Goal: Transaction & Acquisition: Purchase product/service

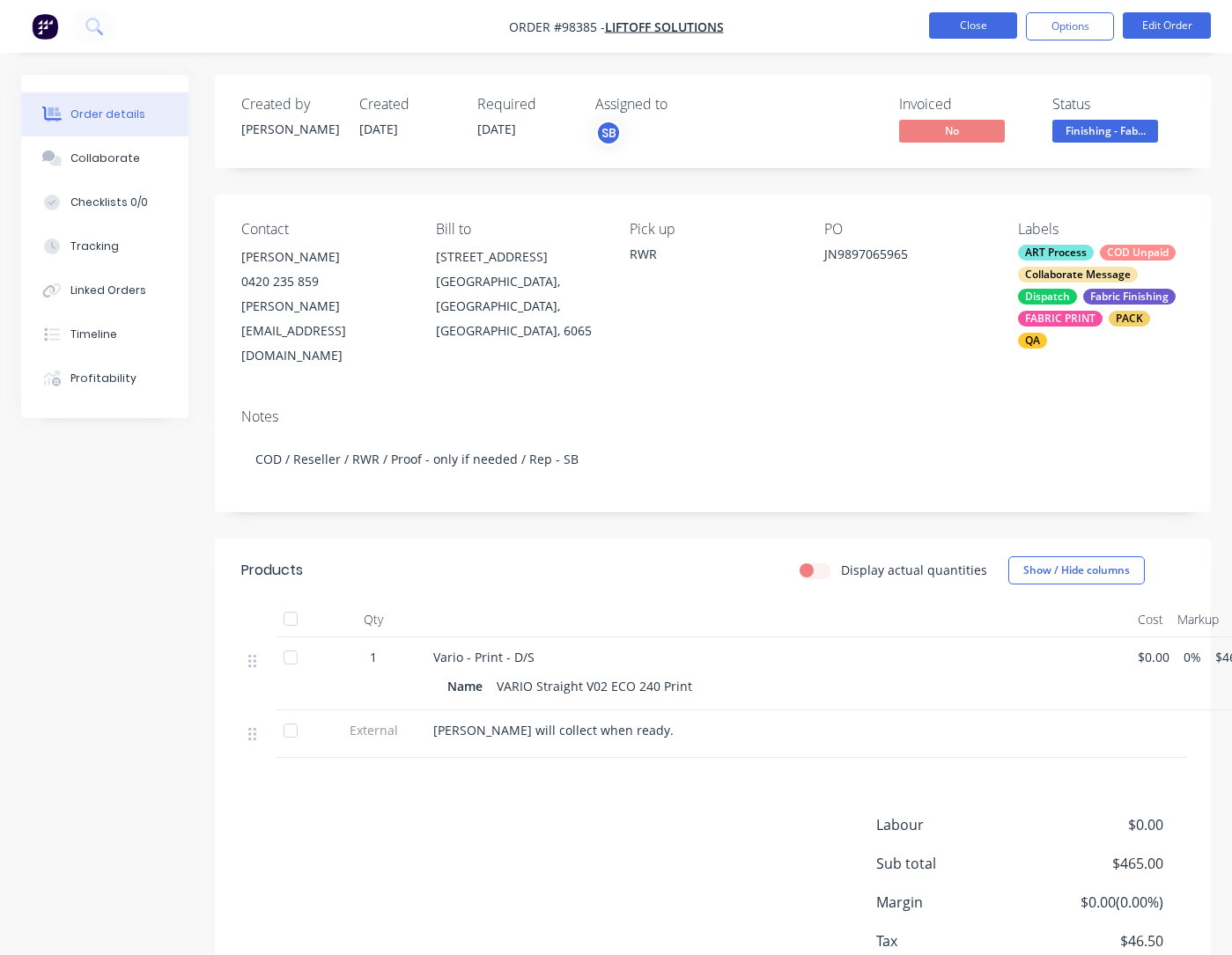
scroll to position [98, 0]
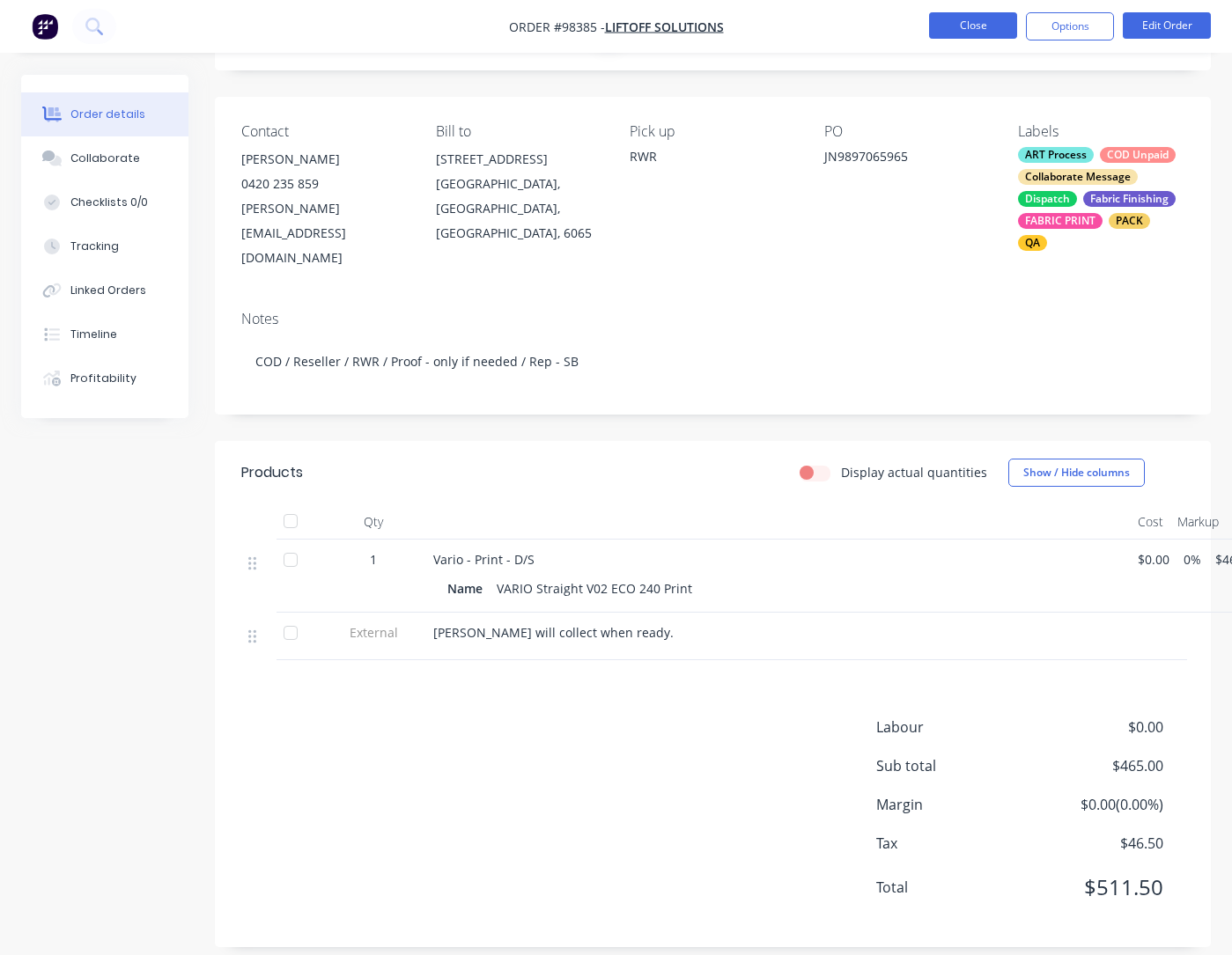
click at [955, 34] on button "Close" at bounding box center [973, 25] width 88 height 26
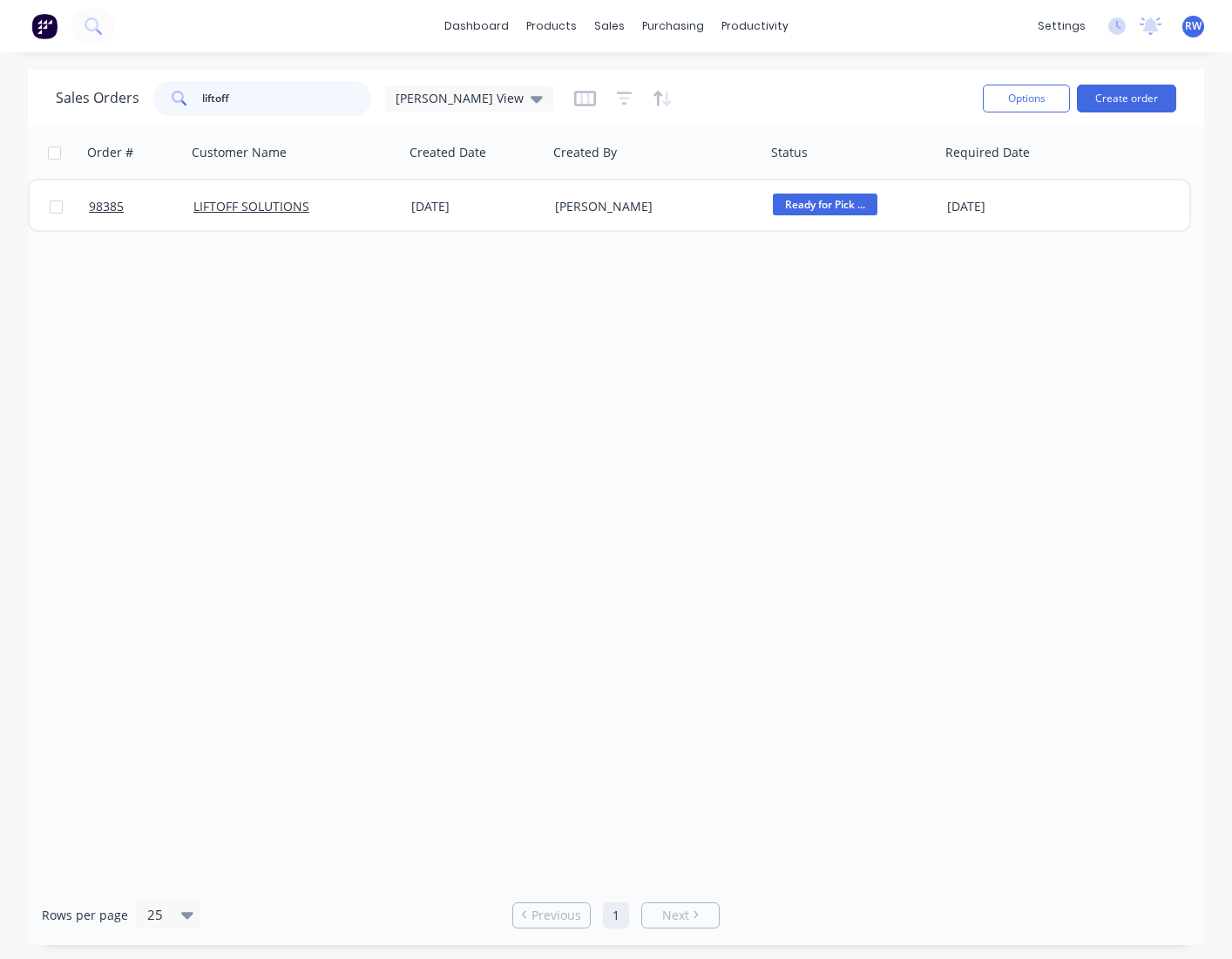
drag, startPoint x: 308, startPoint y: 104, endPoint x: 172, endPoint y: 91, distance: 136.6
click at [203, 91] on input "liftoff" at bounding box center [287, 99] width 170 height 35
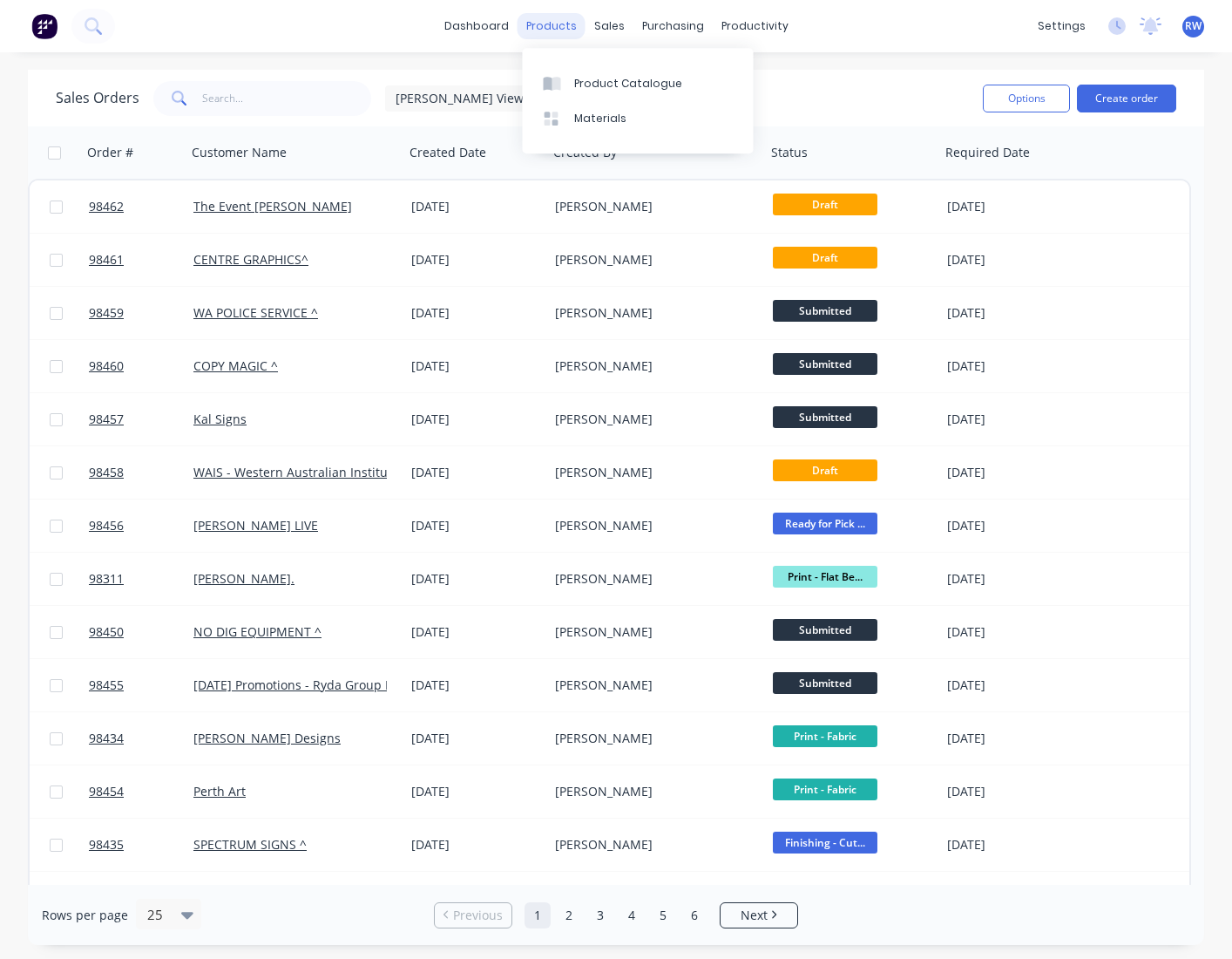
click at [549, 28] on div "products" at bounding box center [551, 26] width 68 height 26
click at [595, 83] on div "Product Catalogue" at bounding box center [628, 84] width 108 height 16
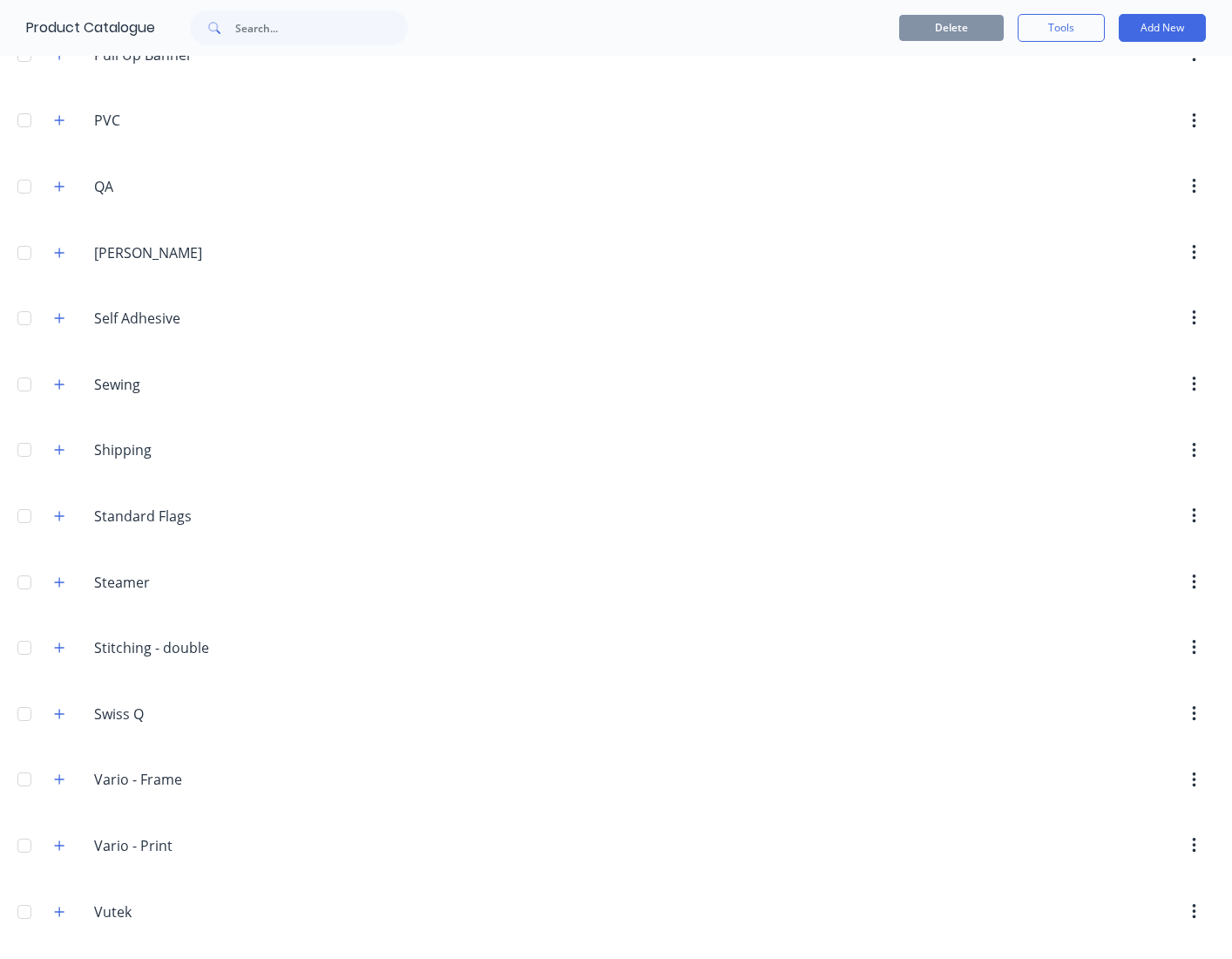
scroll to position [2337, 0]
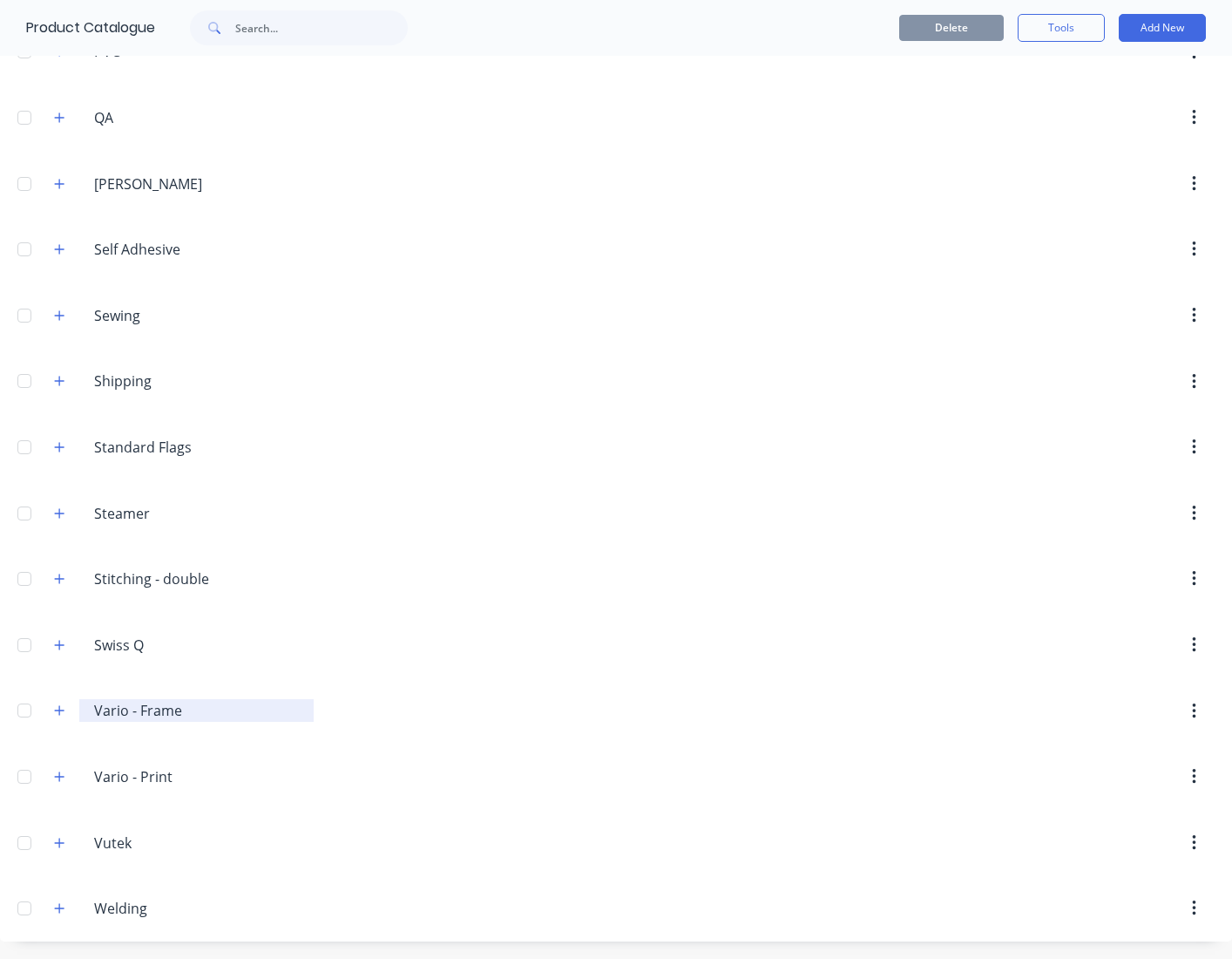
click at [186, 719] on input "Vario - Frame" at bounding box center [197, 710] width 206 height 21
click at [59, 712] on icon "button" at bounding box center [59, 710] width 10 height 12
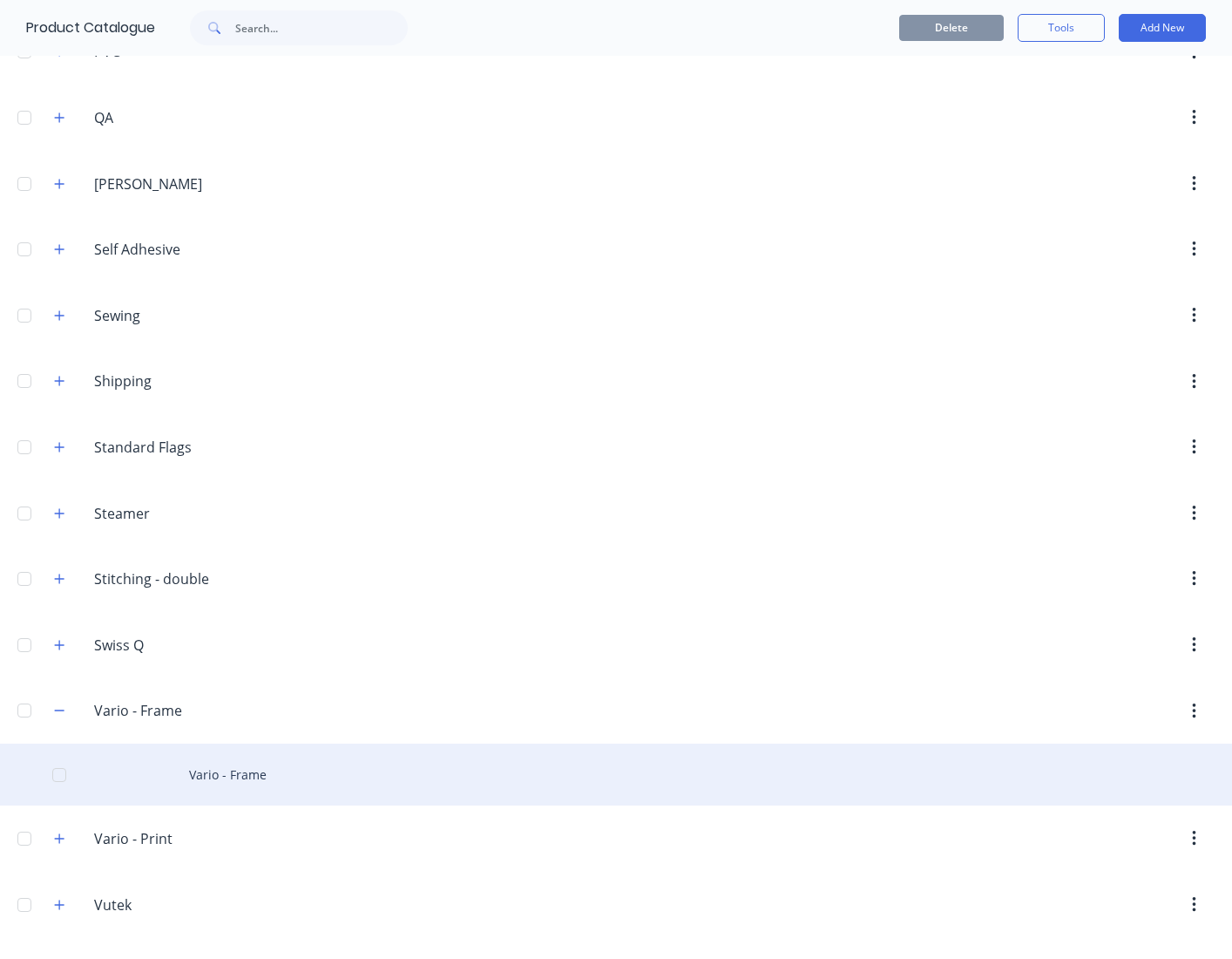
click at [217, 780] on div "Vario - Frame" at bounding box center [616, 774] width 1232 height 62
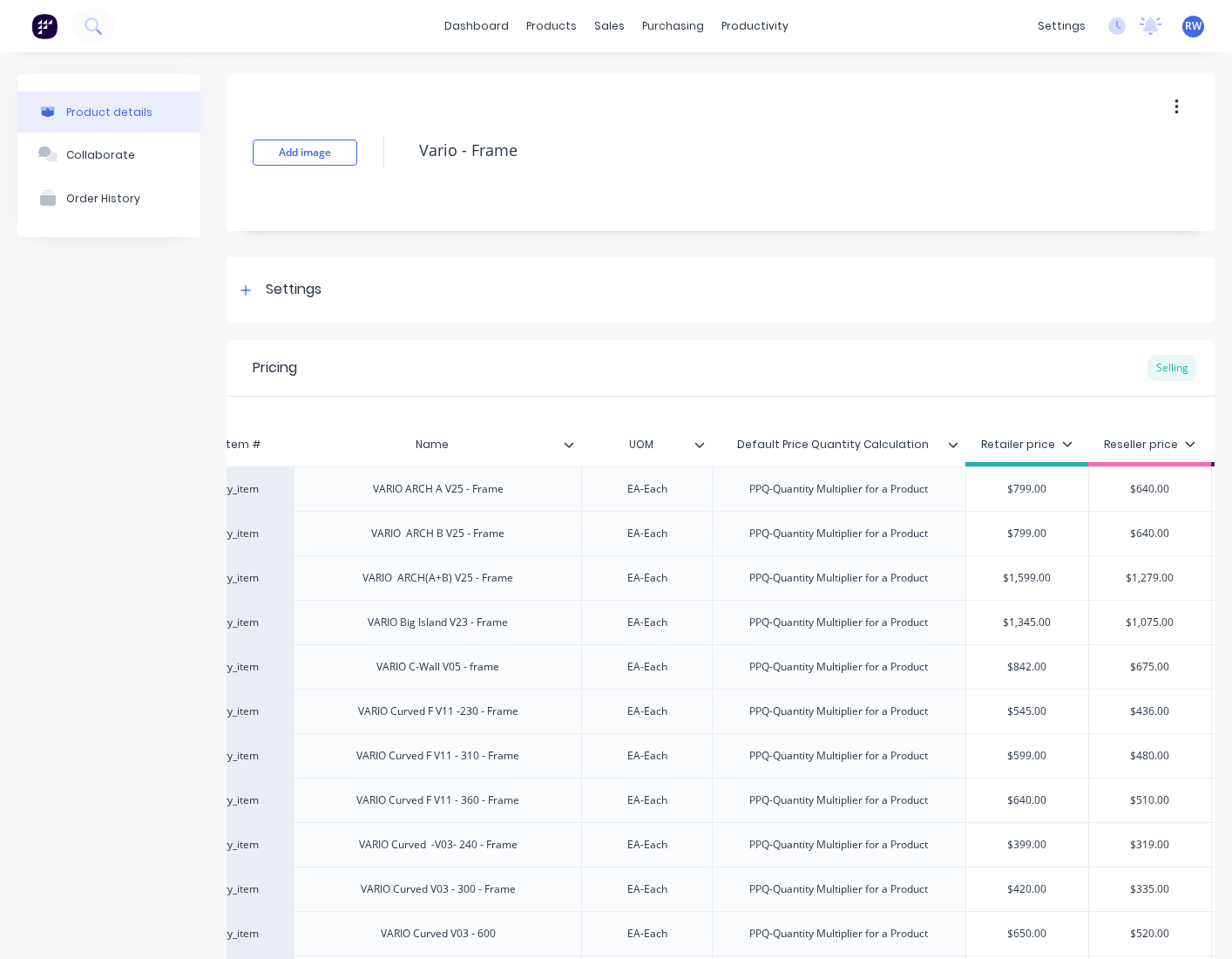
scroll to position [0, 202]
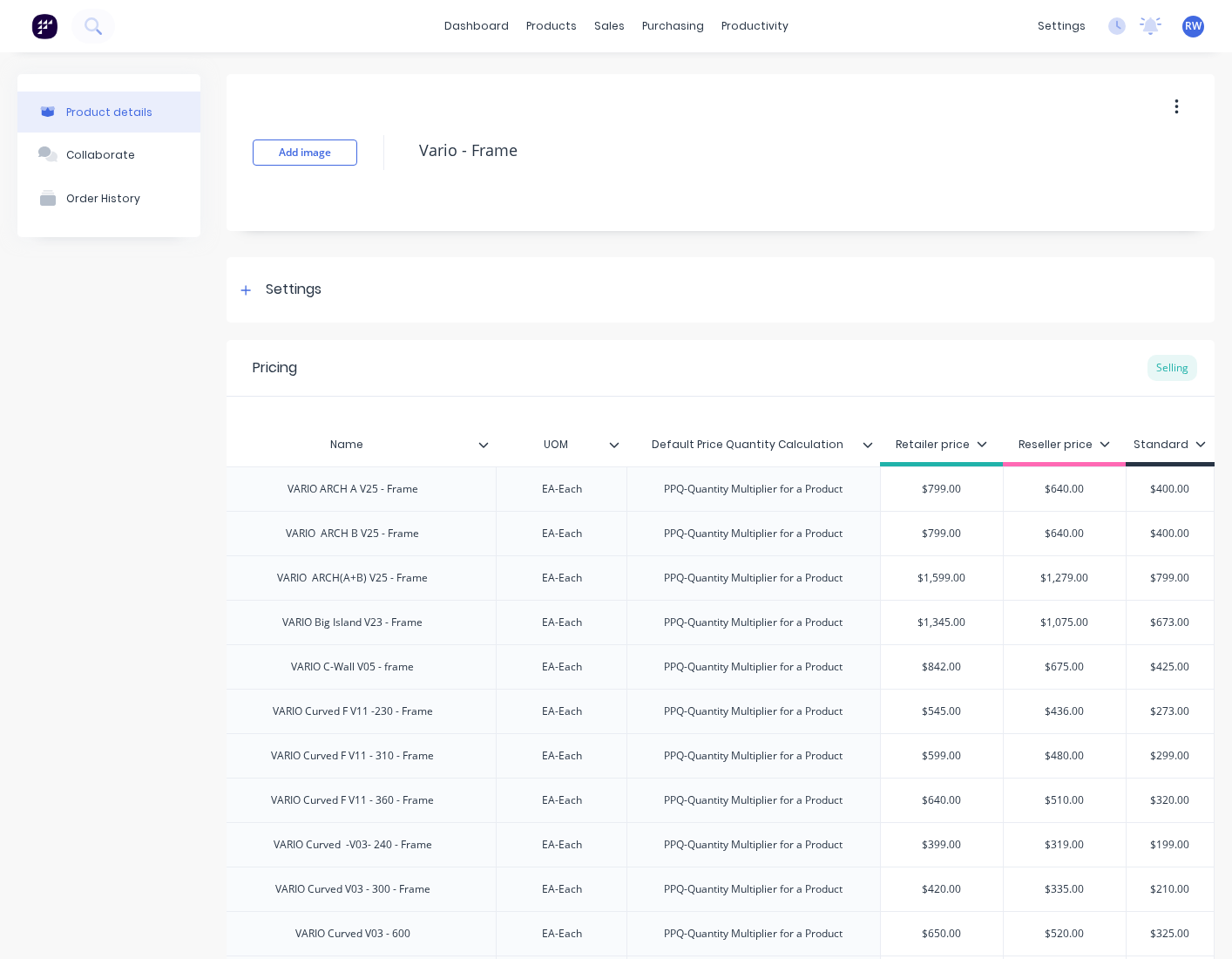
click at [1174, 108] on icon "button" at bounding box center [1176, 107] width 4 height 16
click at [935, 189] on div "Add image Vario - Frame Duplicate Delete" at bounding box center [720, 152] width 988 height 157
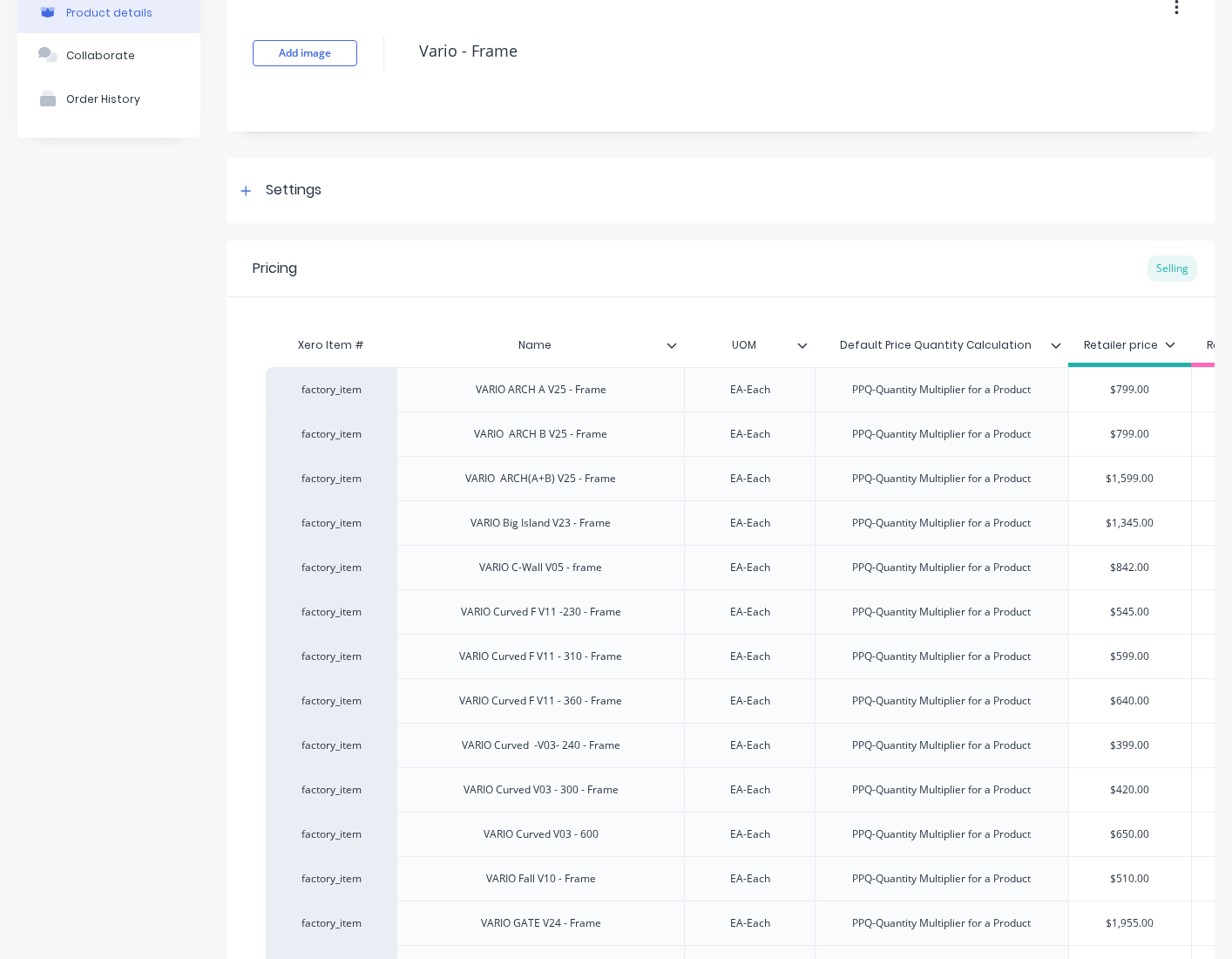
scroll to position [0, 0]
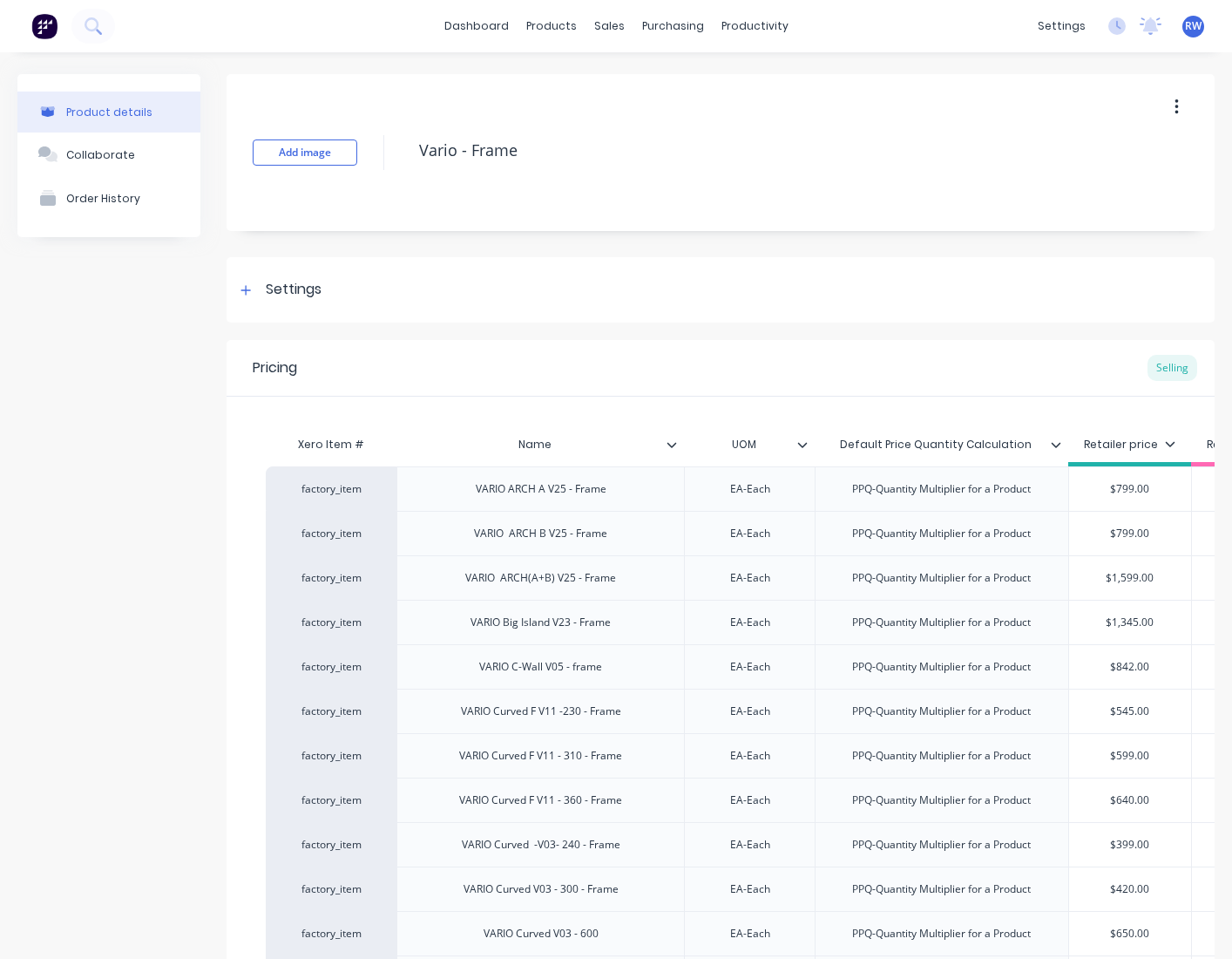
click at [88, 112] on div "Product details" at bounding box center [109, 112] width 86 height 13
click at [591, 113] on div "Materials" at bounding box center [594, 118] width 52 height 16
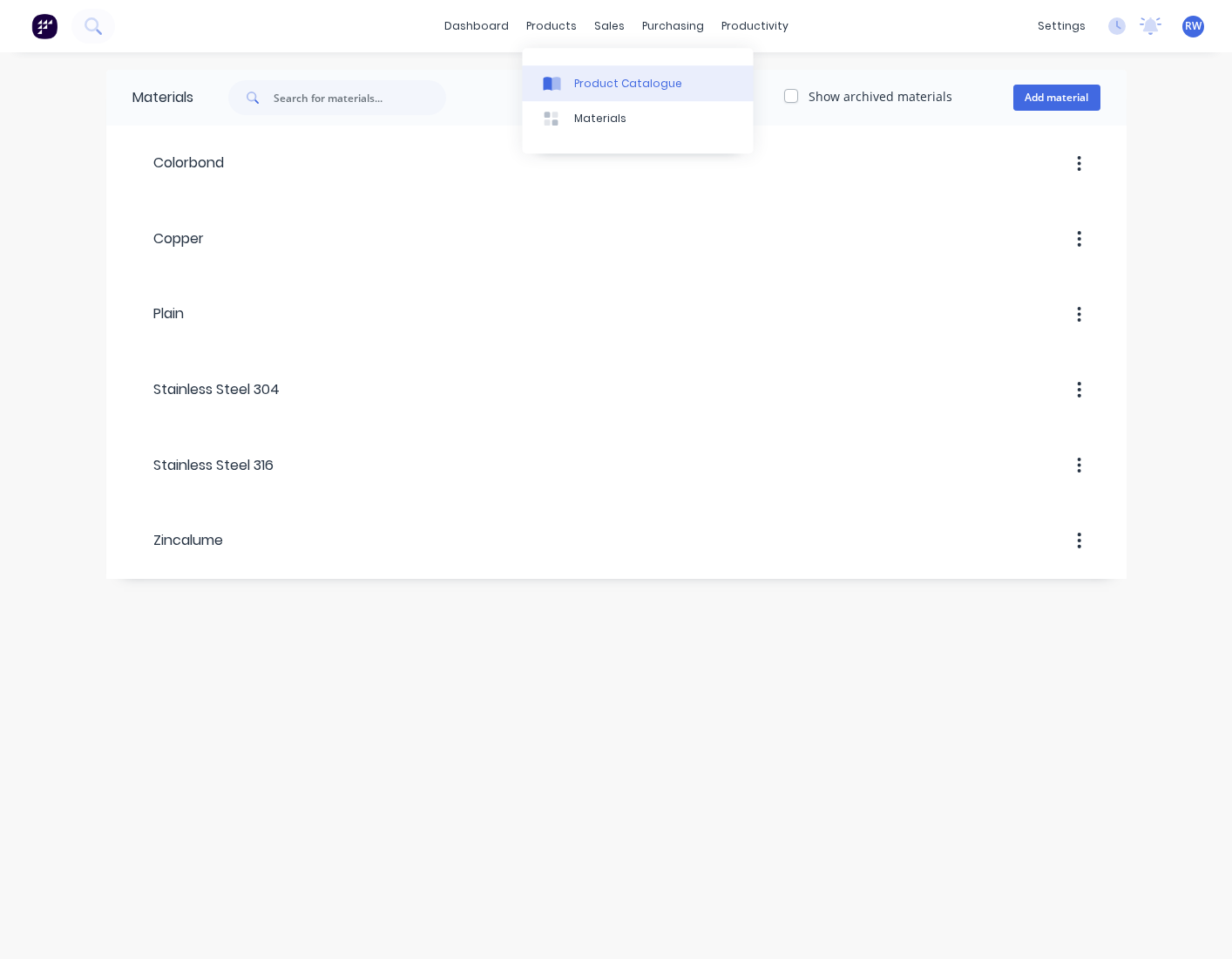
click at [586, 84] on div "Product Catalogue" at bounding box center [628, 84] width 108 height 16
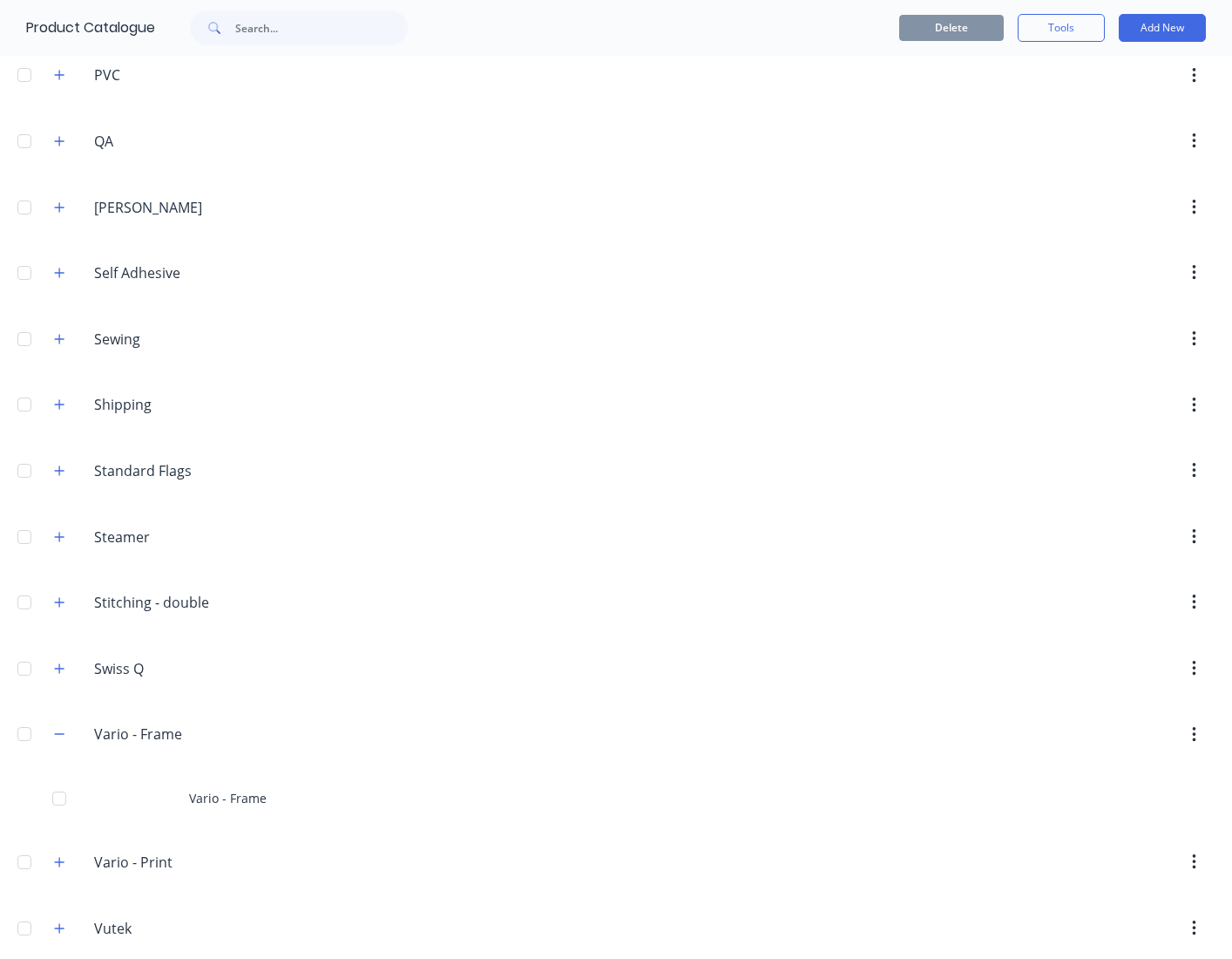
scroll to position [2399, 0]
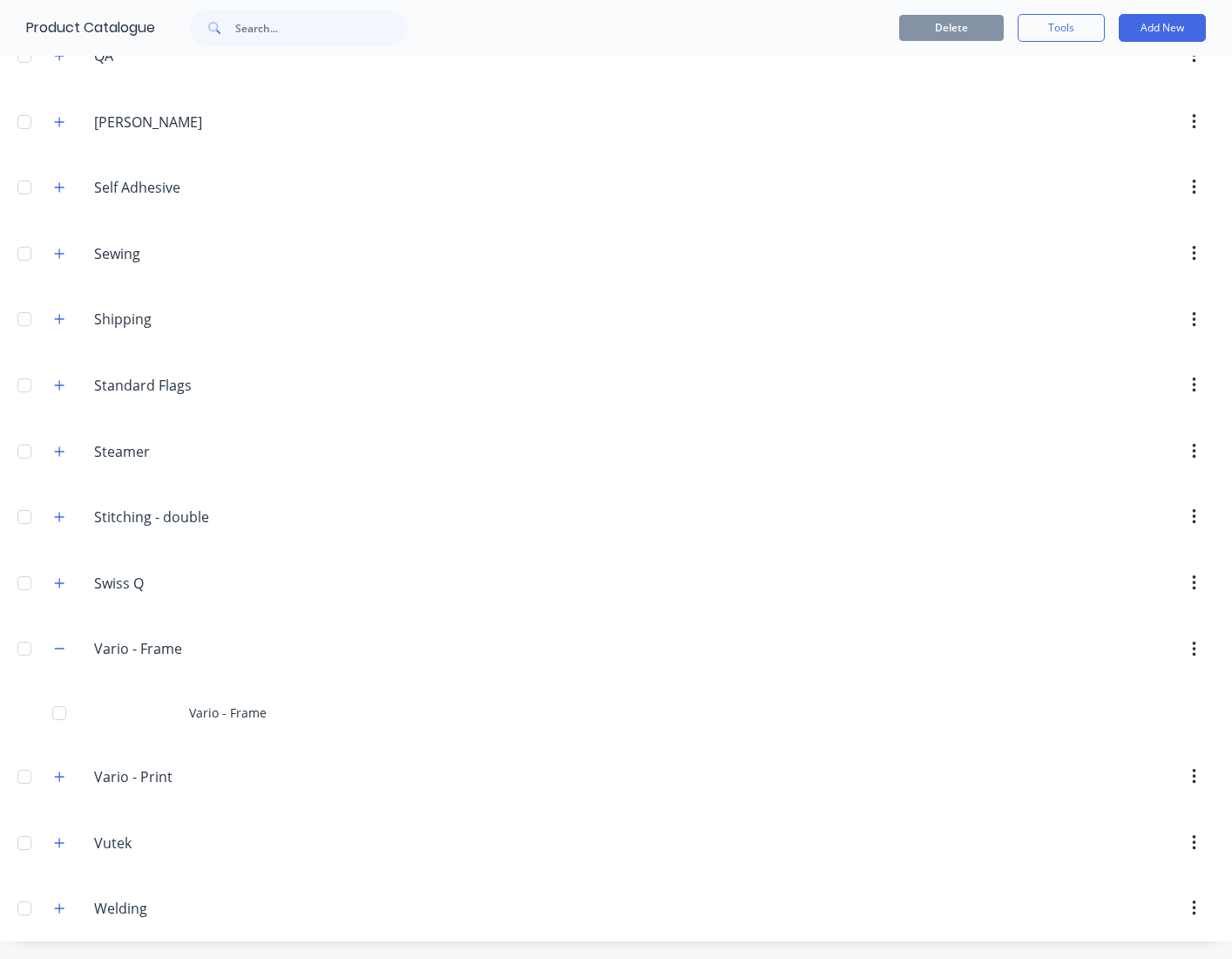
click at [1192, 650] on icon "button" at bounding box center [1194, 649] width 4 height 16
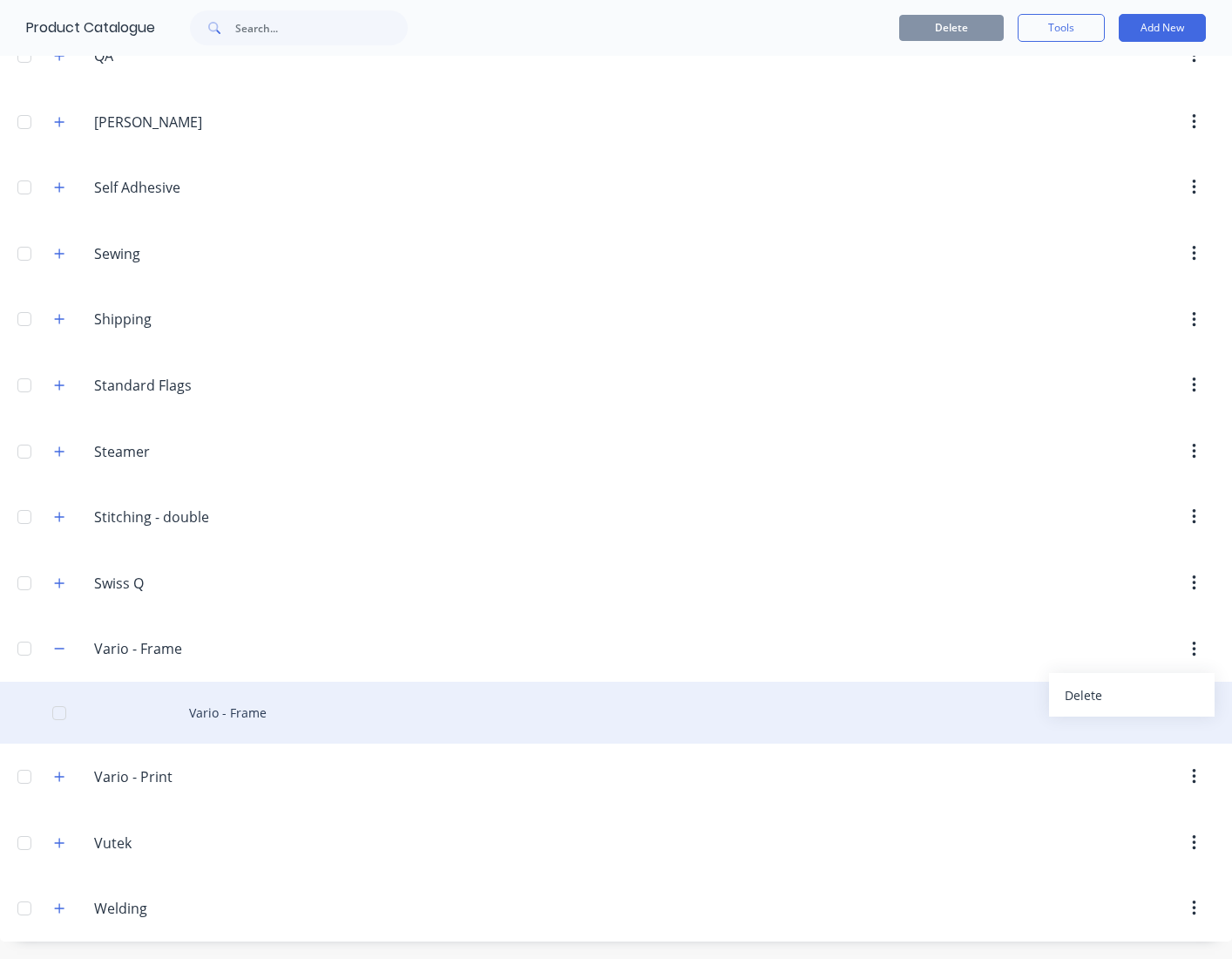
click at [355, 702] on div "Vario - Frame" at bounding box center [616, 712] width 1232 height 62
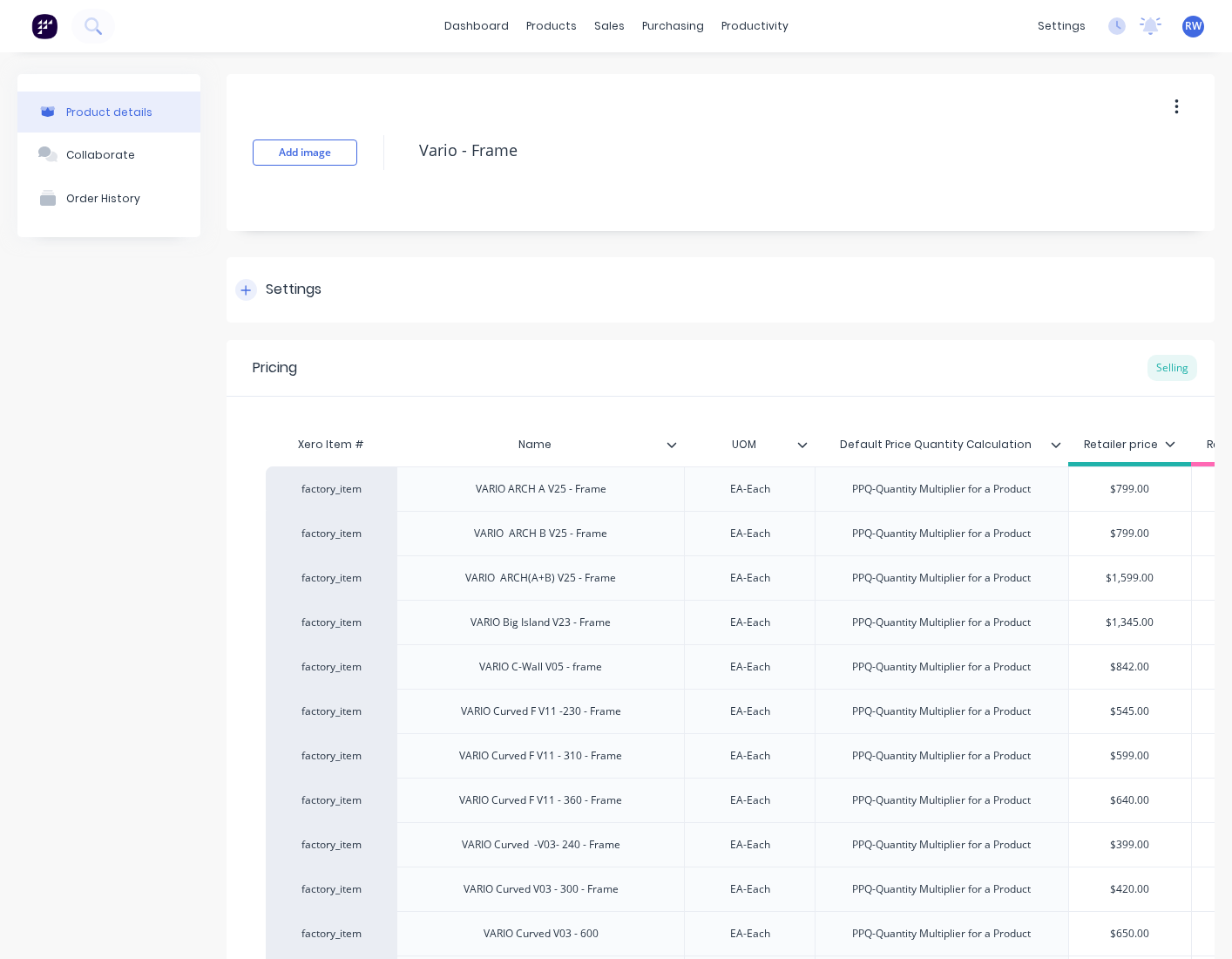
click at [307, 294] on div "Settings" at bounding box center [294, 289] width 56 height 21
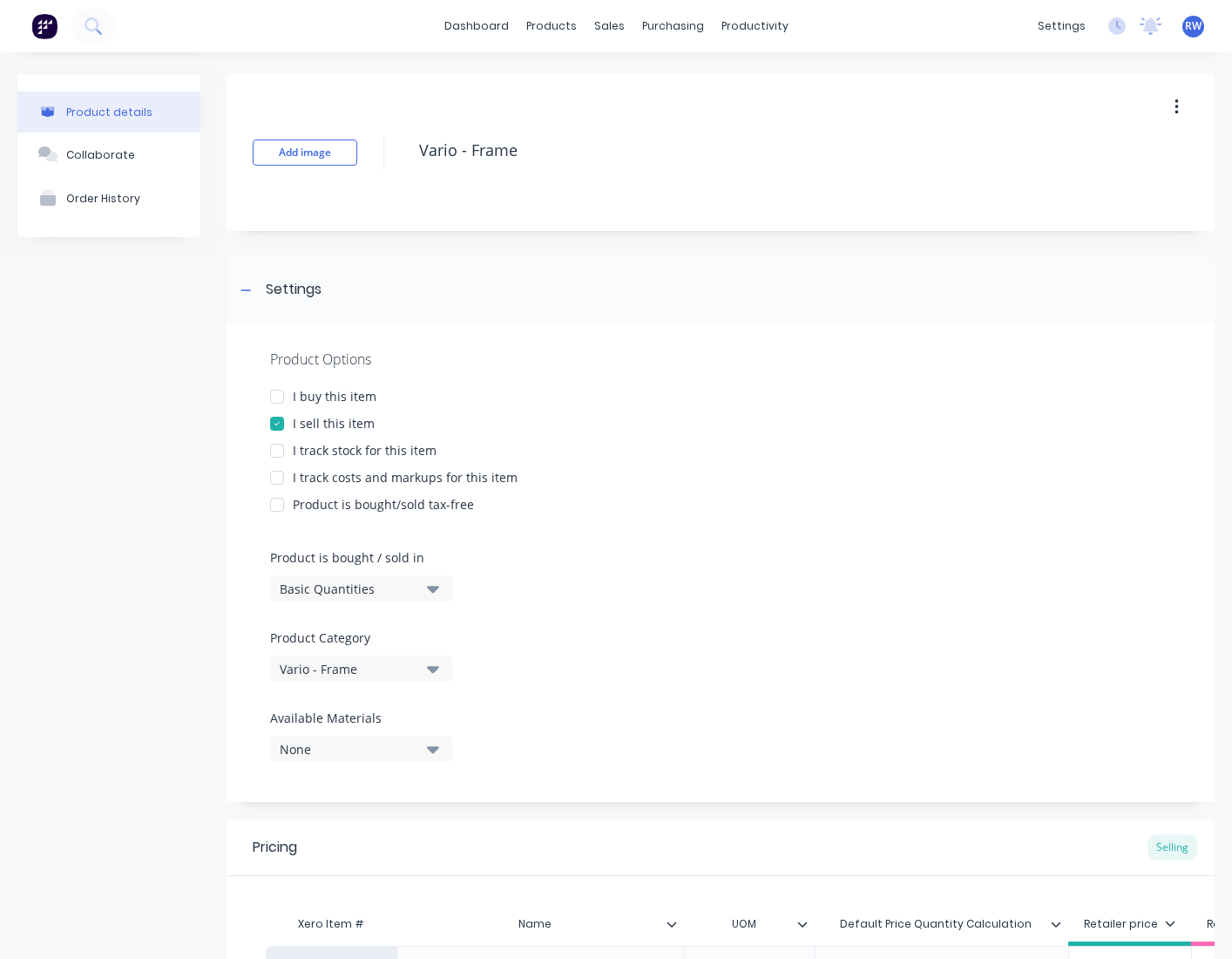
click at [277, 452] on div at bounding box center [277, 451] width 35 height 35
click at [278, 397] on div at bounding box center [277, 397] width 35 height 35
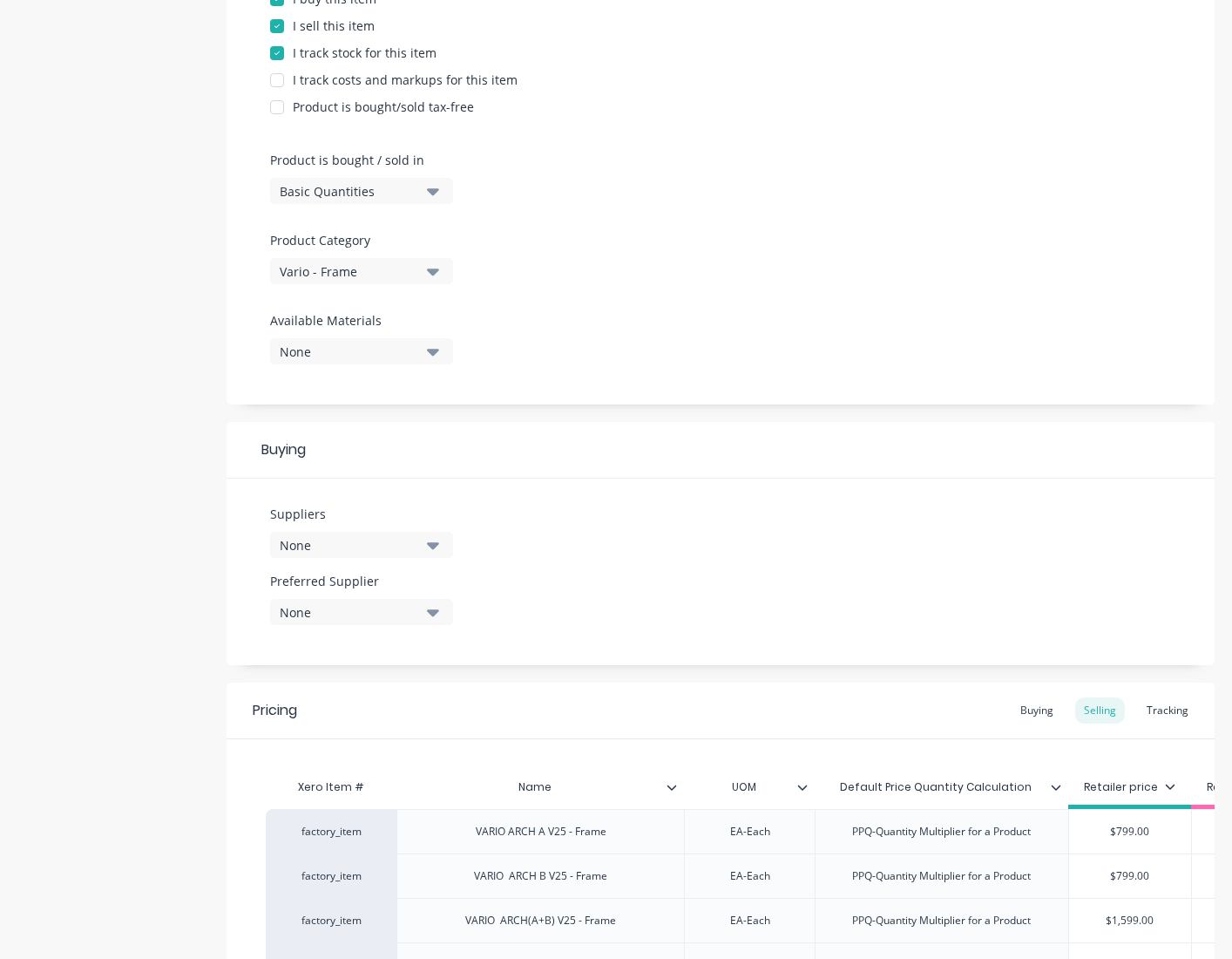
scroll to position [400, 0]
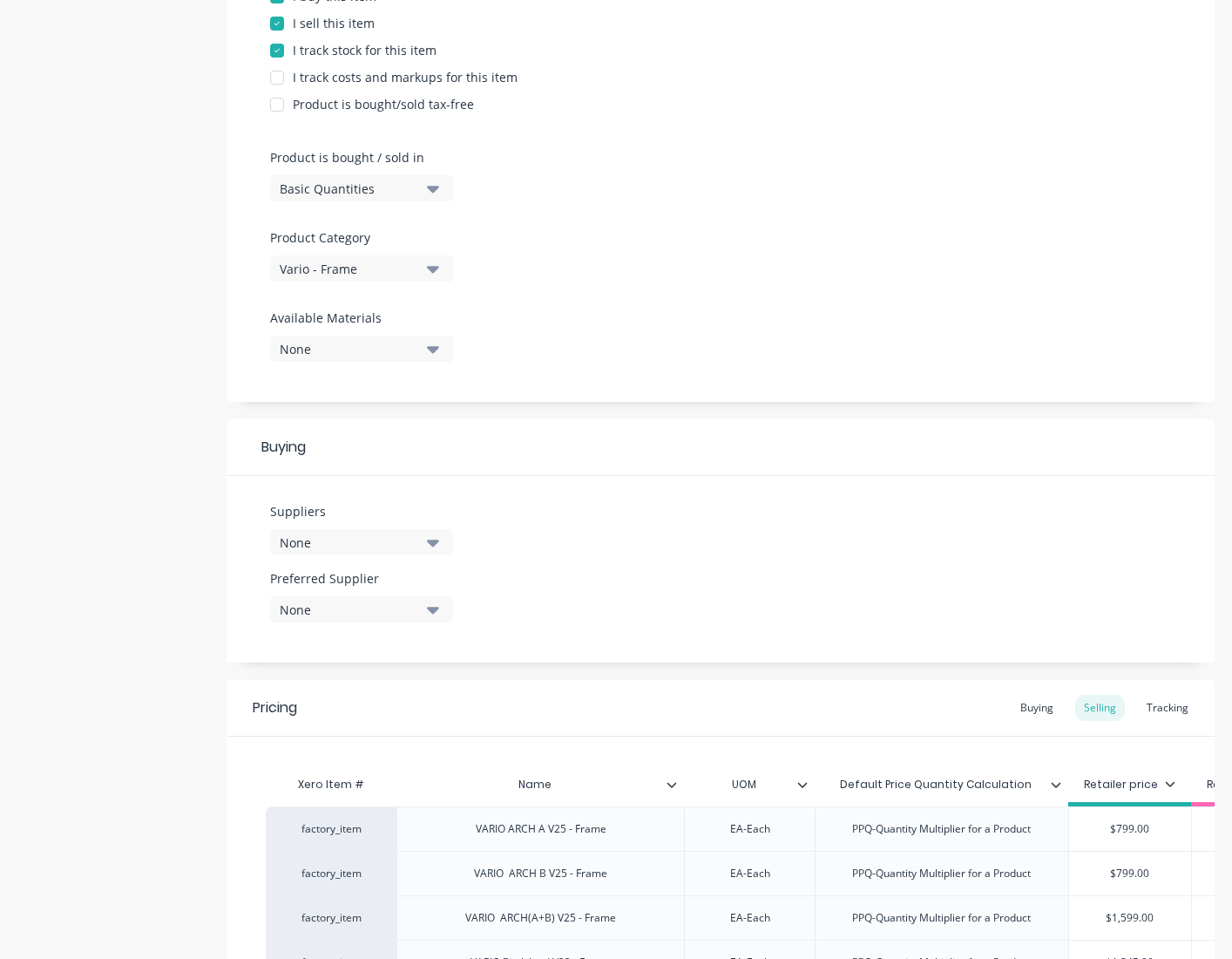
click at [425, 543] on button "None" at bounding box center [361, 542] width 183 height 26
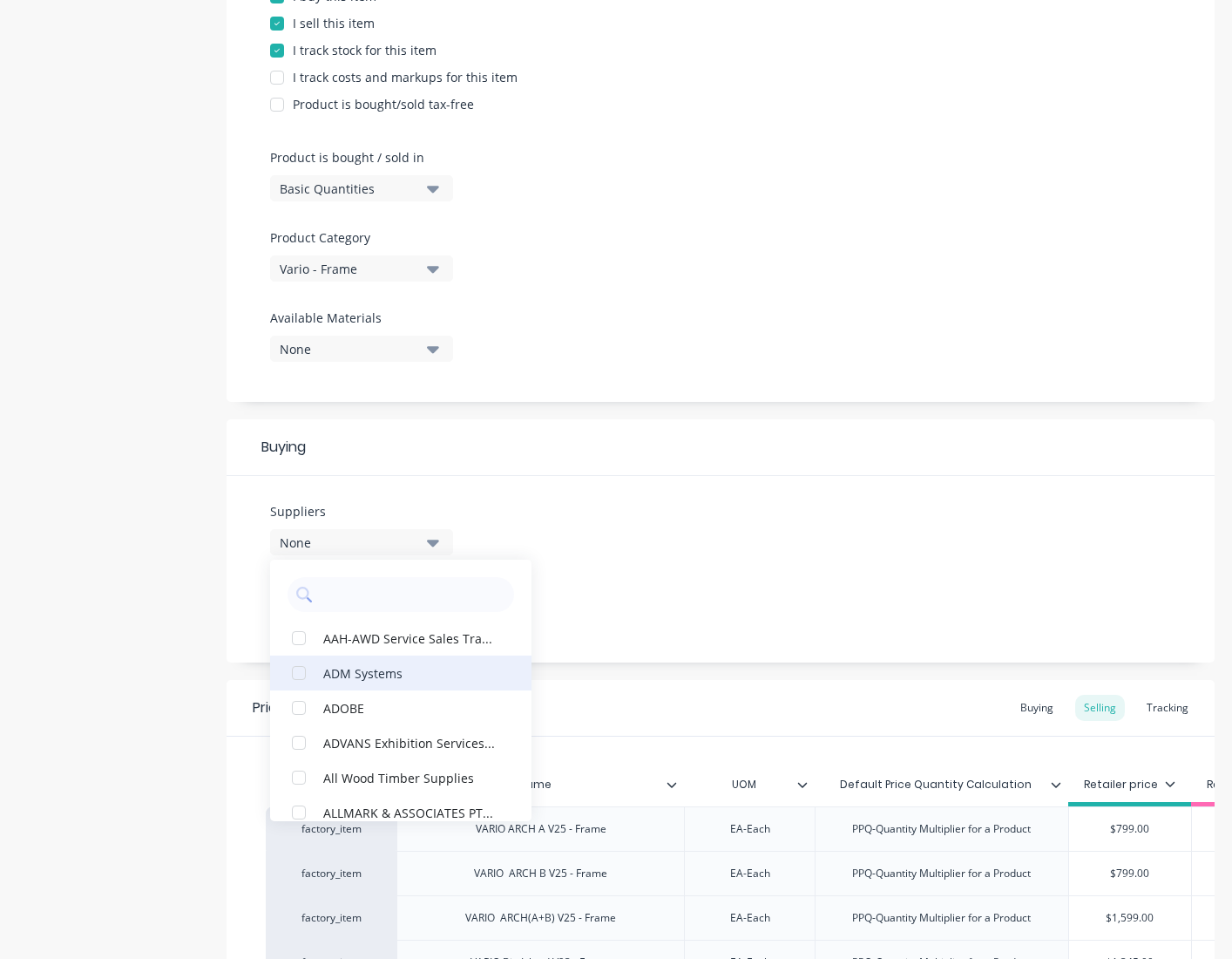
click at [377, 672] on div "ADM Systems" at bounding box center [411, 673] width 175 height 19
click at [609, 609] on div "Suppliers 1 suppliers selected ADM Systems AAH-AWD Service Sales Transport ^ AD…" at bounding box center [720, 569] width 988 height 187
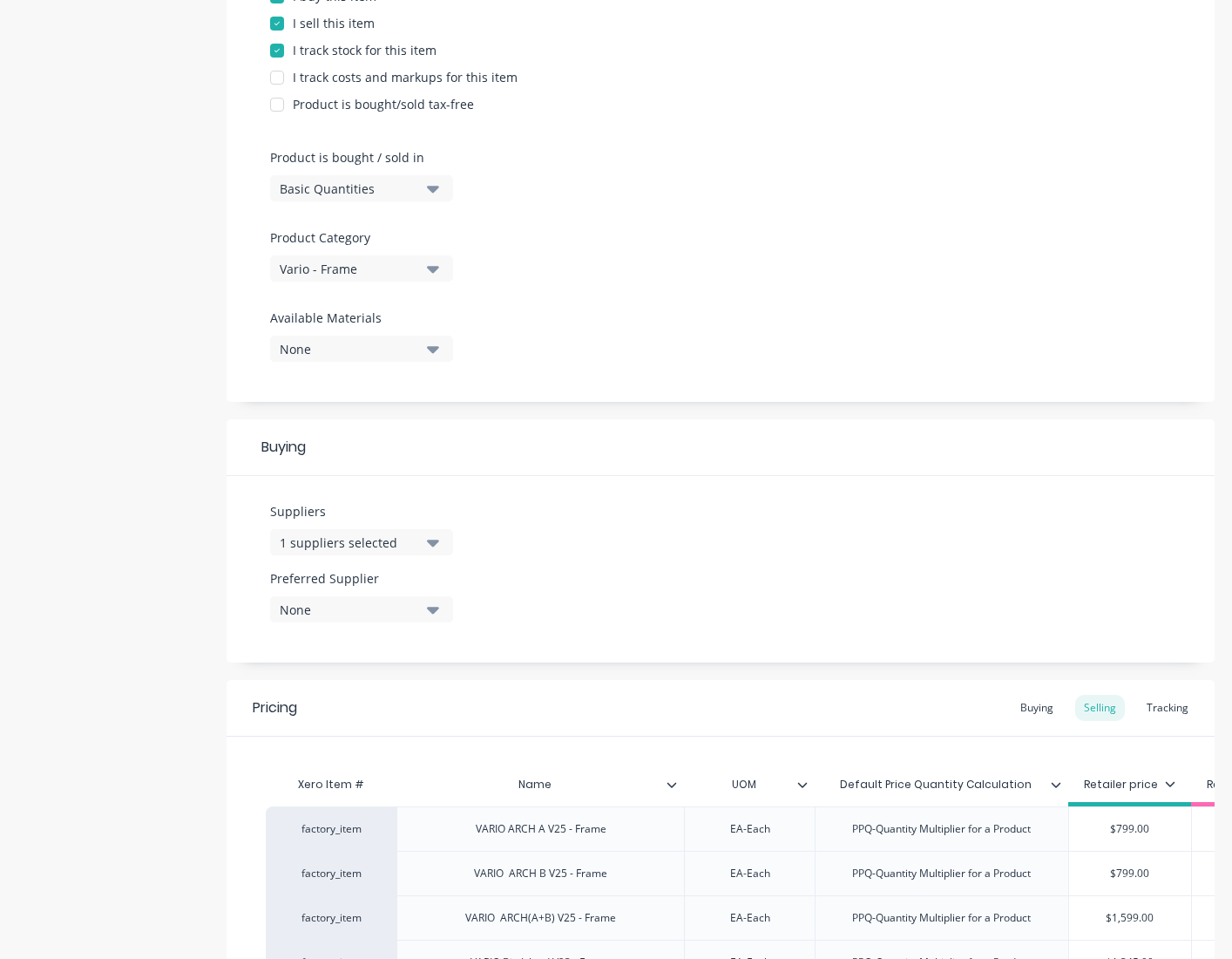
click at [387, 602] on div "None" at bounding box center [349, 610] width 139 height 19
click at [364, 707] on div "ADM Systems" at bounding box center [411, 704] width 175 height 19
type textarea "x"
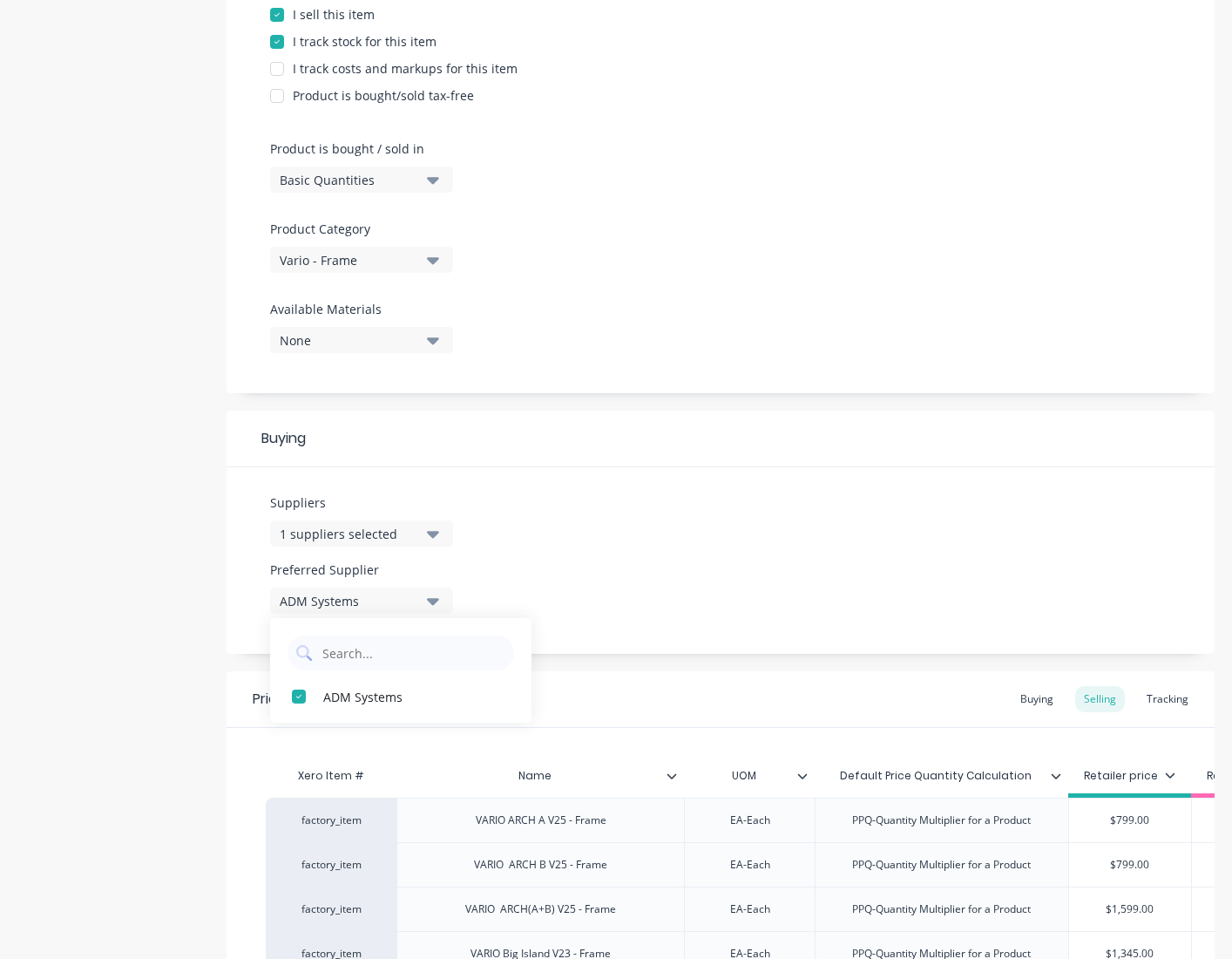
click at [722, 542] on div "Suppliers 1 suppliers selected Preferred Supplier ADM Systems ADM Systems" at bounding box center [720, 560] width 988 height 187
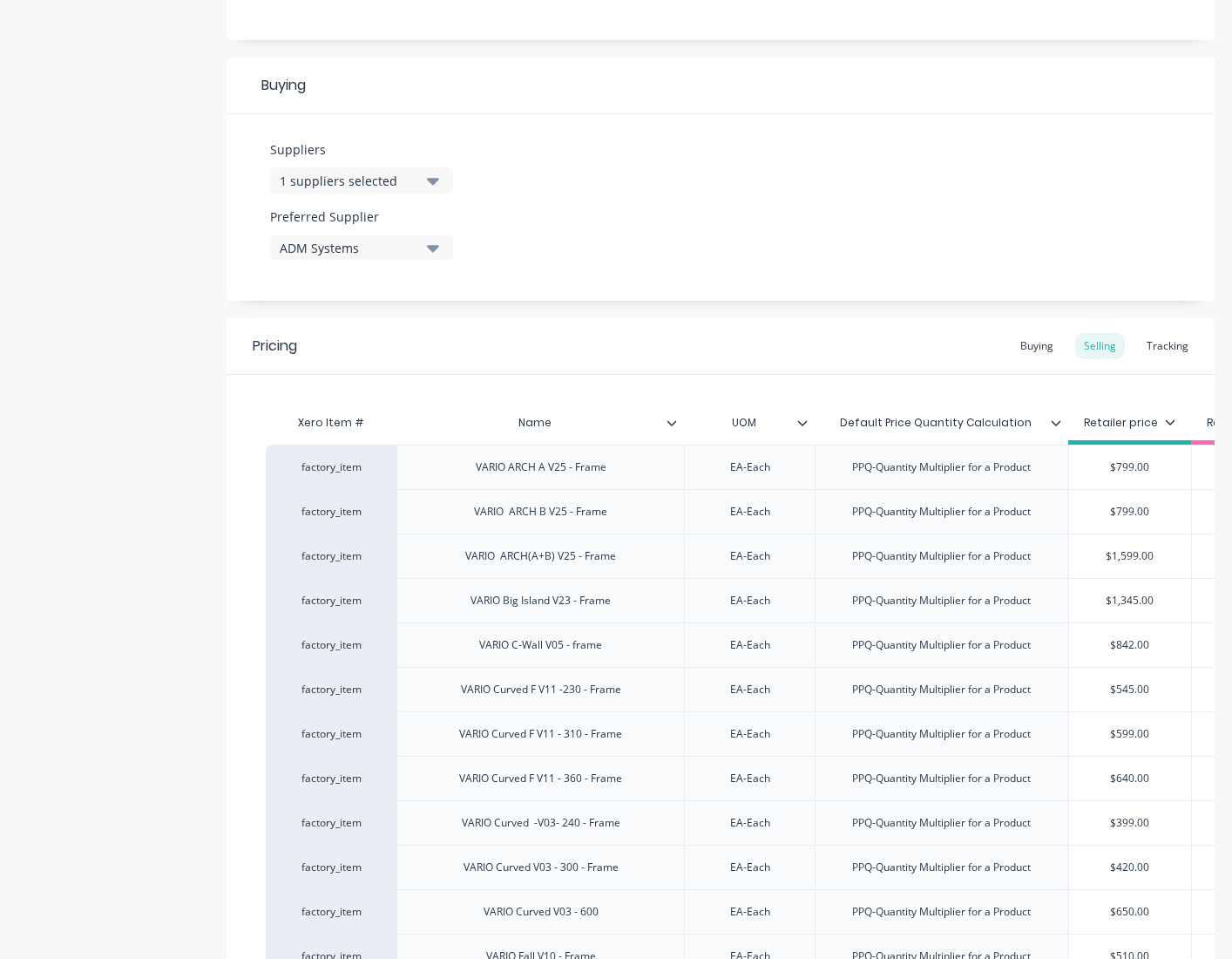
scroll to position [781, 0]
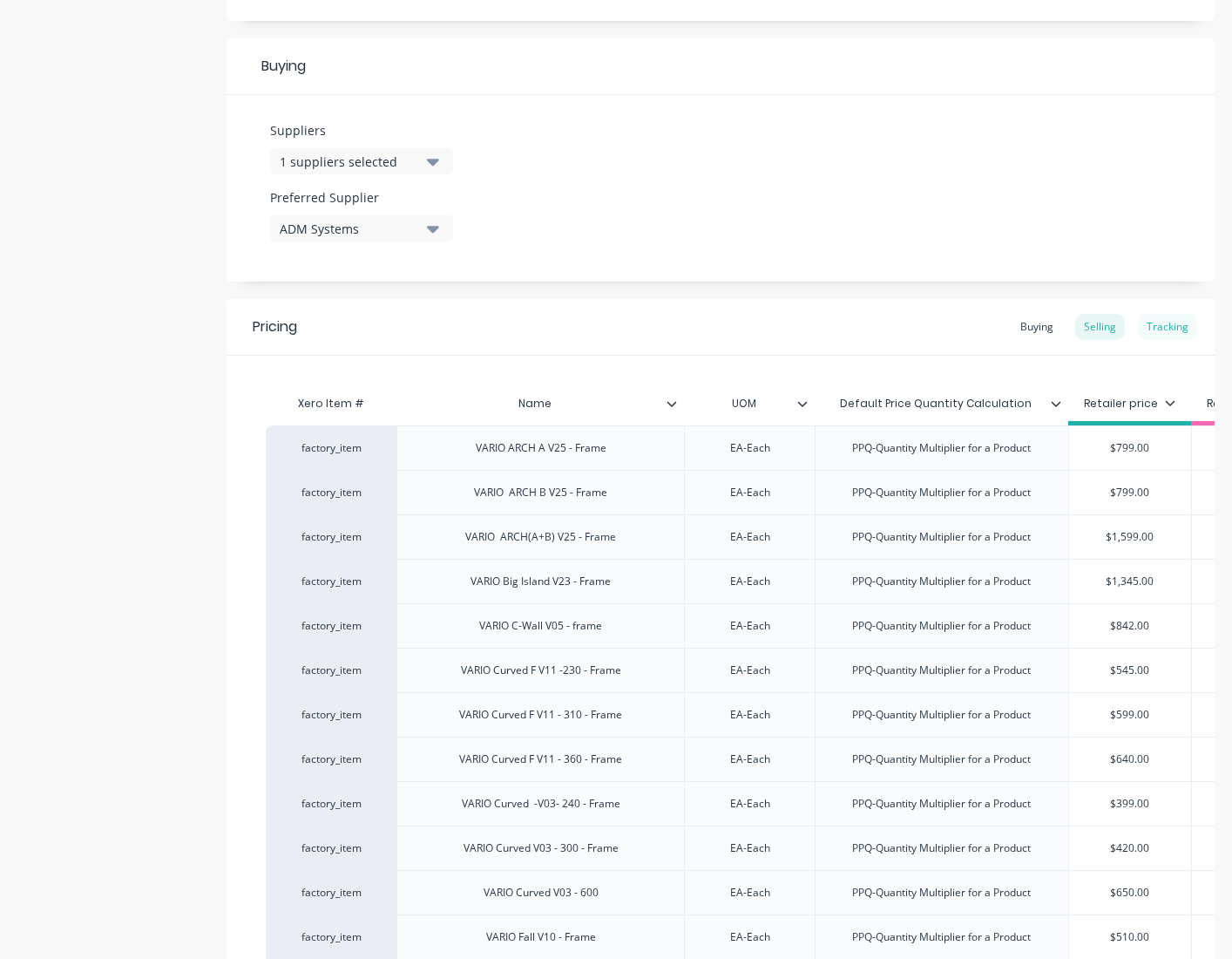
click at [1150, 329] on div "Tracking" at bounding box center [1168, 327] width 59 height 26
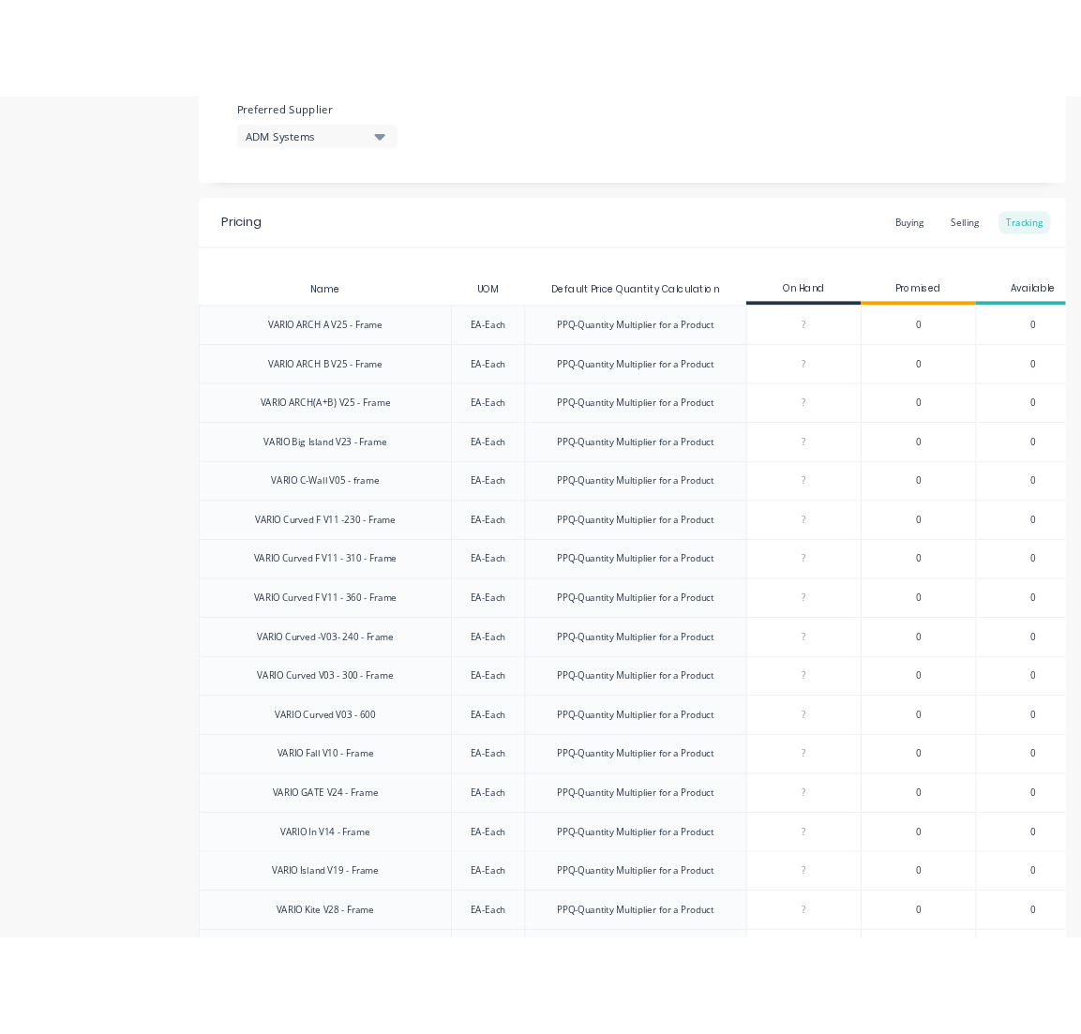
scroll to position [1041, 0]
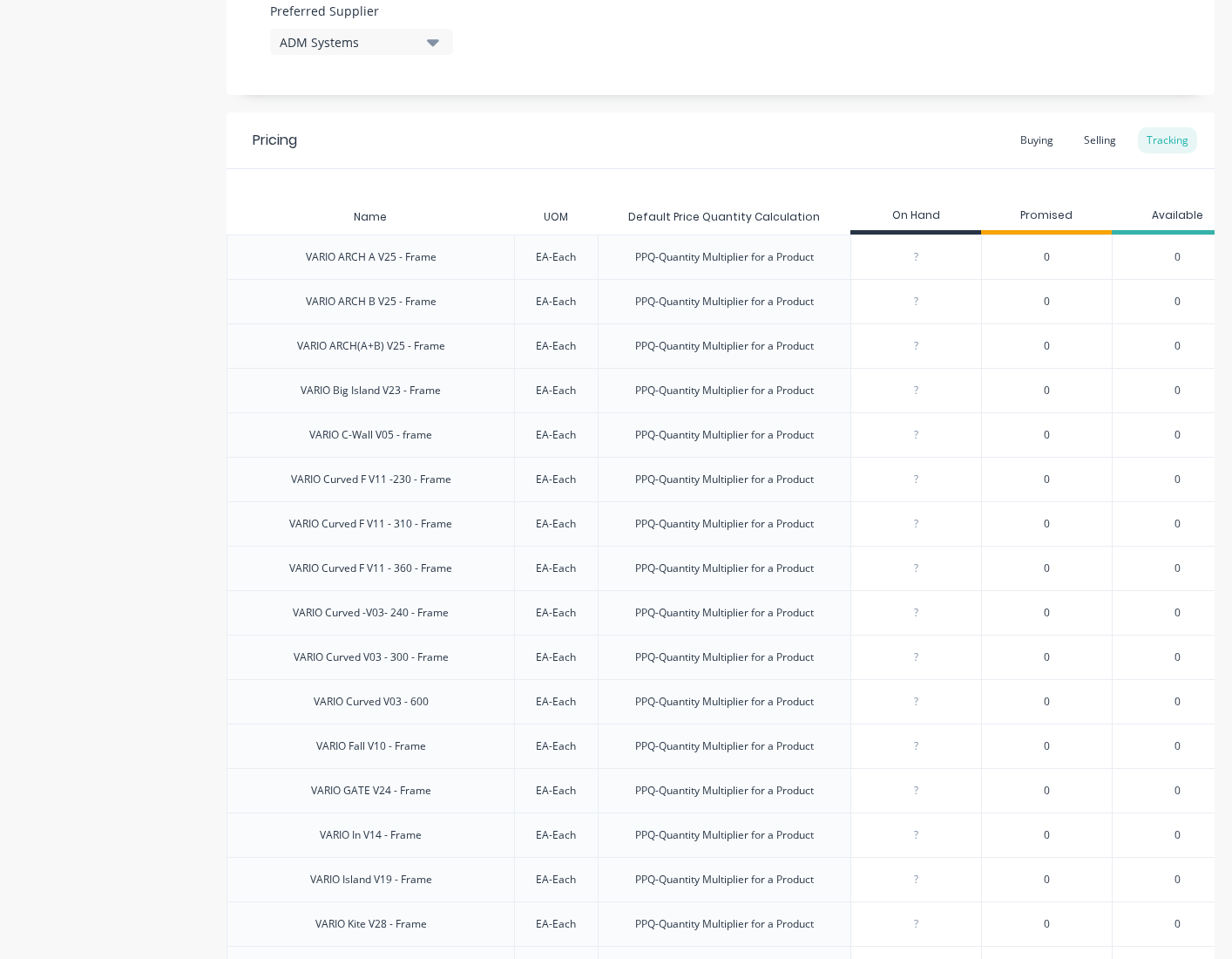
click at [924, 262] on input "0" at bounding box center [916, 256] width 130 height 16
type input "05"
type textarea "x"
type input "05"
click at [928, 305] on input "0" at bounding box center [916, 301] width 130 height 16
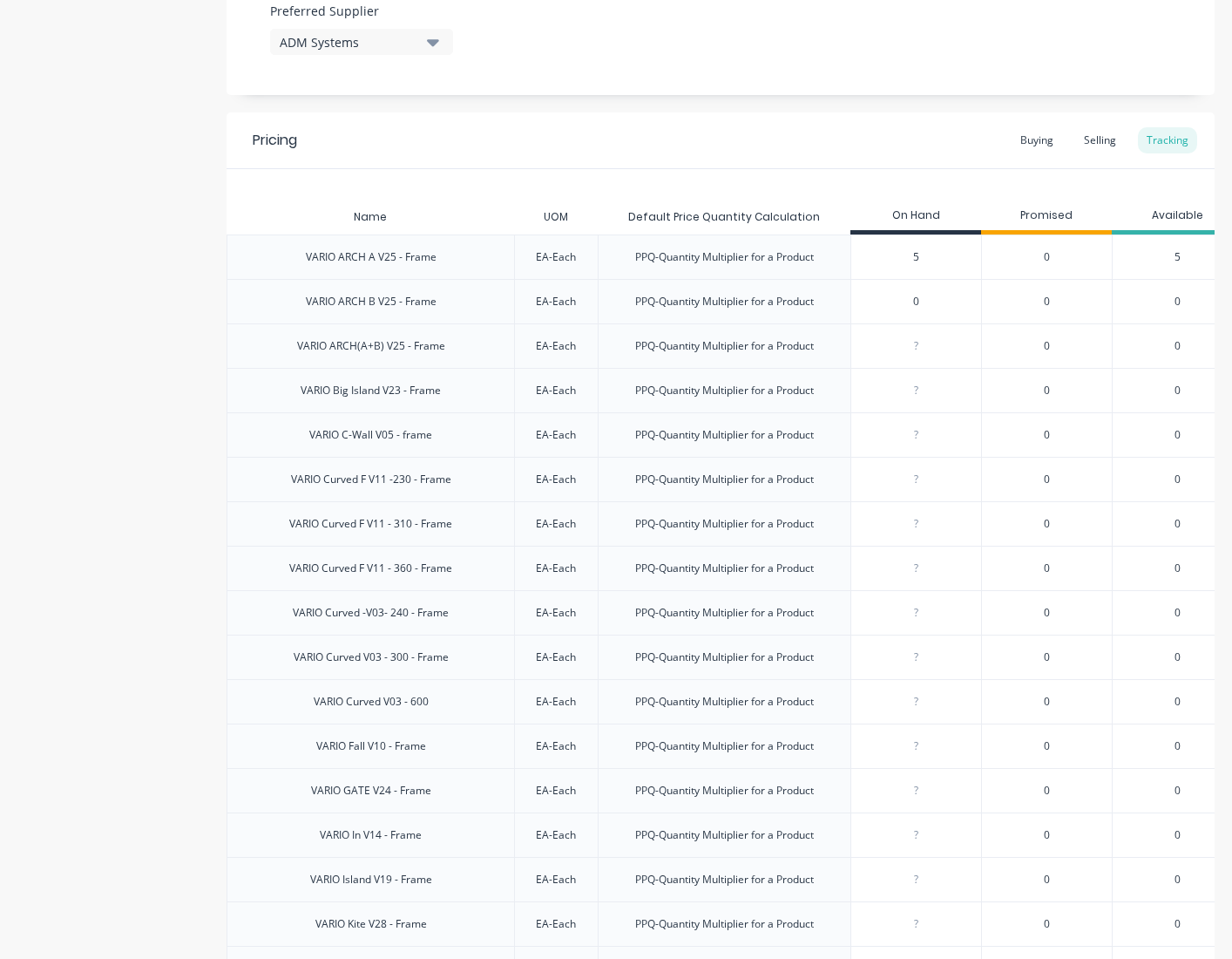
type input "05"
type textarea "x"
type input "06"
type textarea "x"
type input "06"
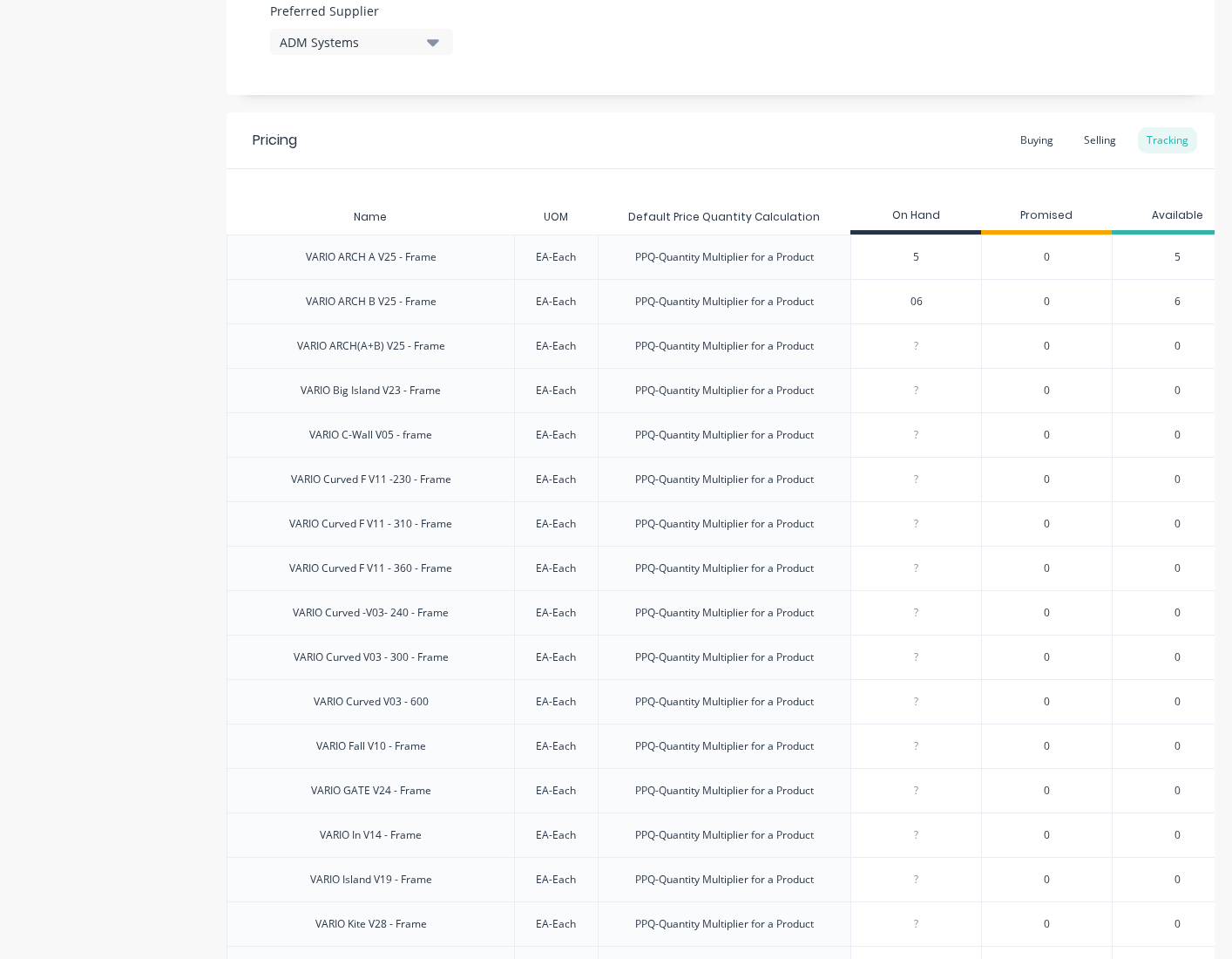
click at [917, 353] on input "number" at bounding box center [916, 346] width 130 height 16
type input "04"
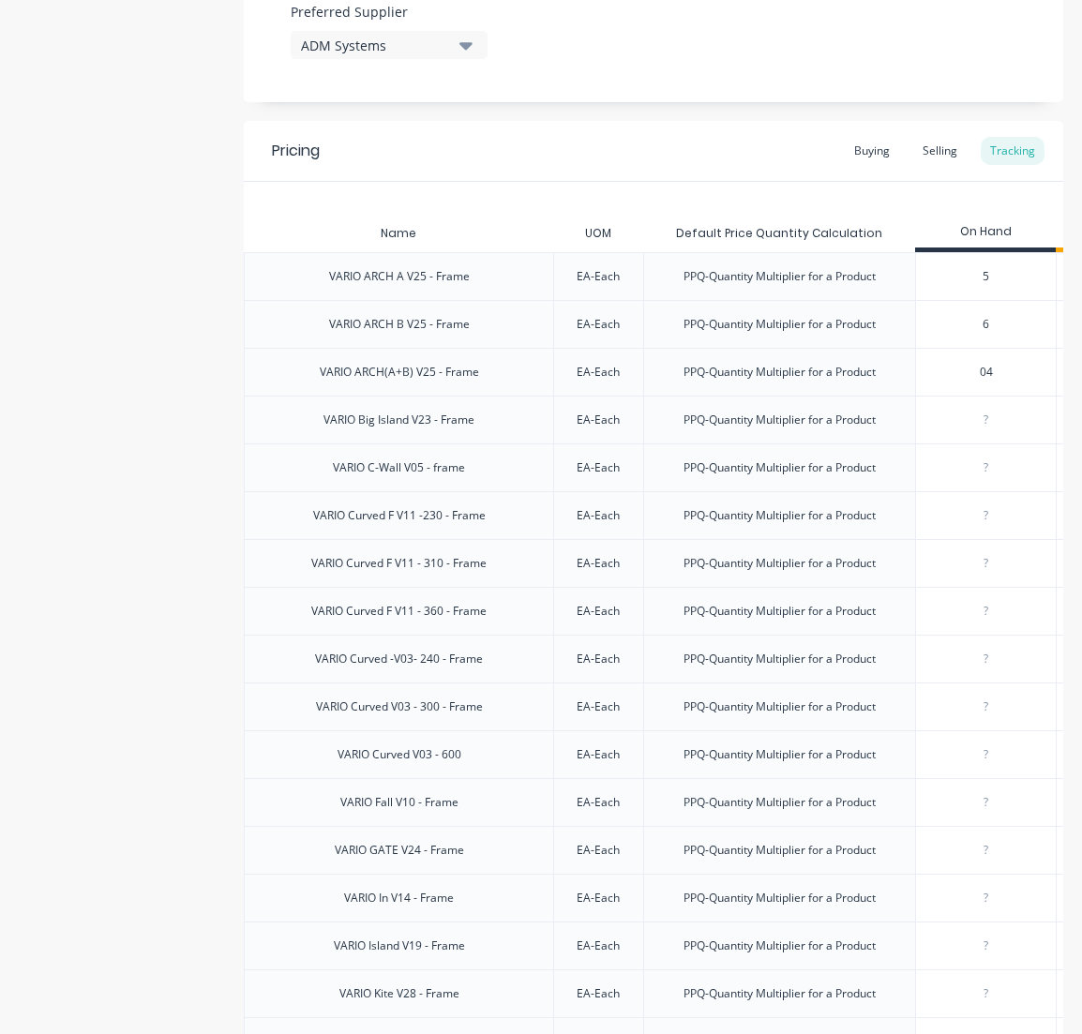
type textarea "x"
type input "04"
click at [994, 426] on input "0" at bounding box center [986, 420] width 140 height 17
type input "09"
type textarea "x"
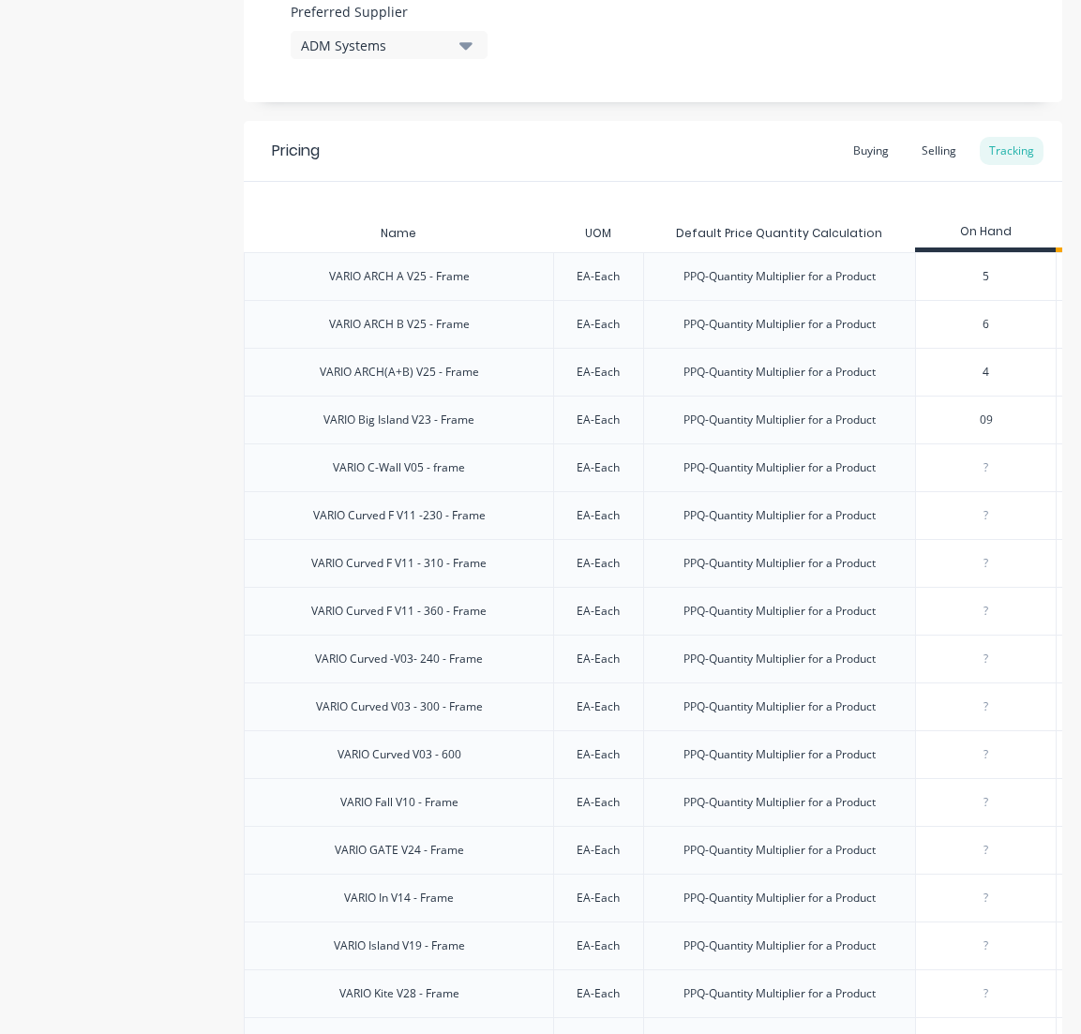
type input "09"
click at [991, 466] on input "0" at bounding box center [986, 467] width 140 height 17
type input "07"
type textarea "x"
type input "07"
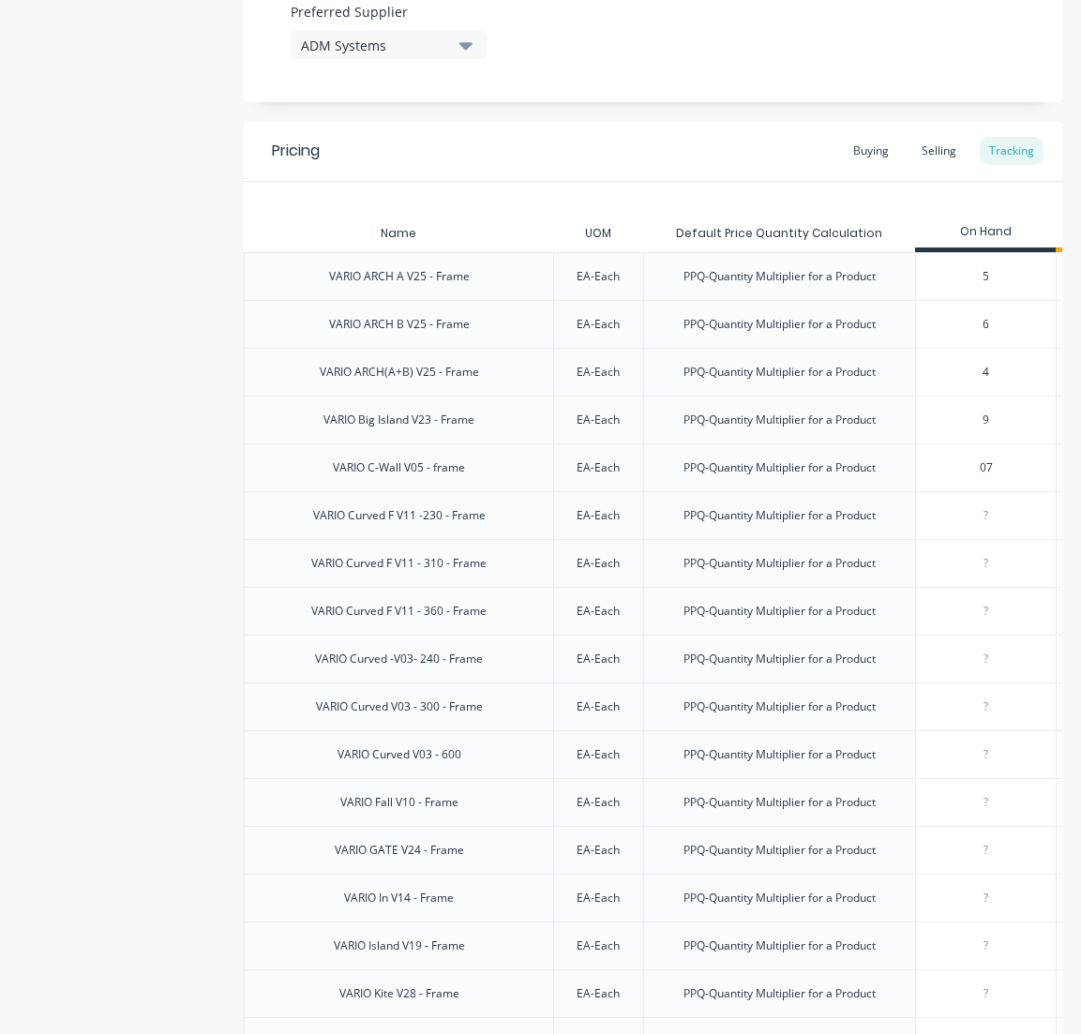
click at [987, 564] on input "0" at bounding box center [986, 563] width 140 height 17
type input "02"
type textarea "x"
type input "02"
click at [1005, 521] on input "0" at bounding box center [986, 515] width 140 height 17
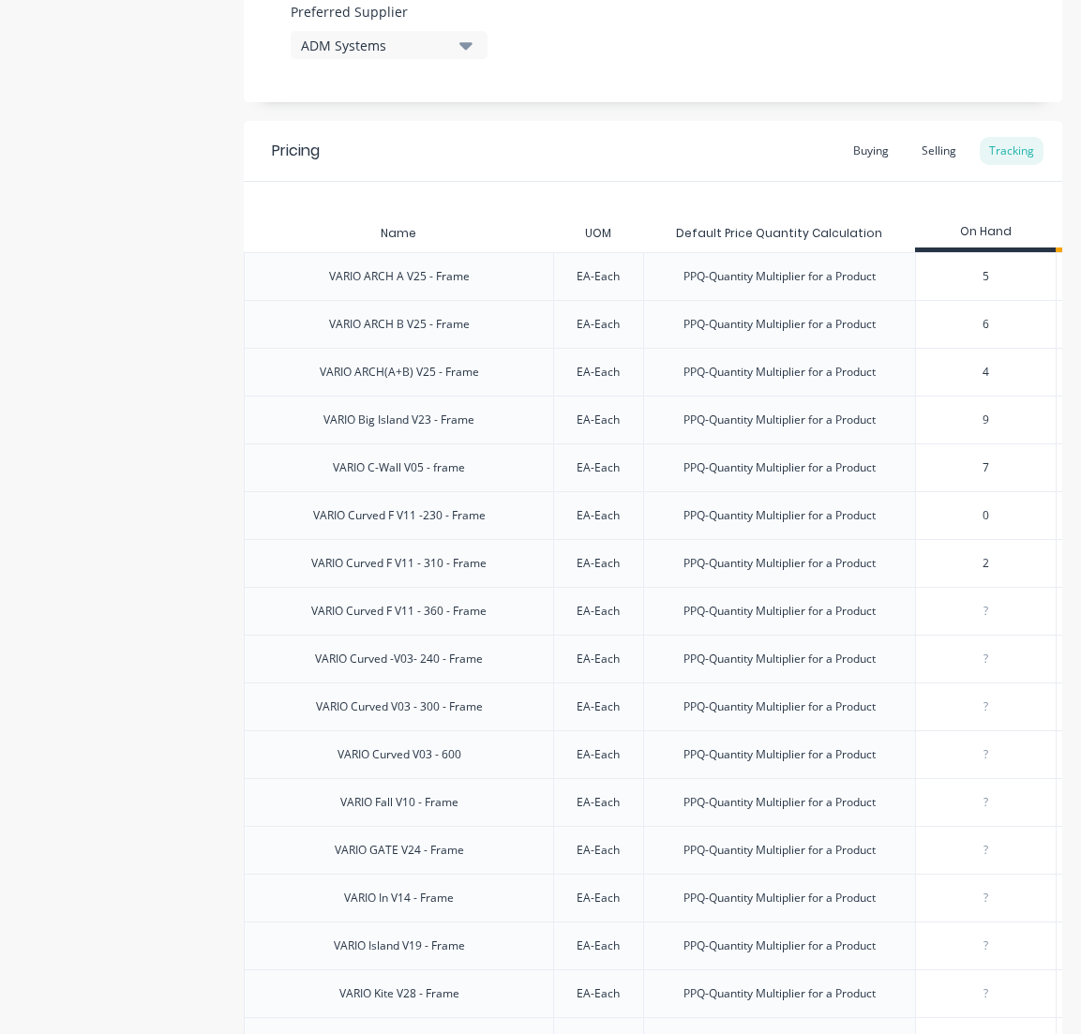
type input "00"
type textarea "x"
type input "00"
click at [992, 610] on input "0" at bounding box center [986, 611] width 140 height 17
type input "017"
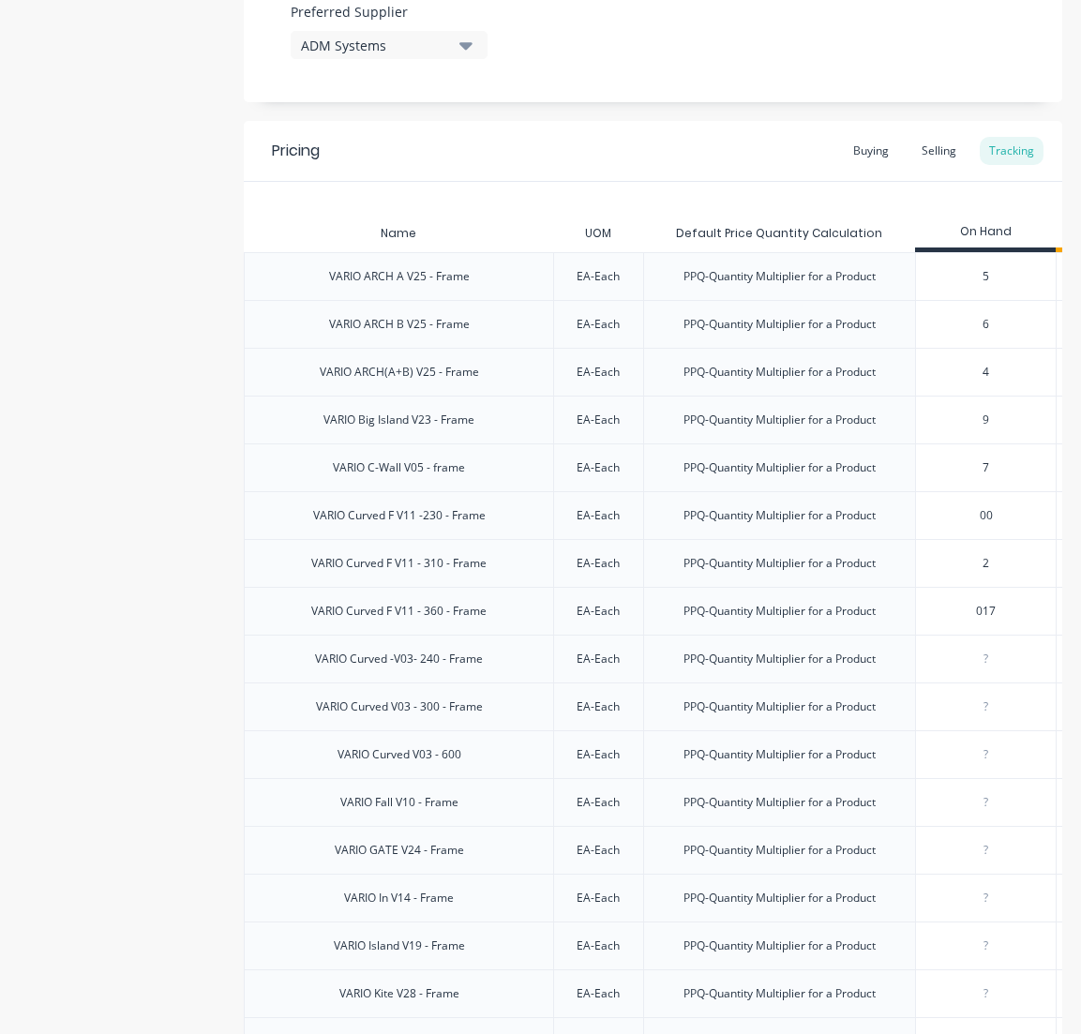
type textarea "x"
type input "017"
type input "0"
click at [996, 665] on input "0" at bounding box center [986, 659] width 140 height 17
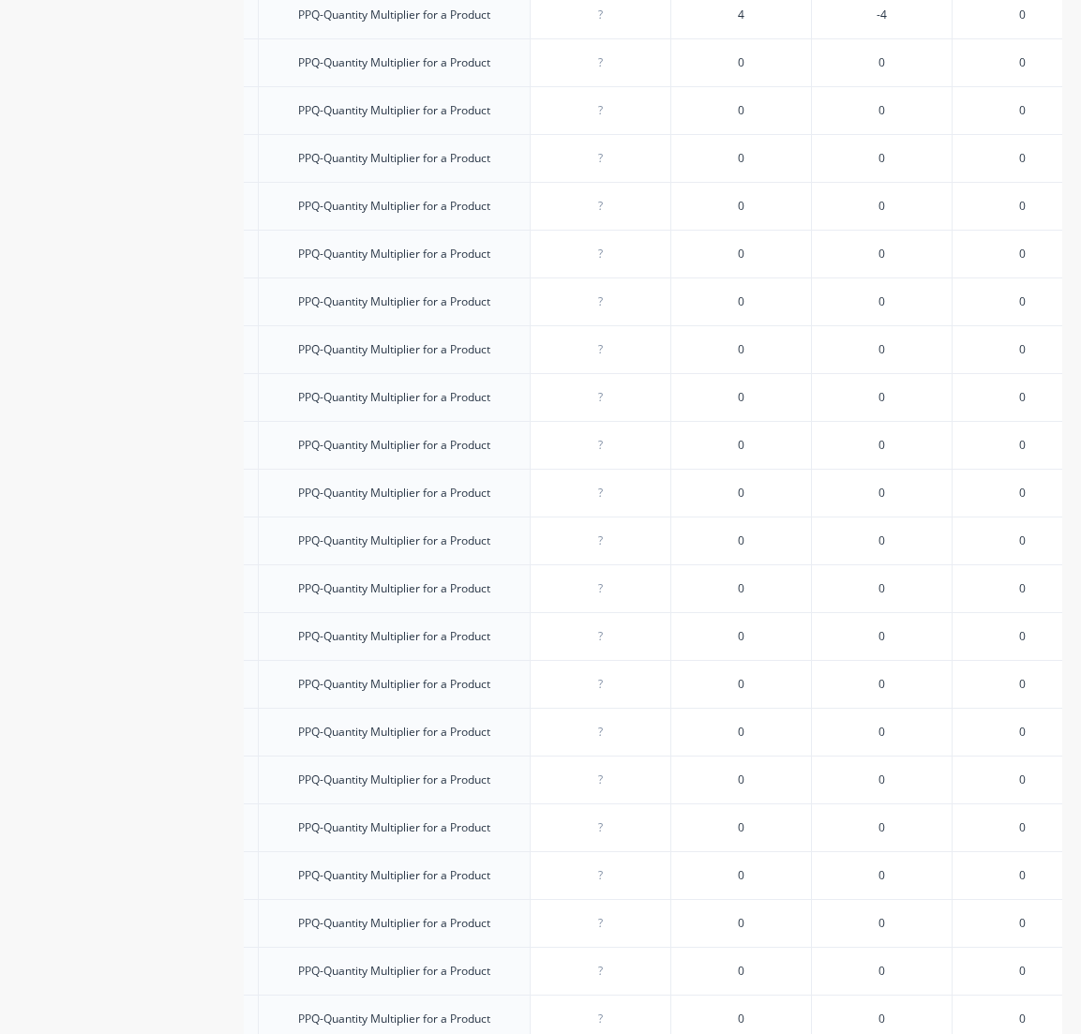
scroll to position [4882, 0]
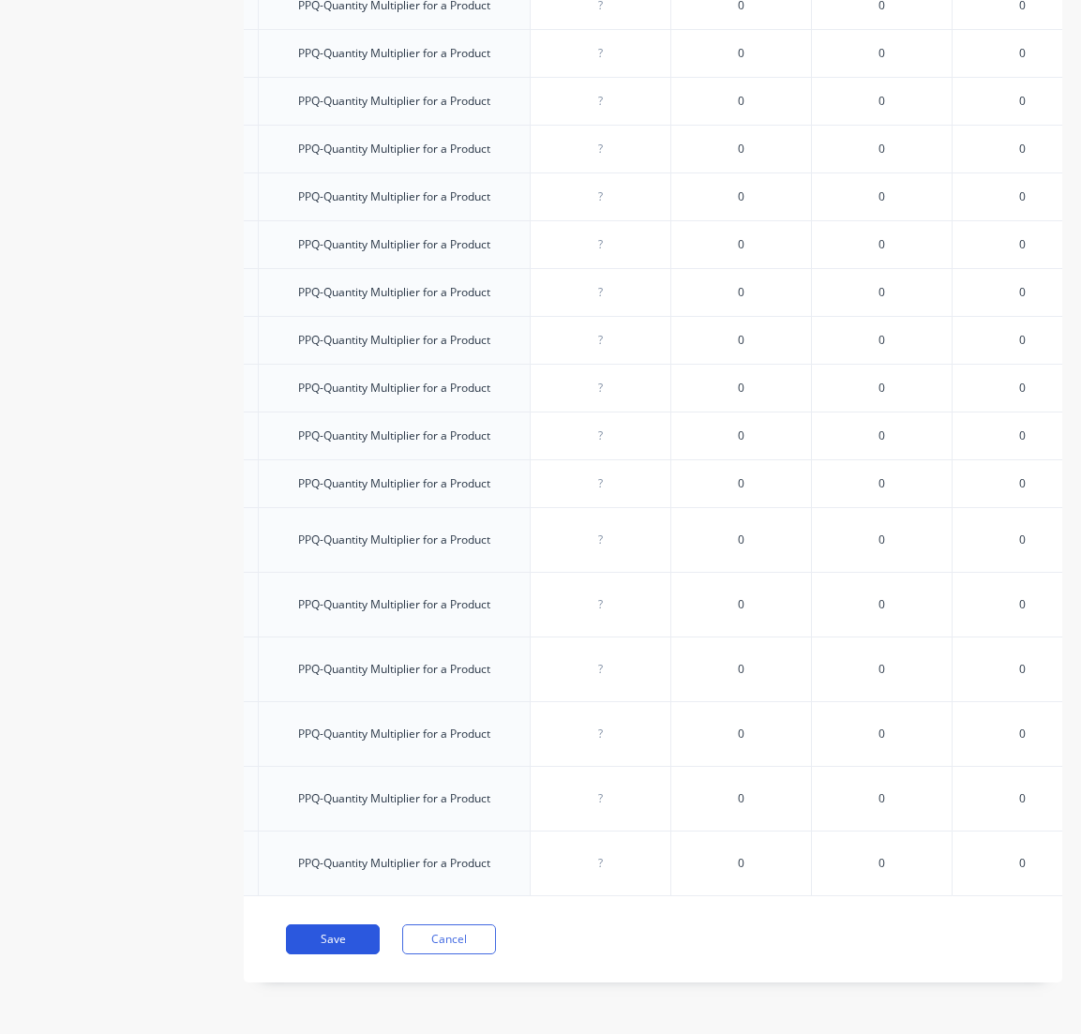
click at [332, 941] on button "Save" at bounding box center [333, 940] width 94 height 30
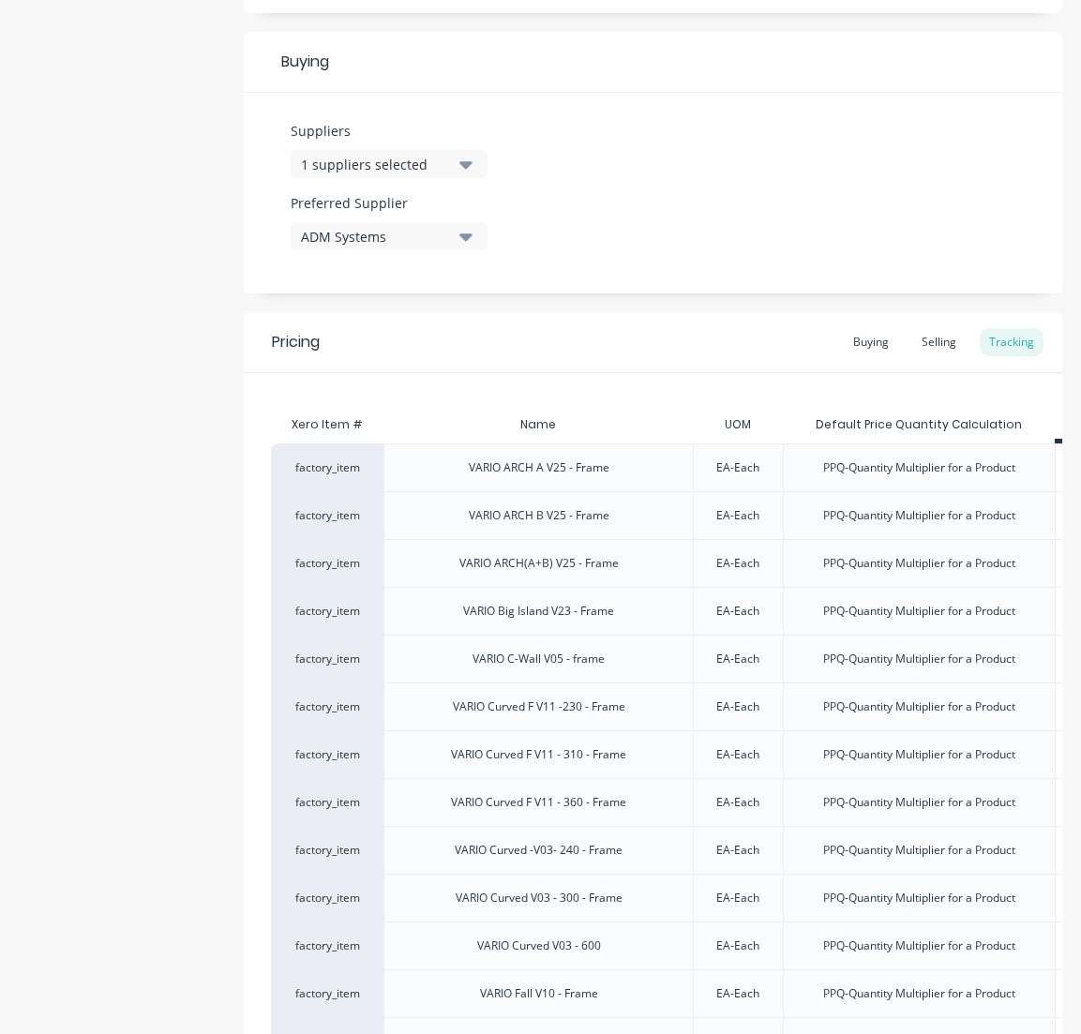
scroll to position [0, 0]
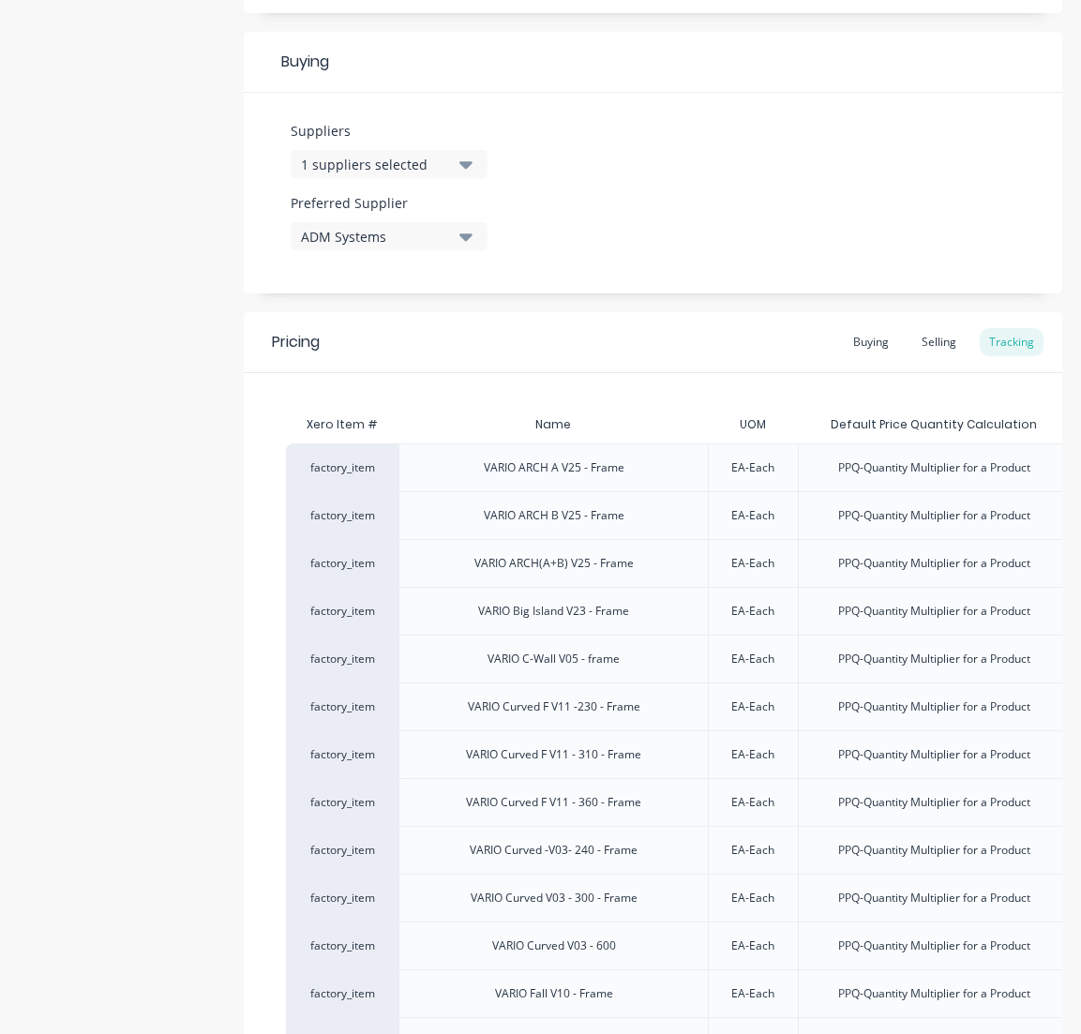
type textarea "x"
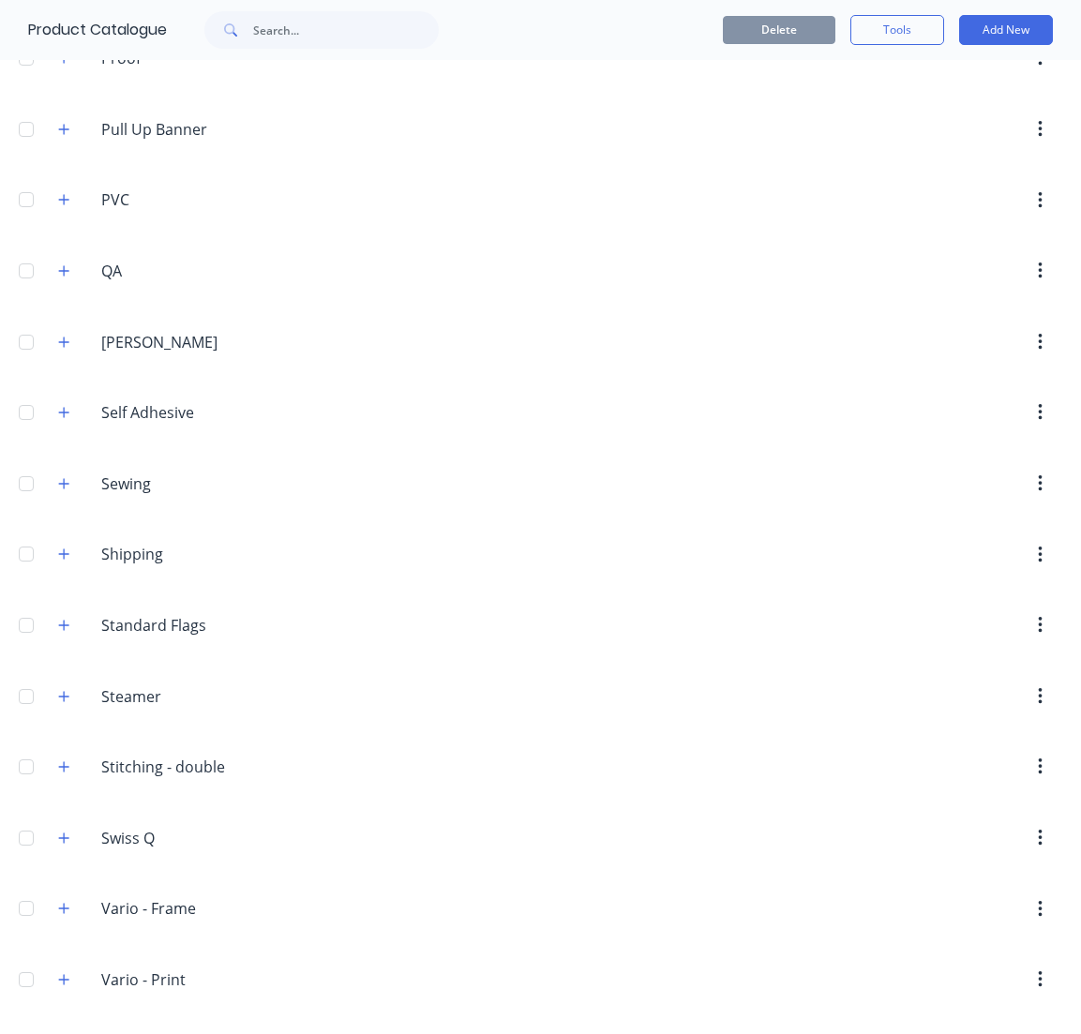
scroll to position [2512, 0]
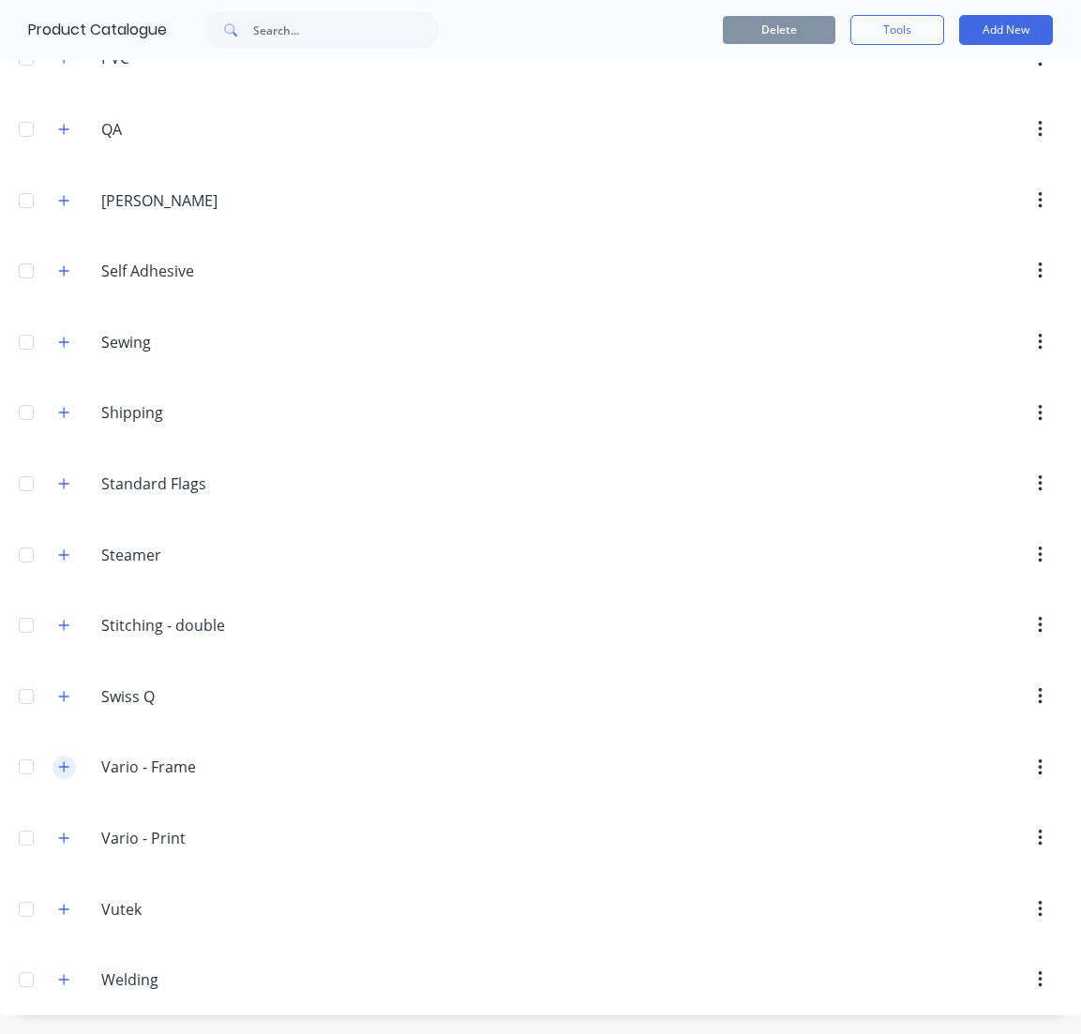
click at [69, 771] on icon "button" at bounding box center [63, 767] width 11 height 13
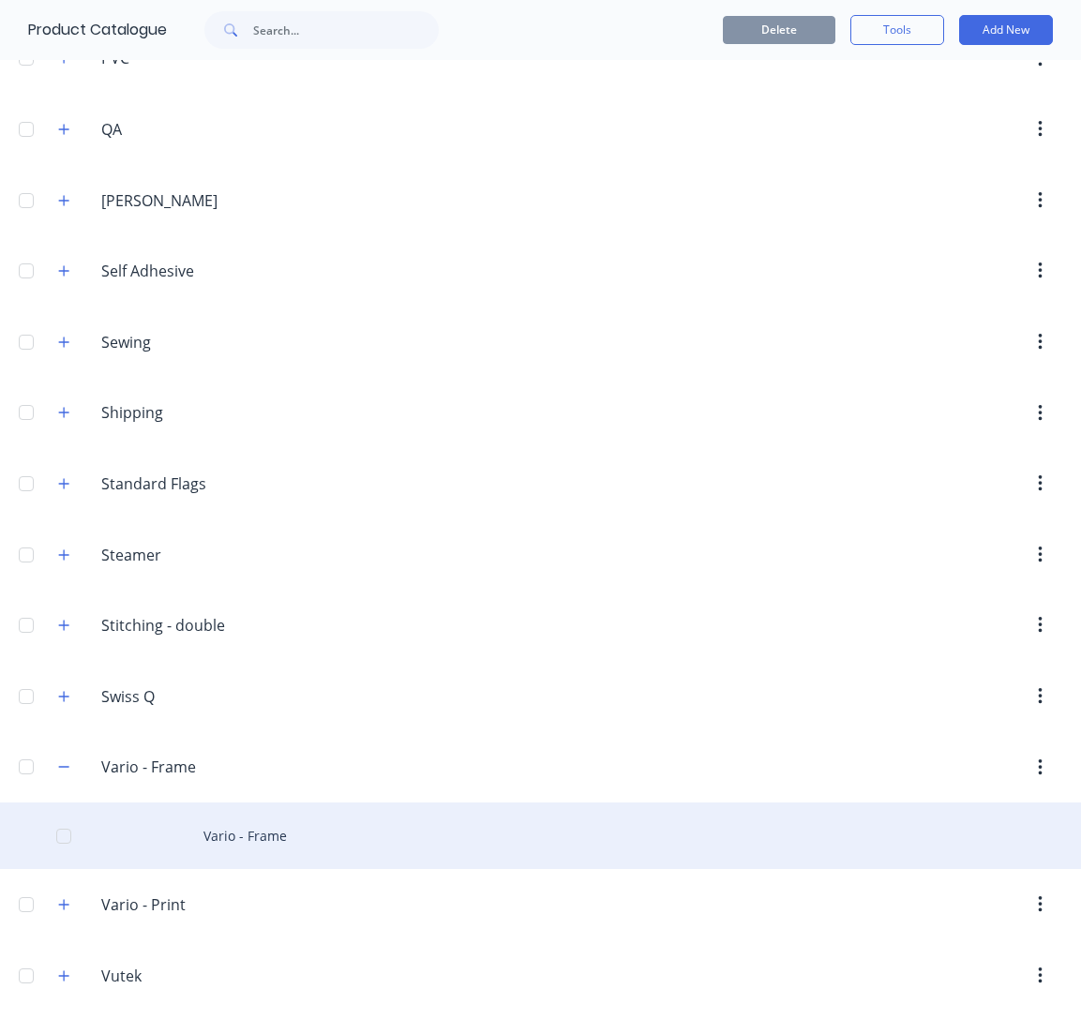
click at [220, 845] on div "Vario - Frame" at bounding box center [540, 836] width 1081 height 67
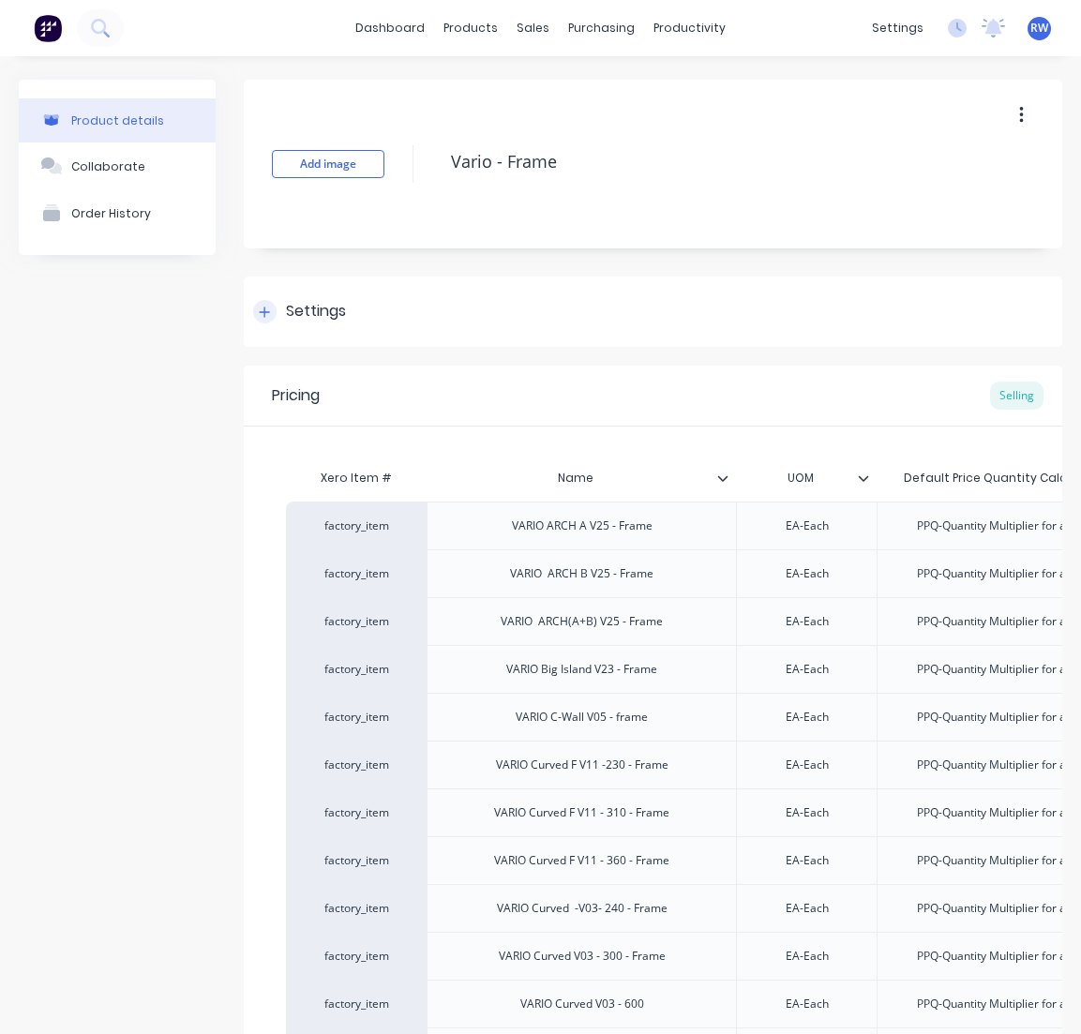
click at [308, 313] on div "Settings" at bounding box center [316, 311] width 60 height 23
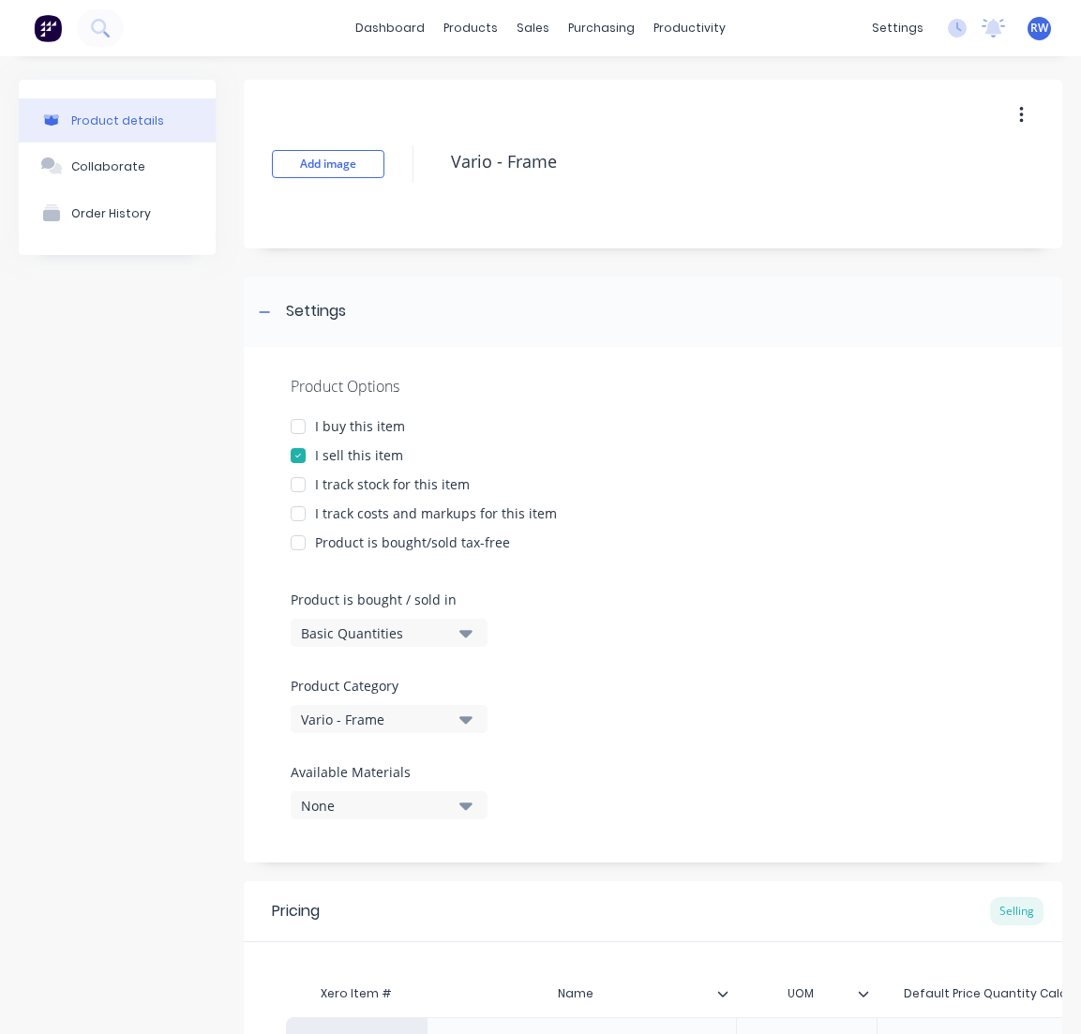
click at [301, 486] on div at bounding box center [298, 485] width 38 height 38
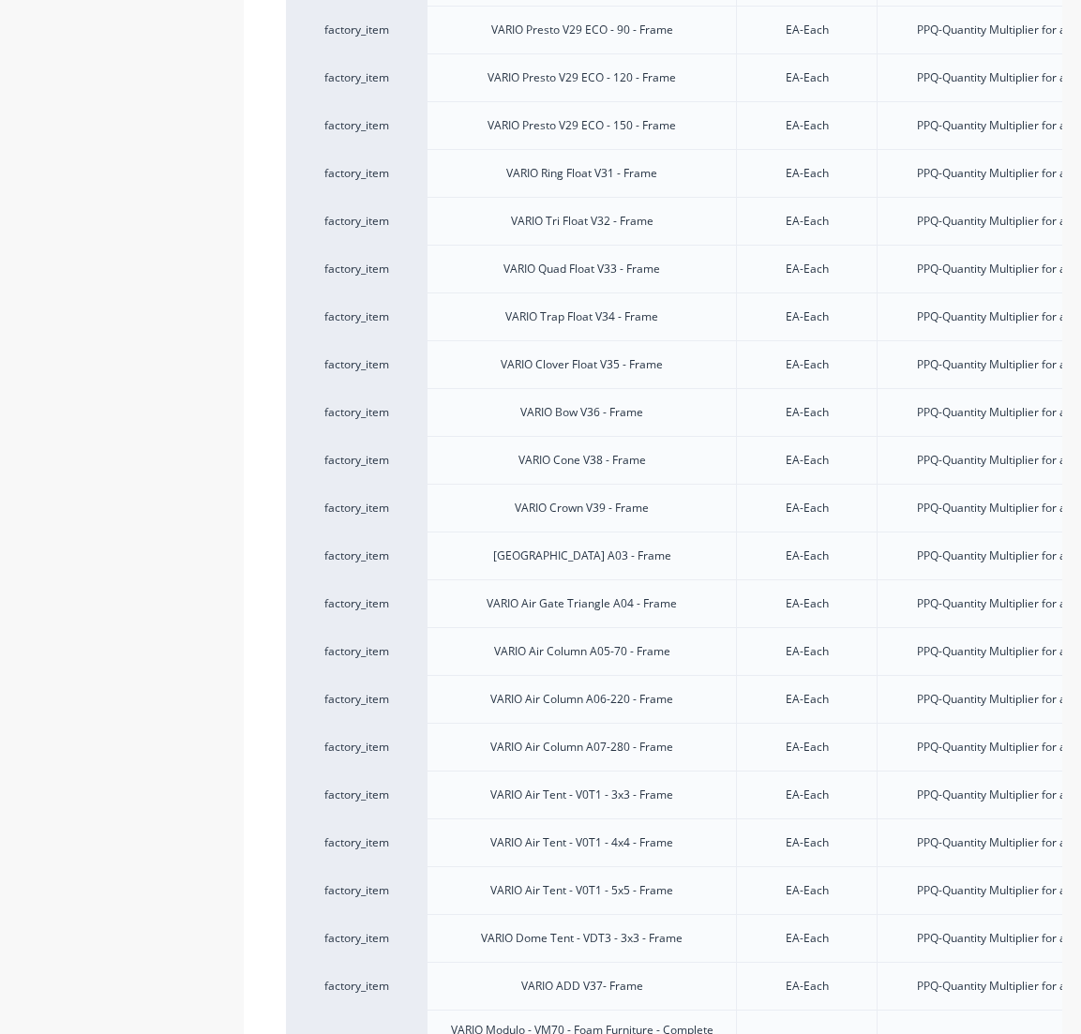
scroll to position [4602, 0]
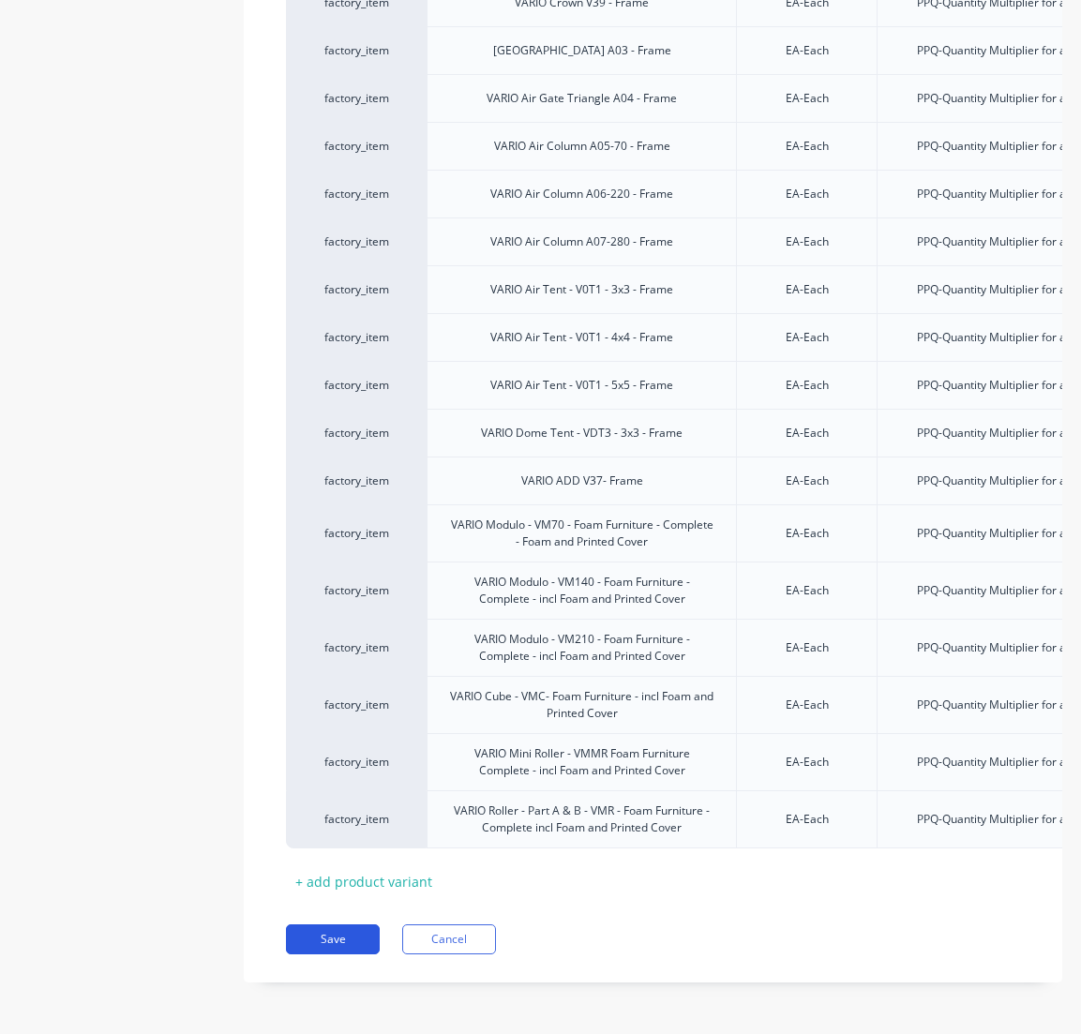
click at [344, 938] on button "Save" at bounding box center [333, 940] width 94 height 30
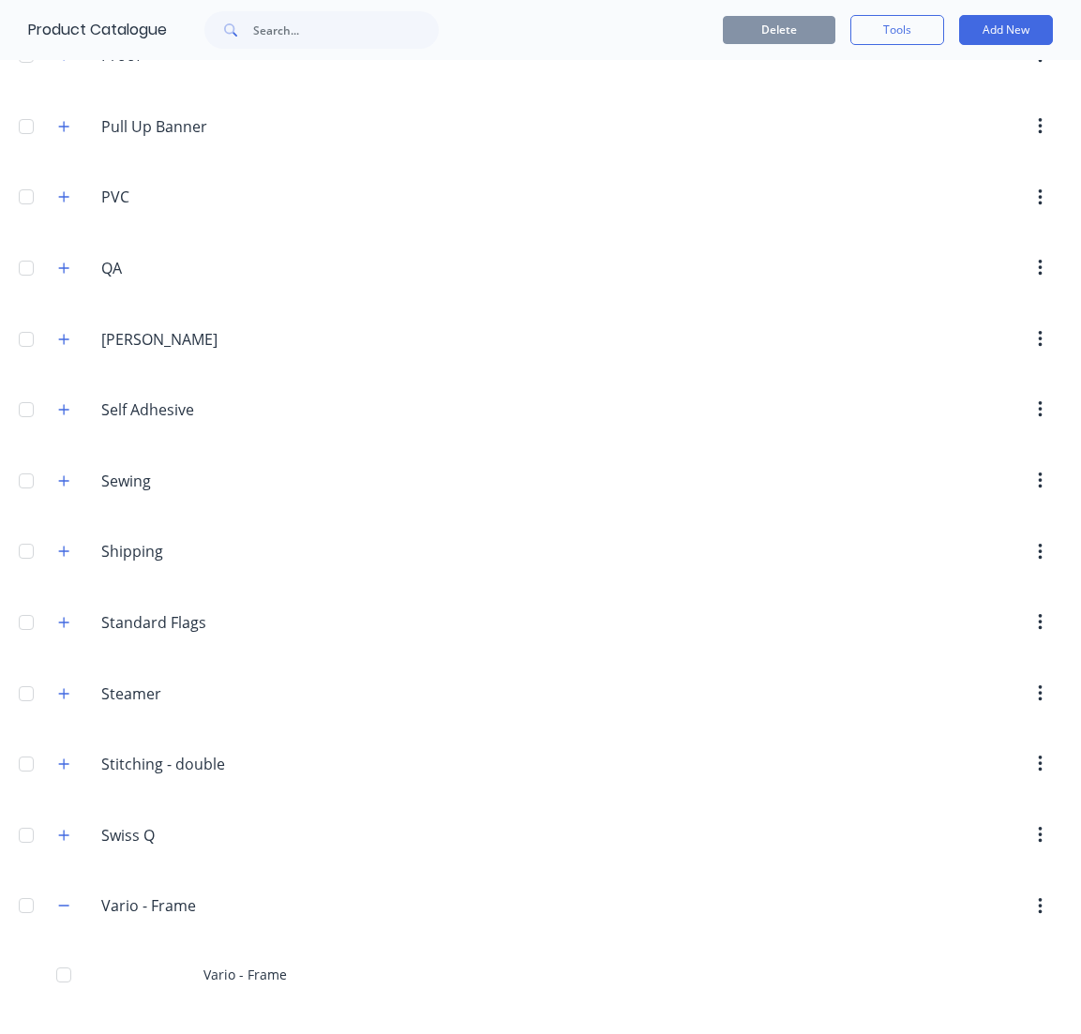
scroll to position [2579, 0]
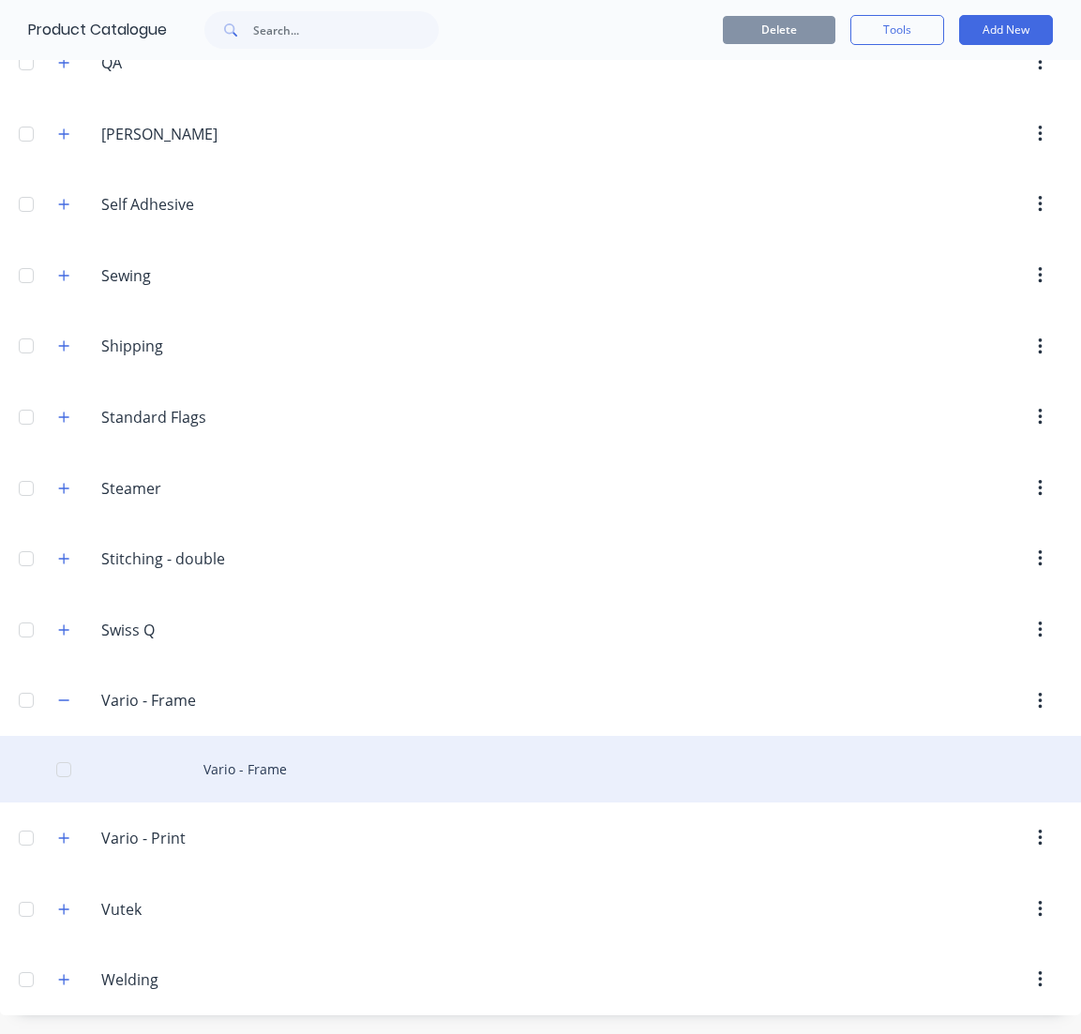
click at [223, 777] on div "Vario - Frame" at bounding box center [540, 769] width 1081 height 67
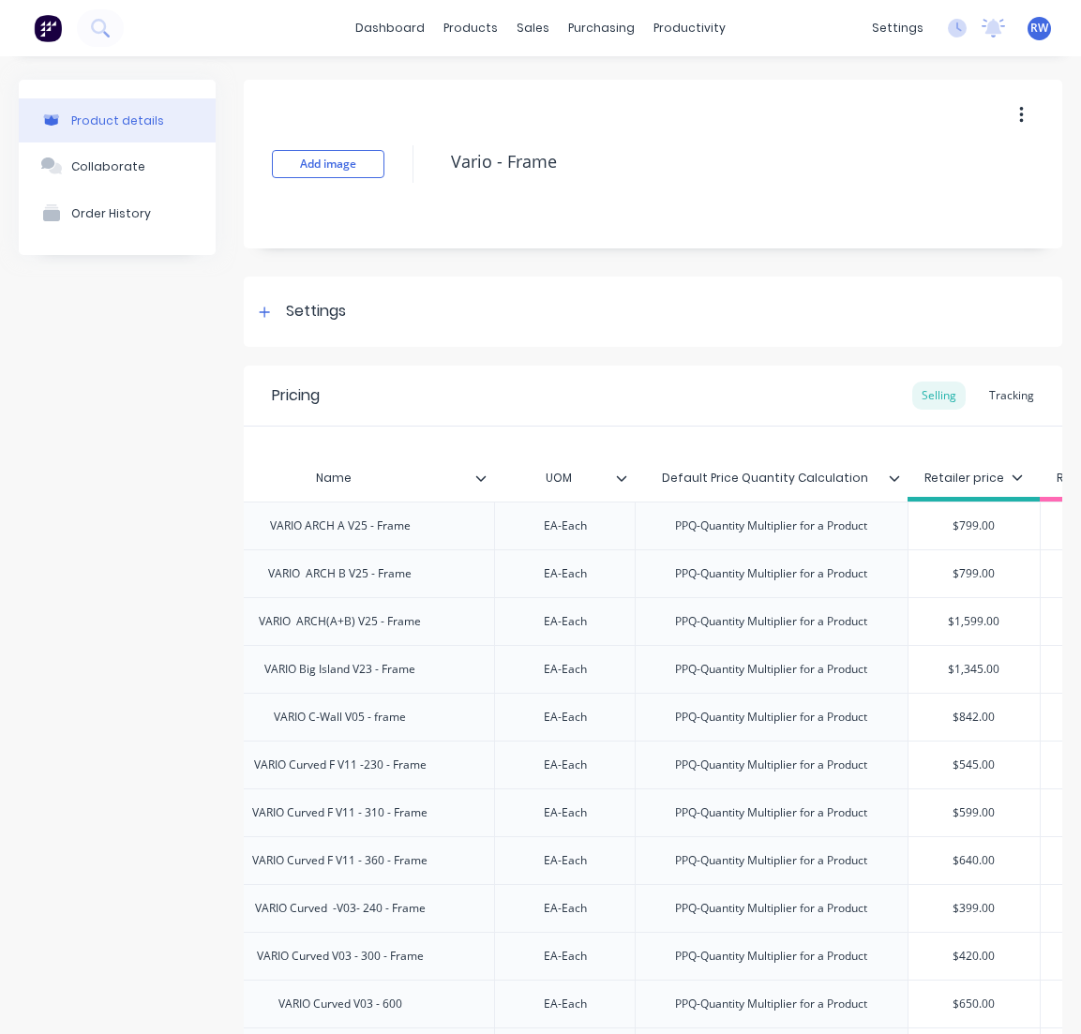
type textarea "x"
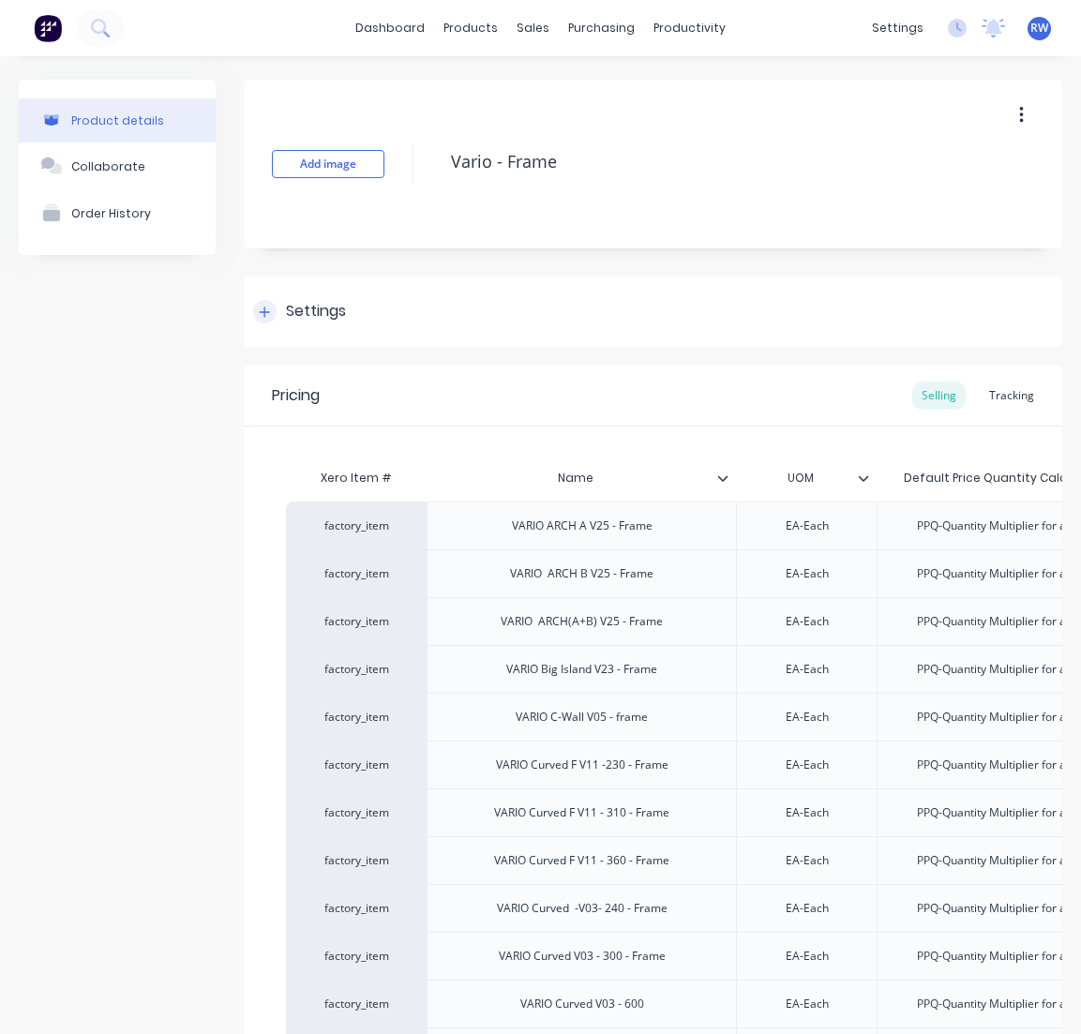
click at [309, 306] on div "Settings" at bounding box center [316, 311] width 60 height 23
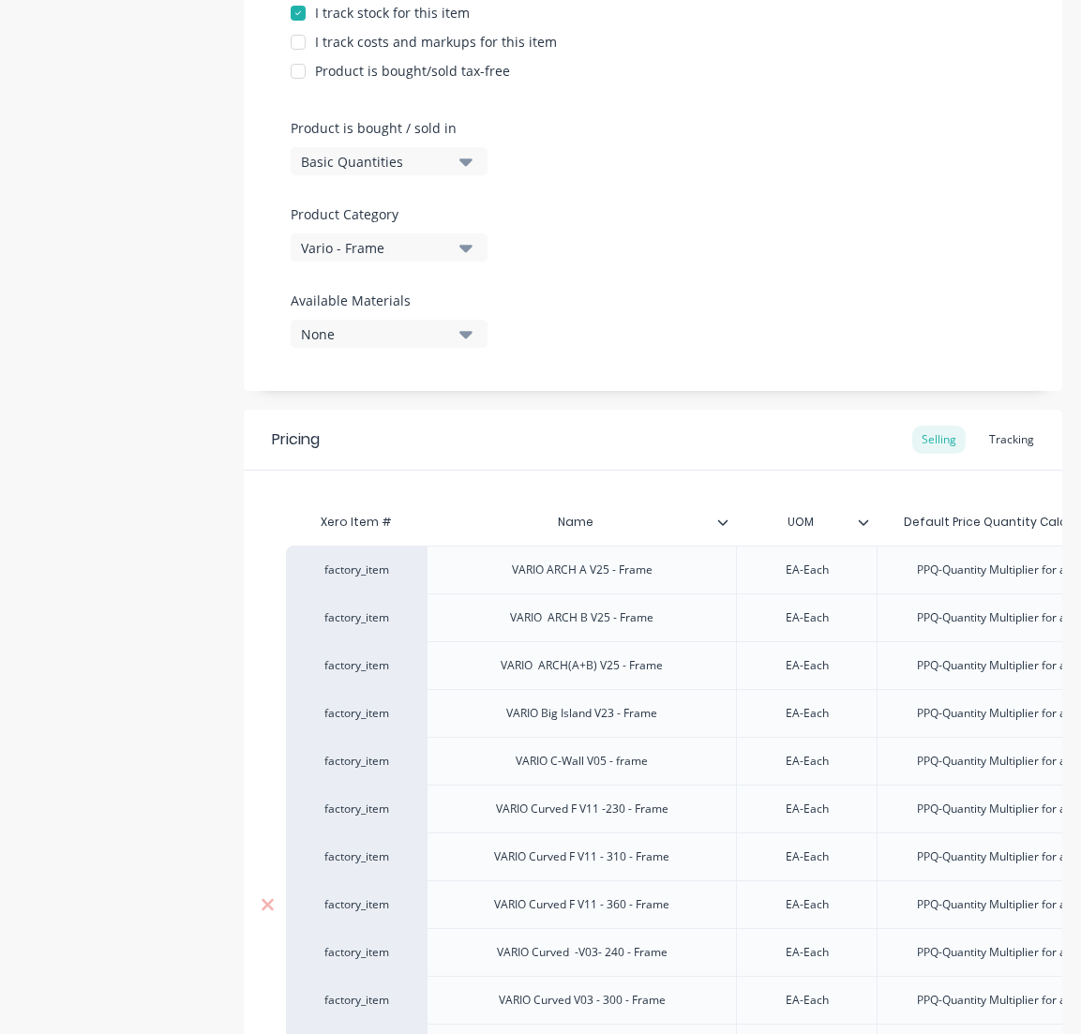
drag, startPoint x: 993, startPoint y: 436, endPoint x: 873, endPoint y: 903, distance: 482.2
click at [993, 436] on div "Tracking" at bounding box center [1012, 440] width 64 height 28
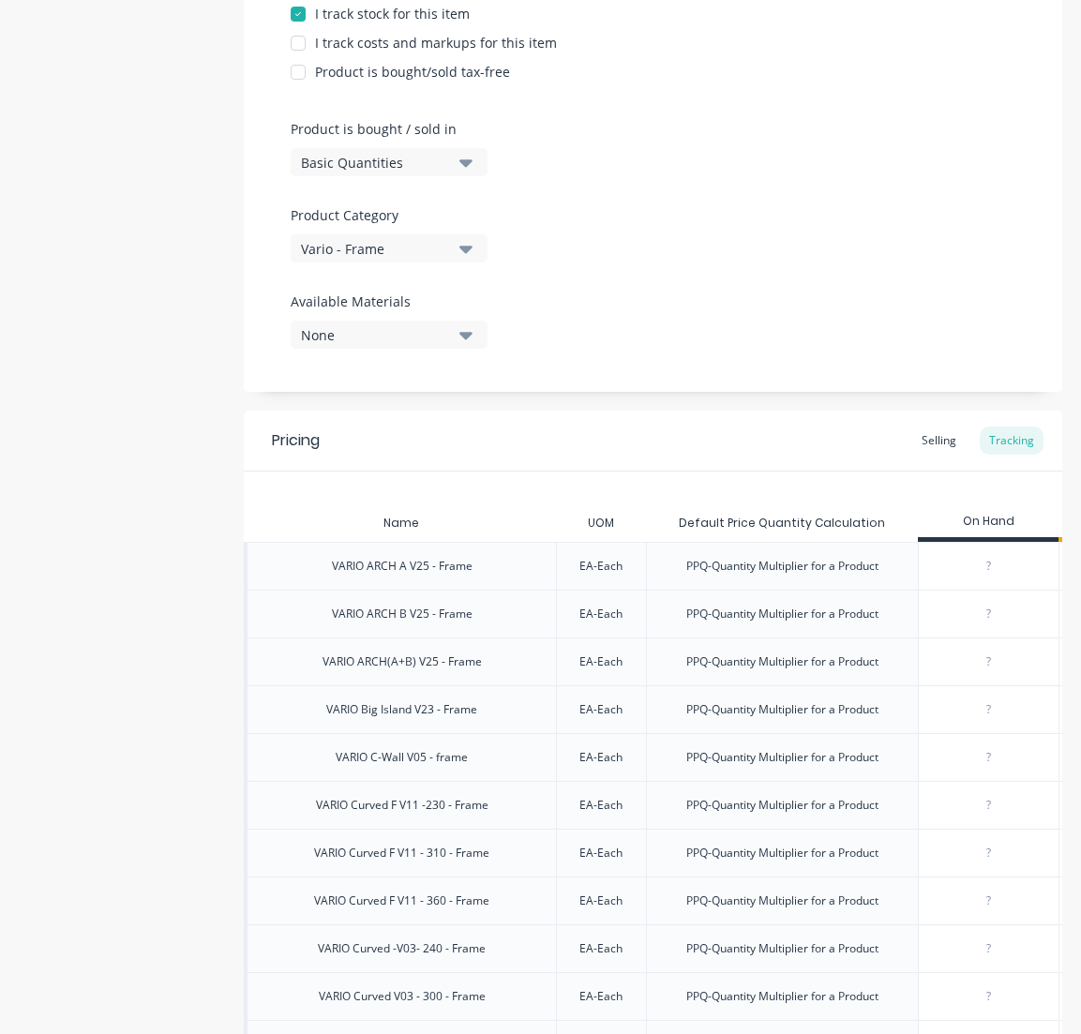
scroll to position [0, 161]
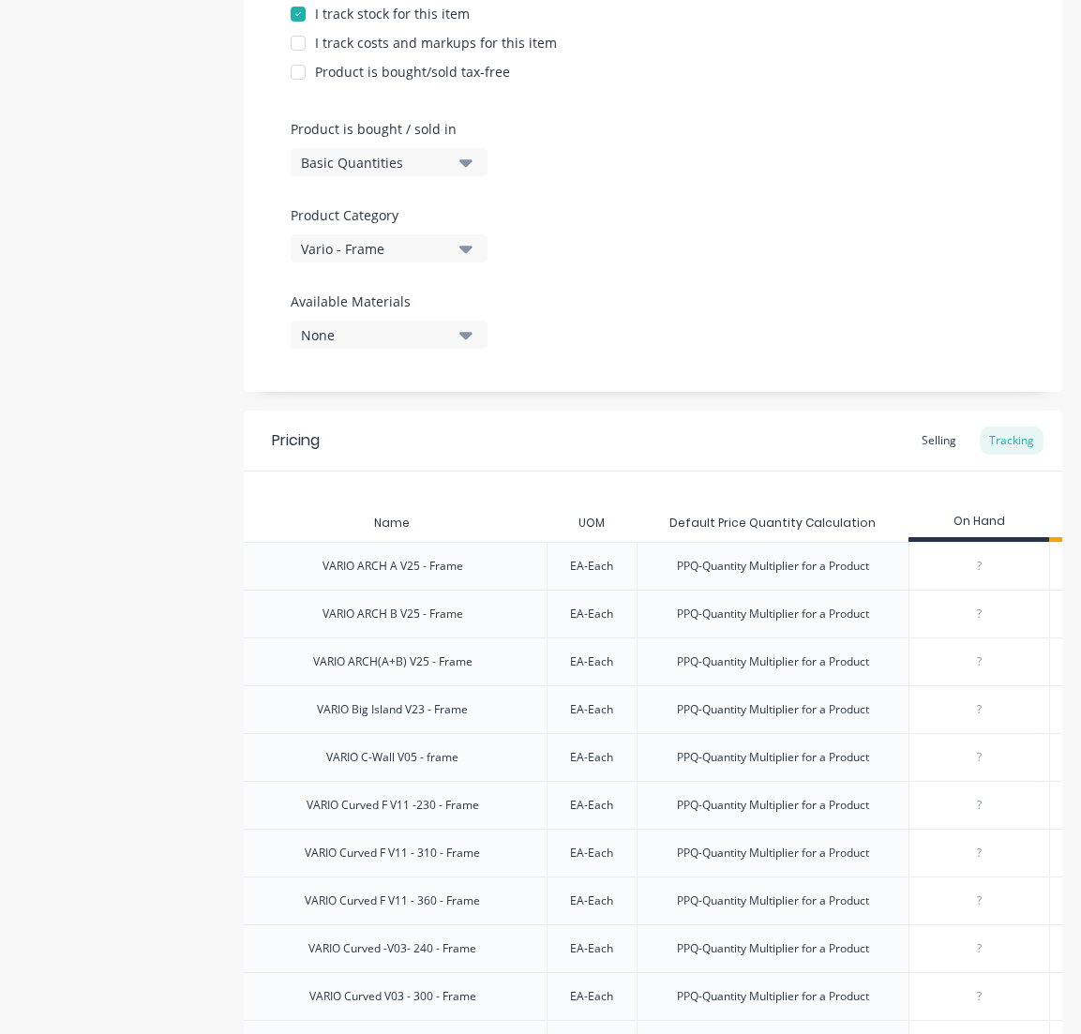
click at [987, 811] on input "0" at bounding box center [980, 805] width 140 height 17
type input "00"
type textarea "x"
type input "00"
click at [982, 853] on input "0" at bounding box center [980, 853] width 140 height 17
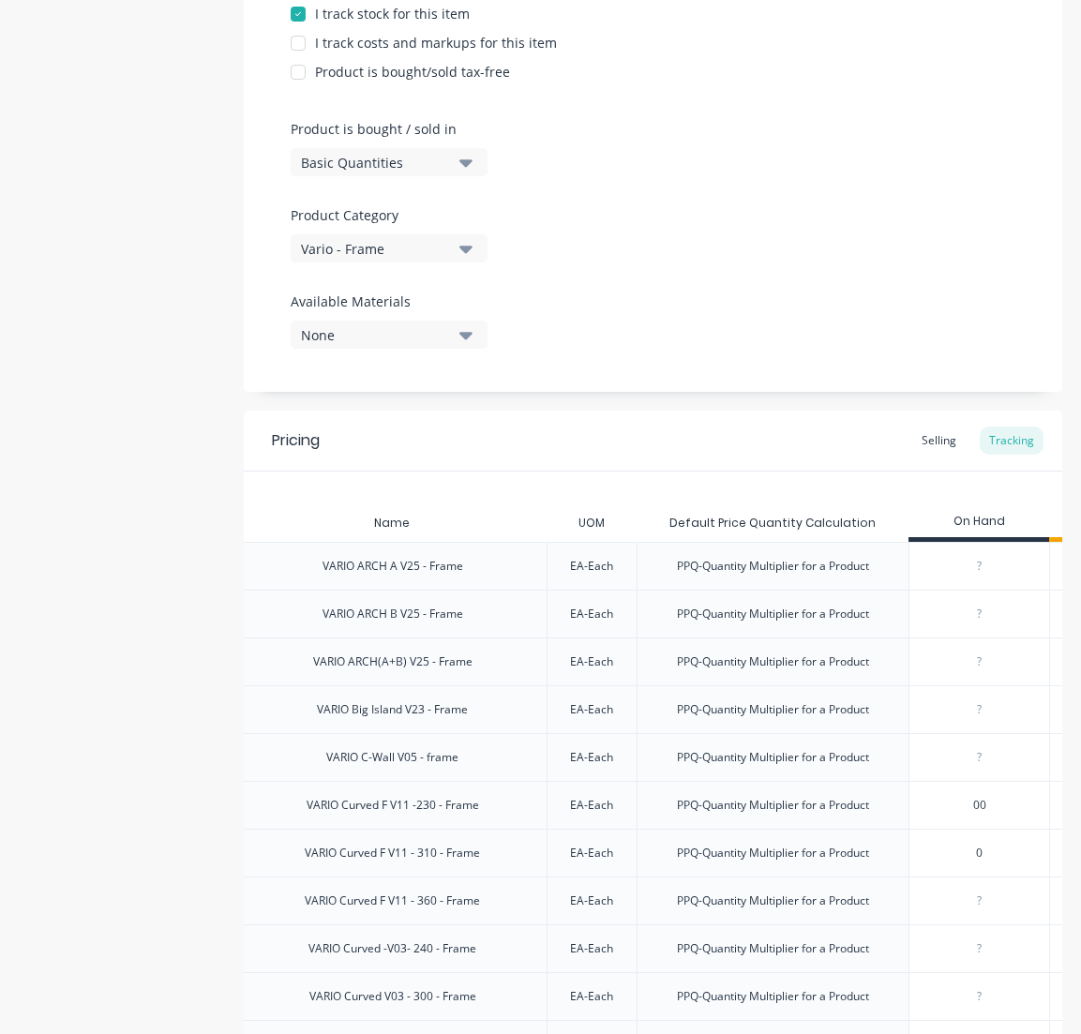
type input "02"
type textarea "x"
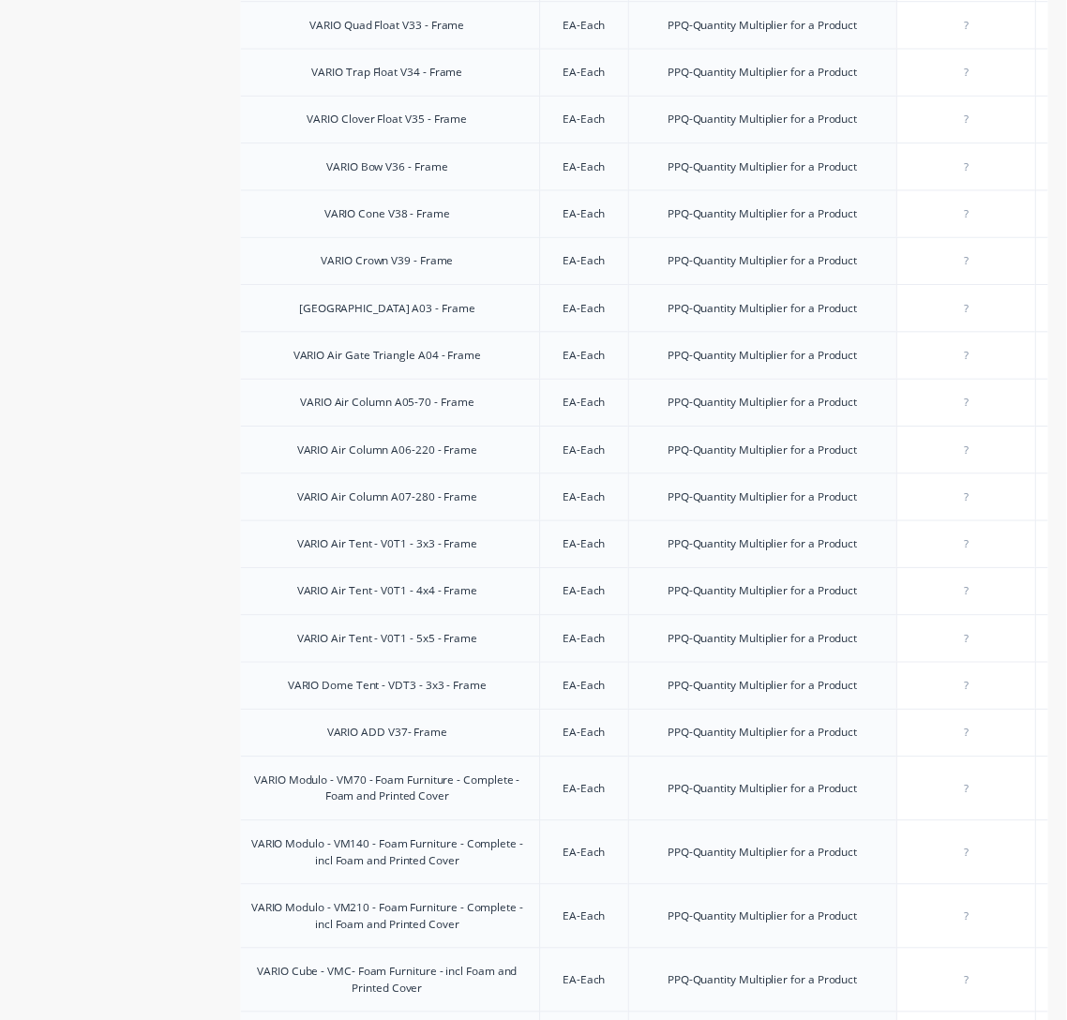
scroll to position [4602, 0]
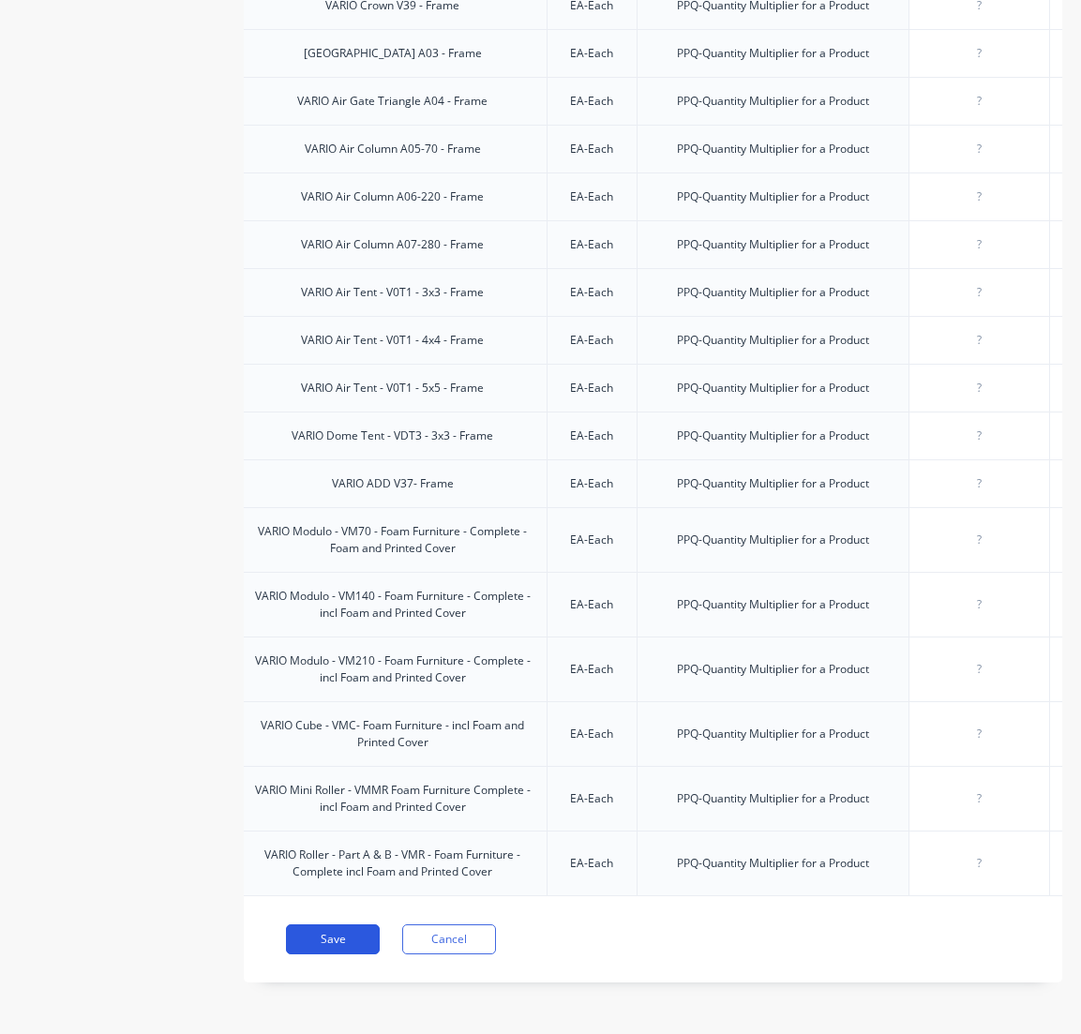
type input "02"
click at [333, 941] on button "Save" at bounding box center [333, 940] width 94 height 30
type textarea "x"
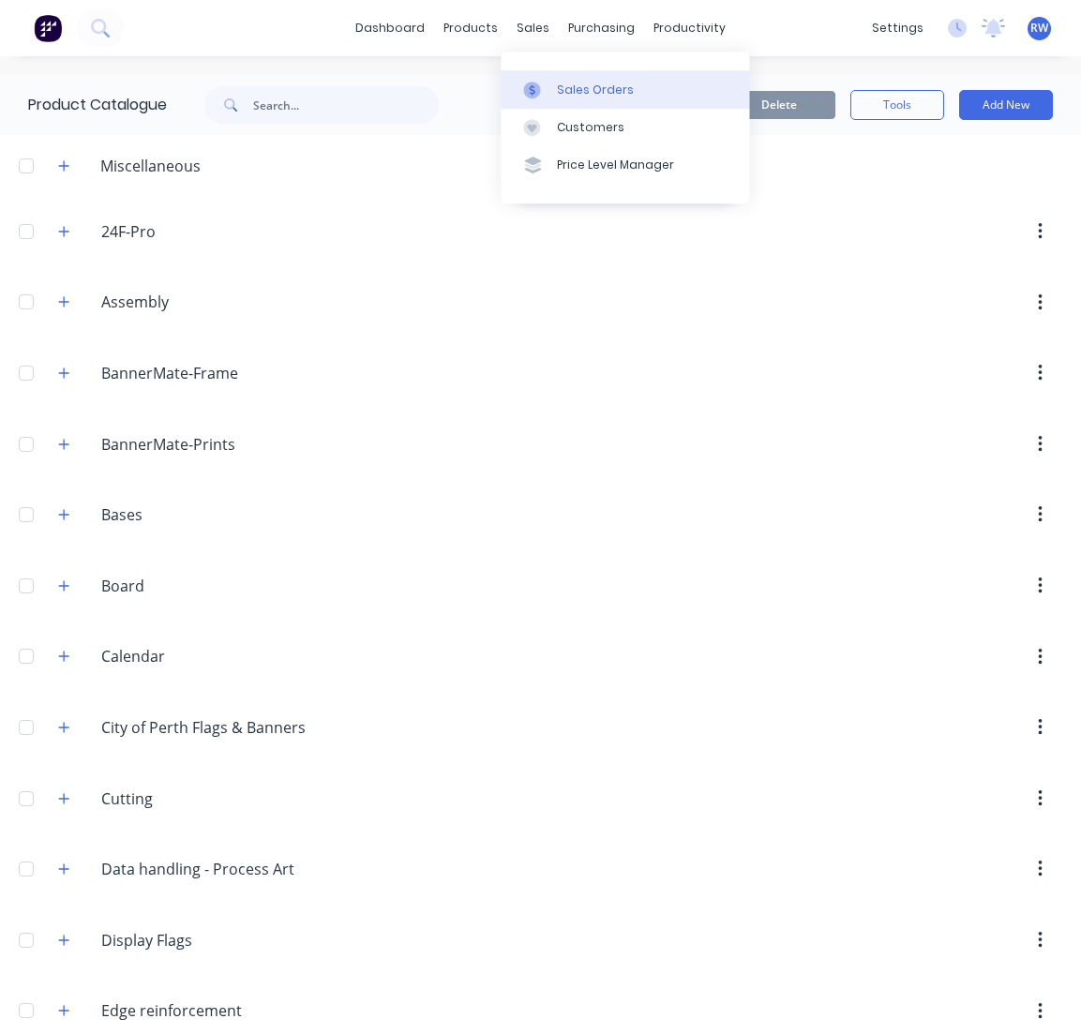
click at [590, 89] on div "Sales Orders" at bounding box center [595, 90] width 77 height 17
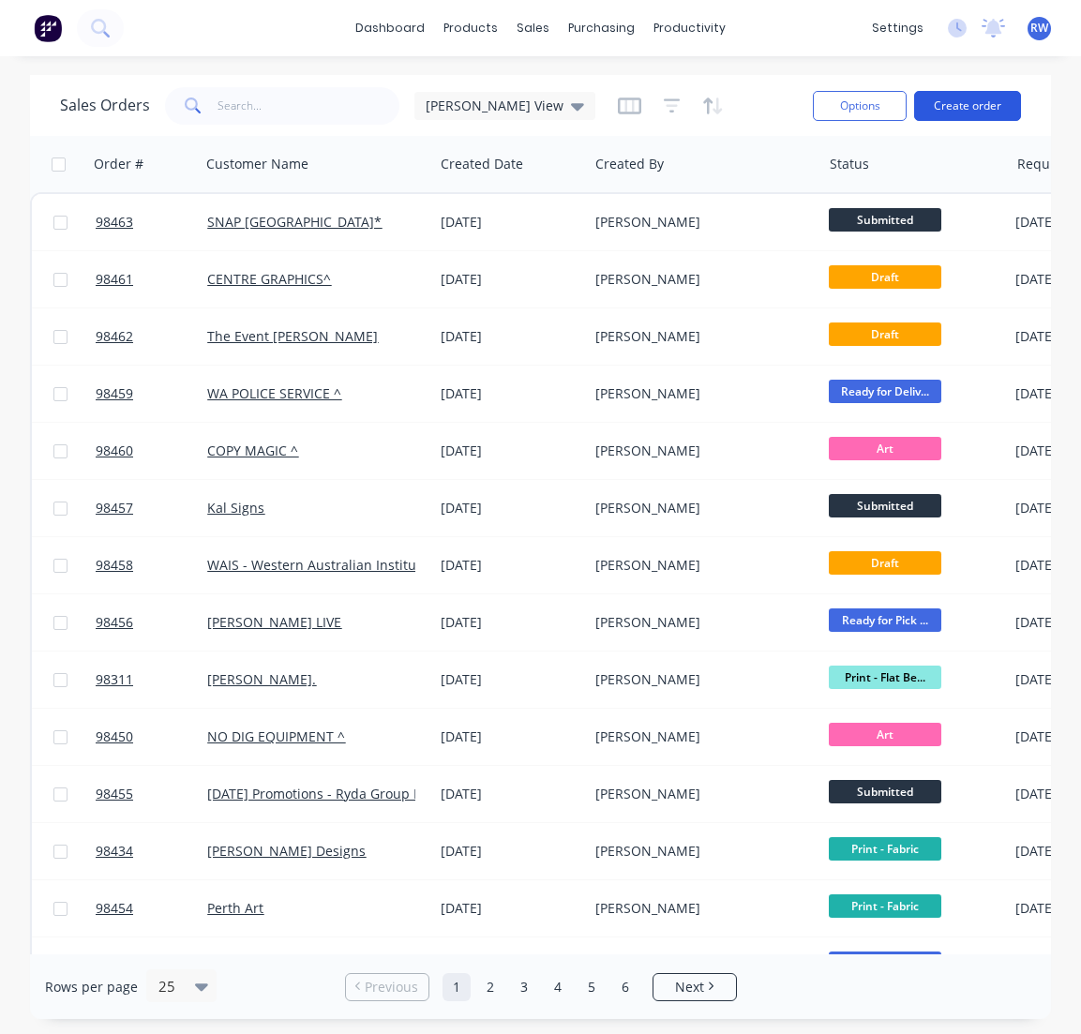
click at [948, 105] on button "Create order" at bounding box center [967, 106] width 107 height 30
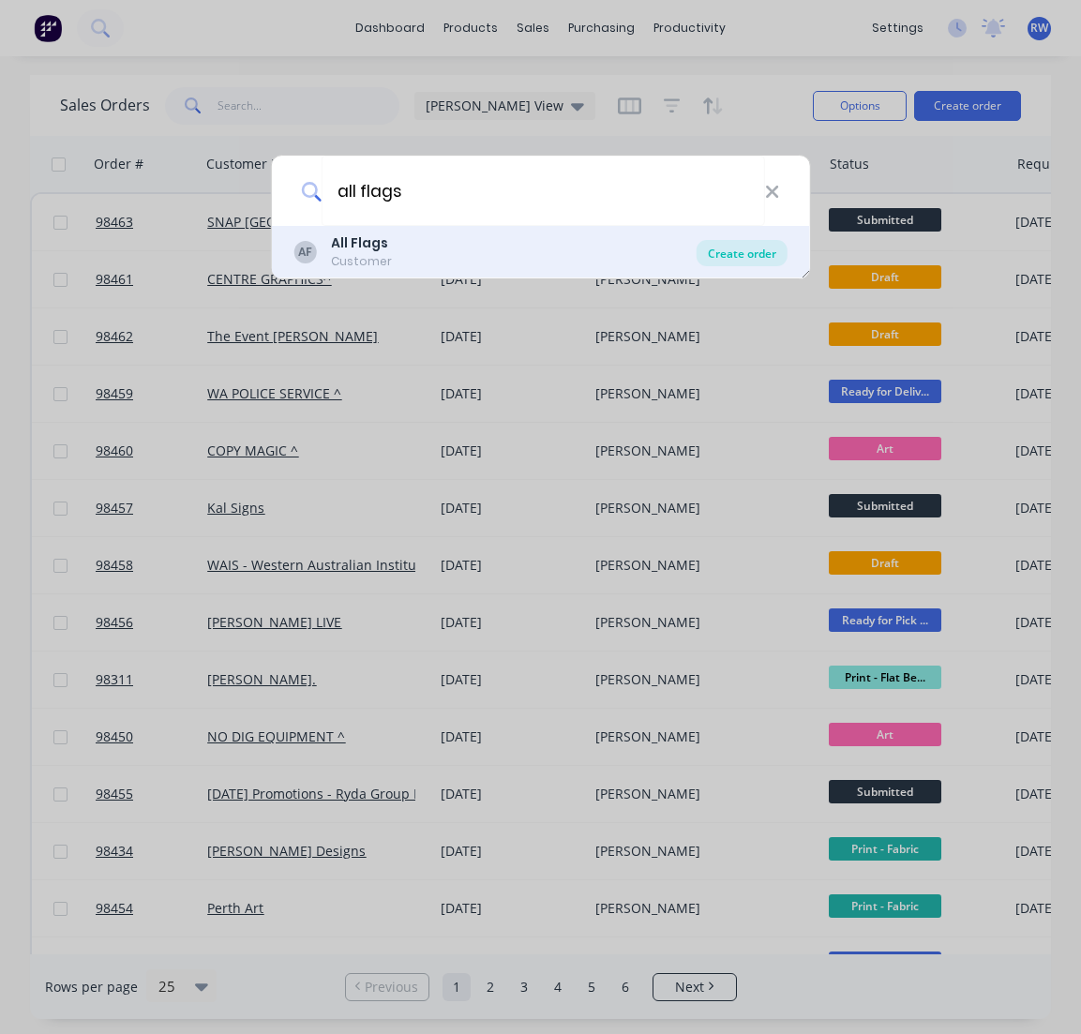
type input "all flags"
click at [739, 248] on div "Create order" at bounding box center [742, 253] width 91 height 26
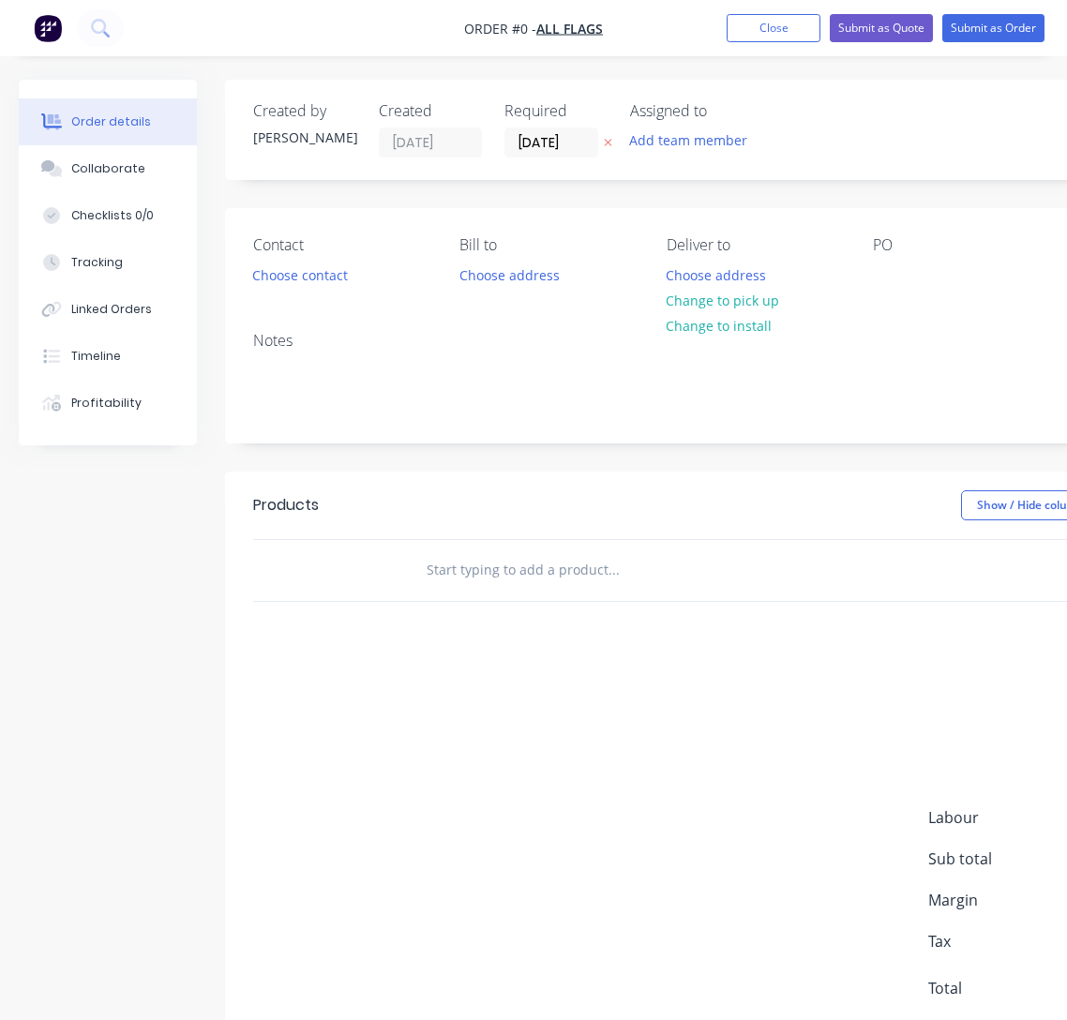
click at [533, 567] on input "text" at bounding box center [613, 570] width 375 height 38
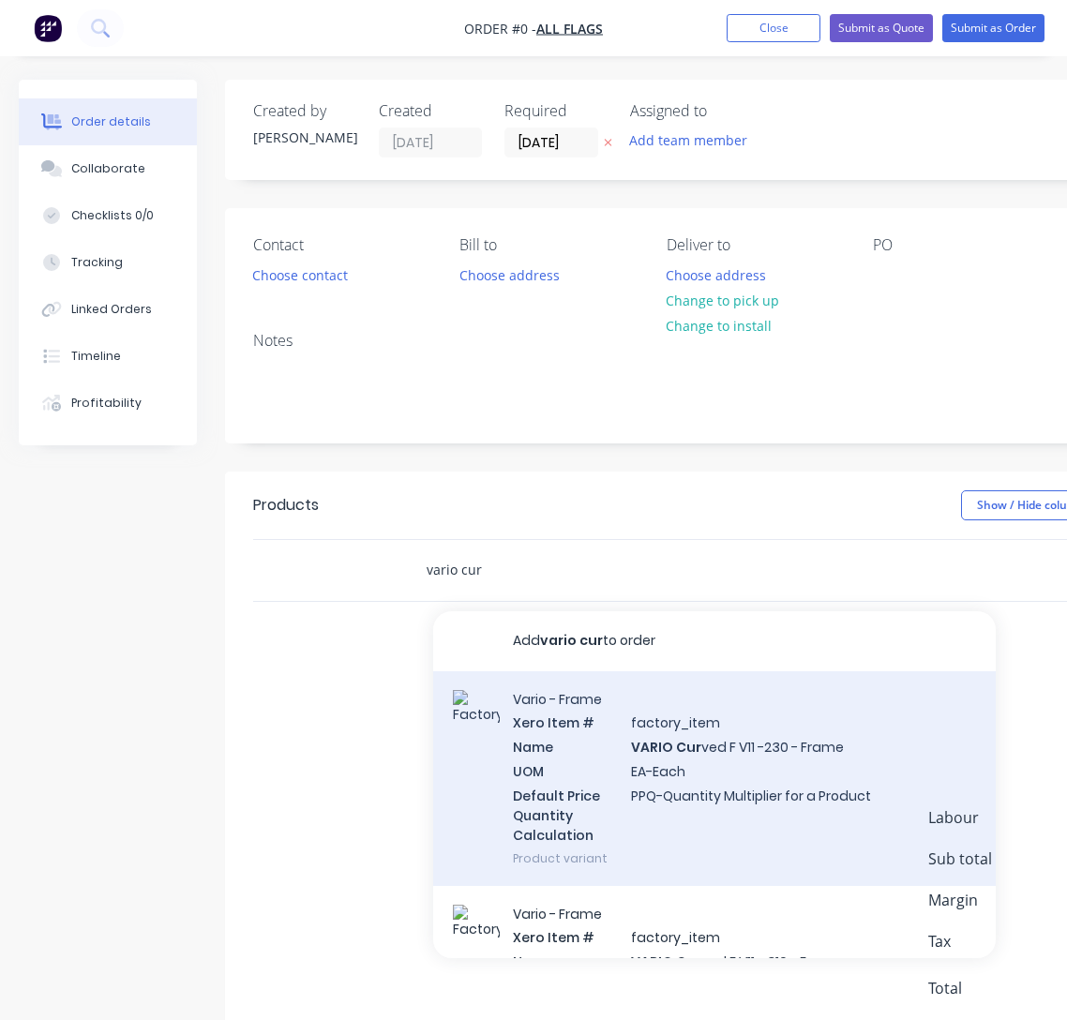
type input "vario cur"
click at [731, 752] on div "Vario - Frame Xero Item # factory_item Name VARIO Cur ved F V11 -230 - Frame UO…" at bounding box center [714, 778] width 563 height 215
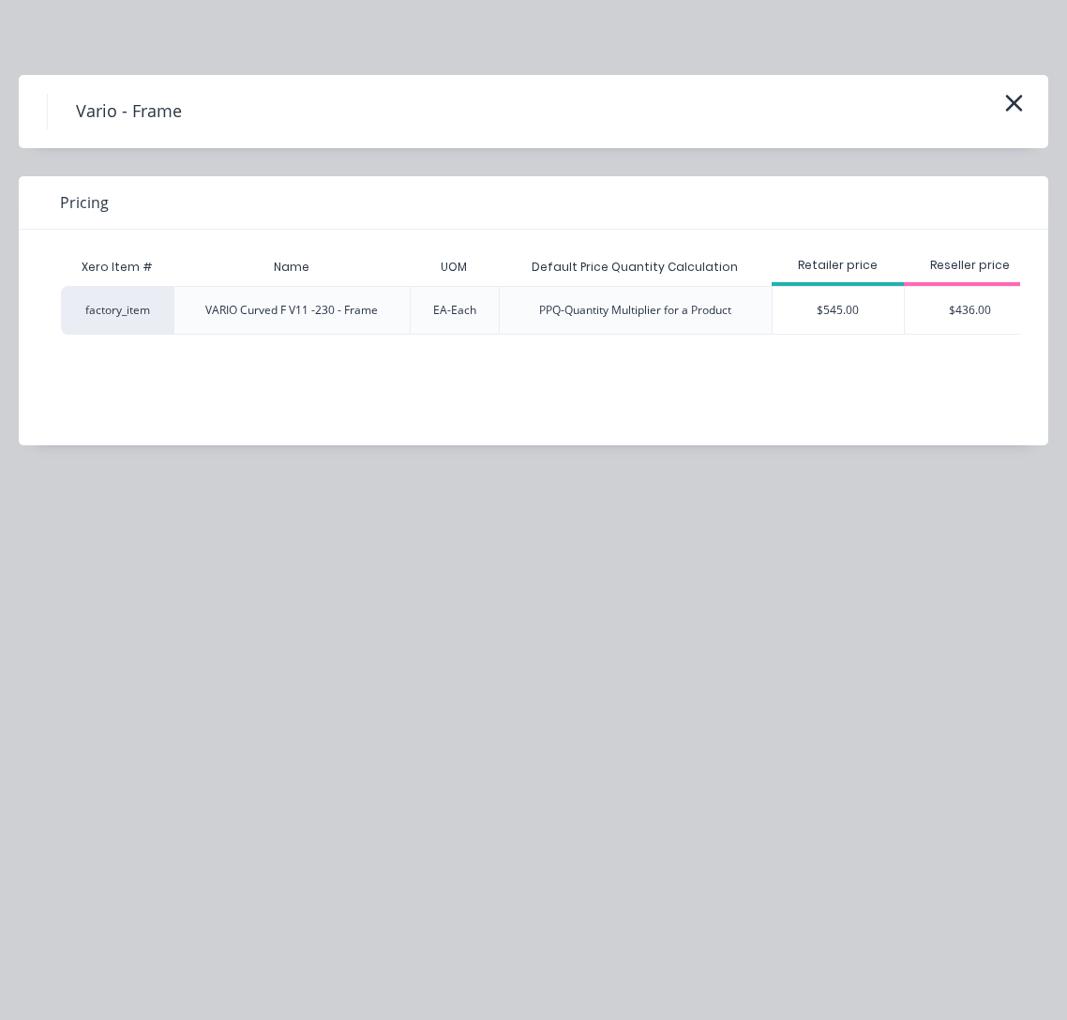
click at [935, 309] on div "$436.00" at bounding box center [970, 310] width 131 height 47
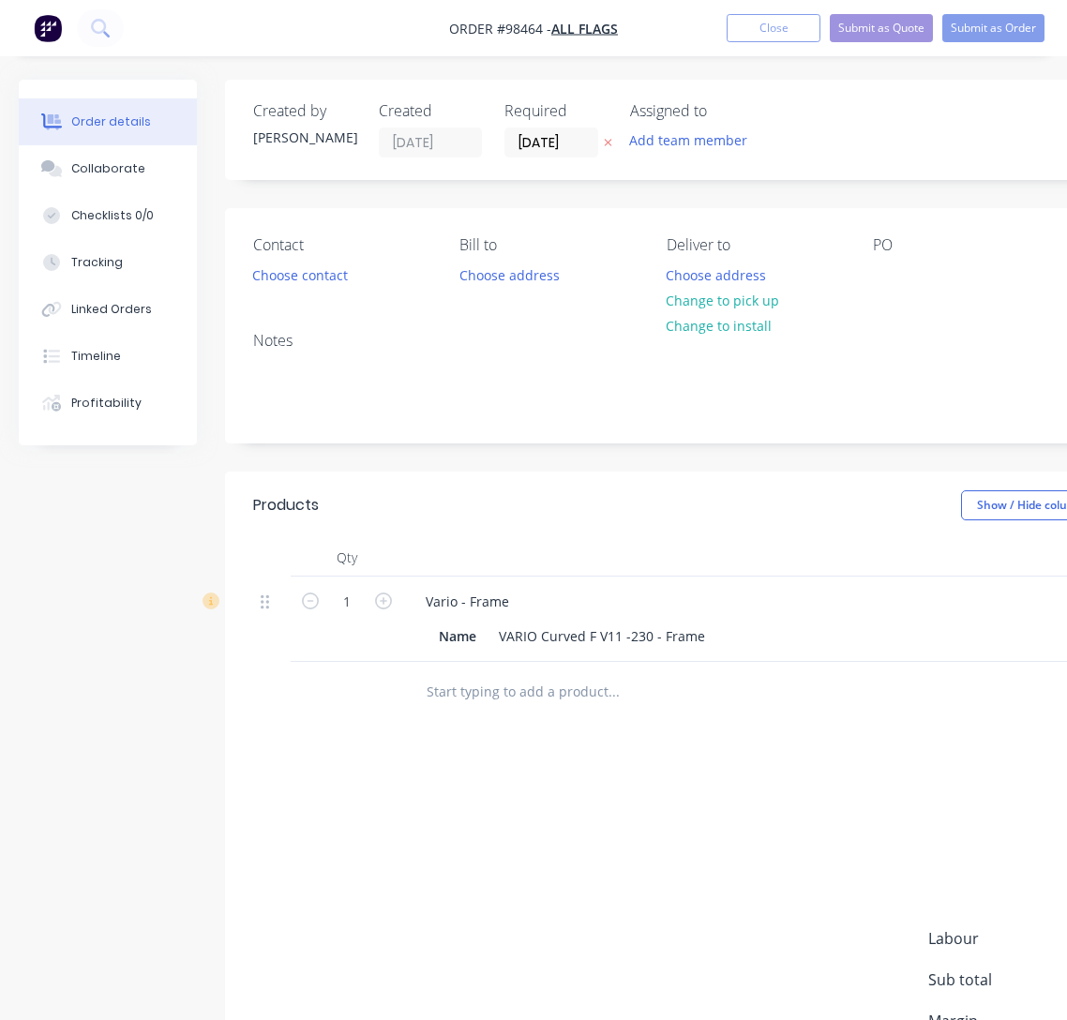
type input "$436.00"
click at [384, 600] on icon "button" at bounding box center [383, 601] width 17 height 17
type input "2"
type input "$872.00"
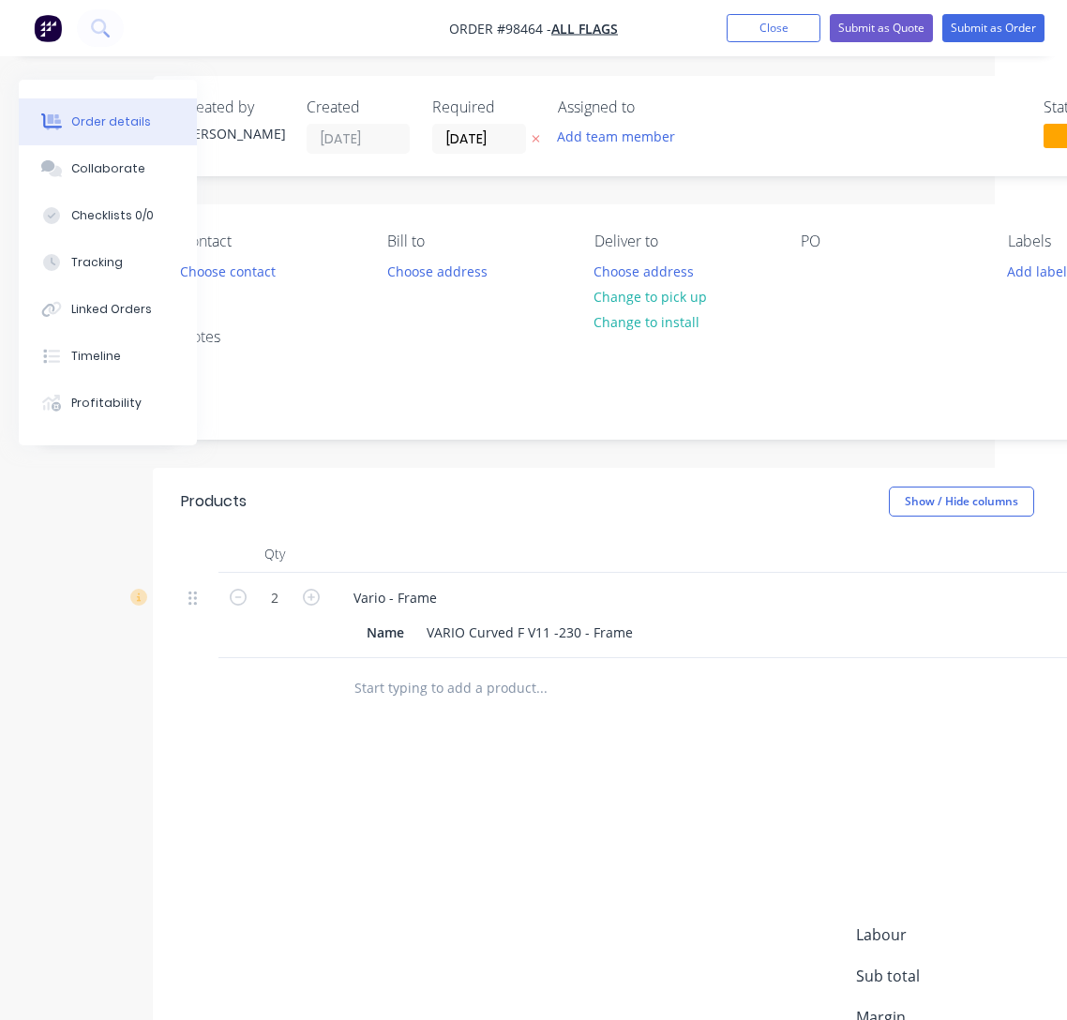
scroll to position [4, 41]
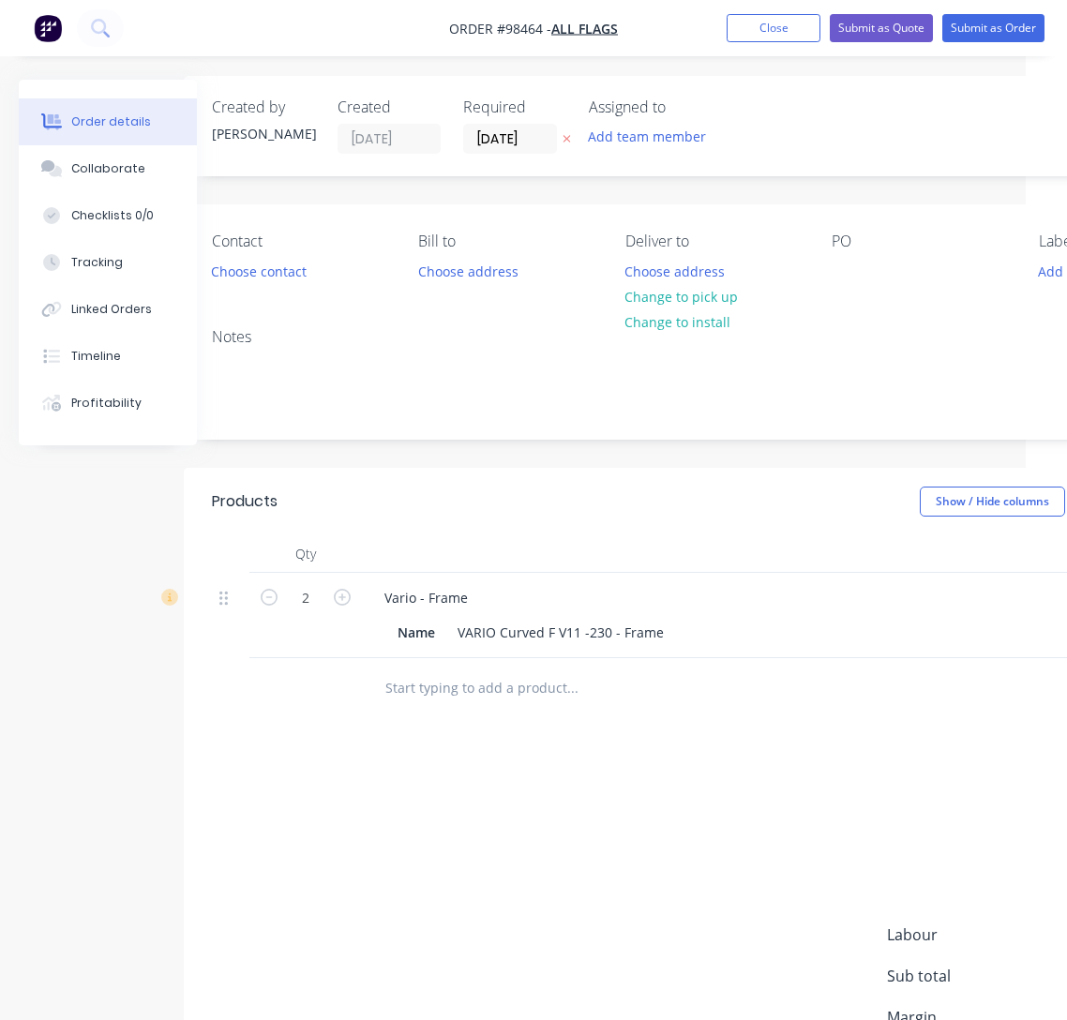
click at [472, 693] on input "text" at bounding box center [571, 689] width 375 height 38
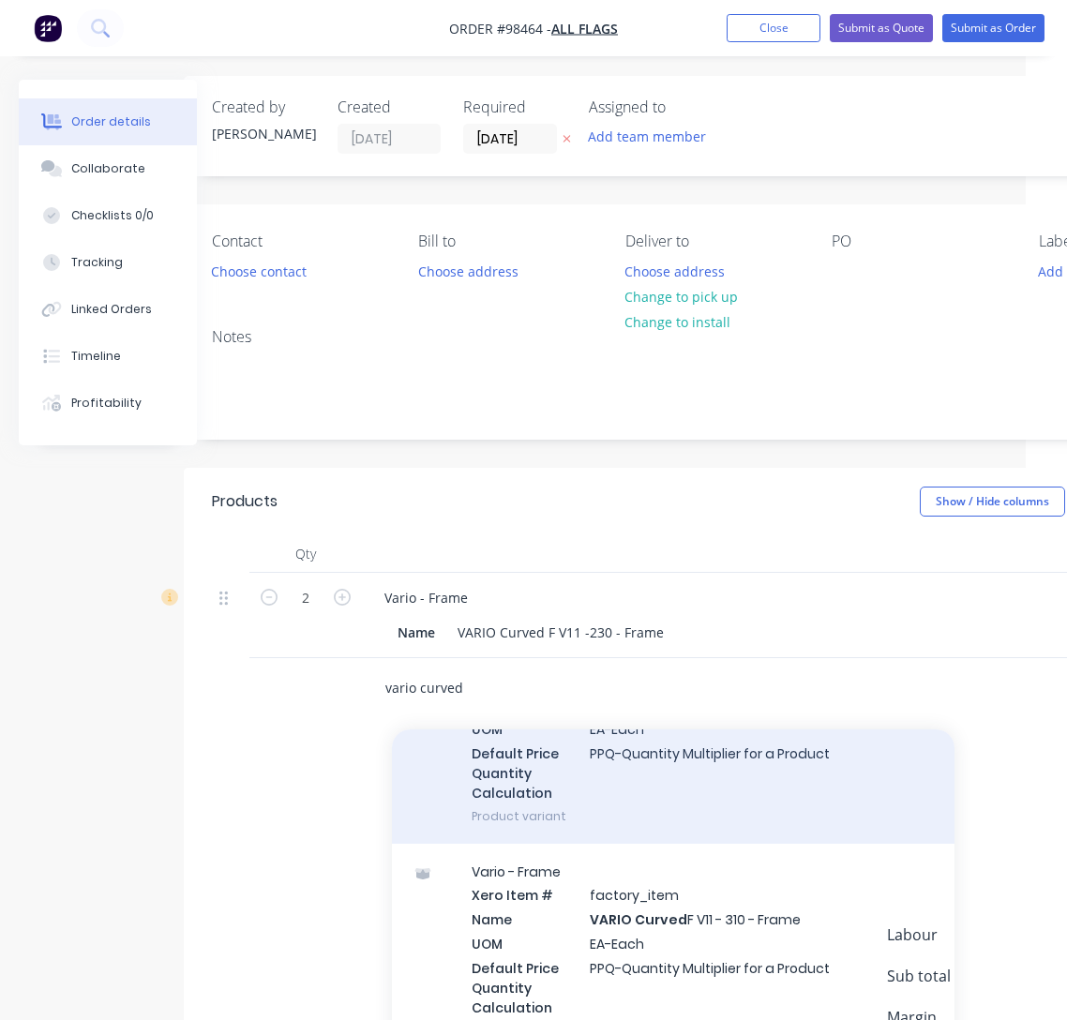
scroll to position [170, 0]
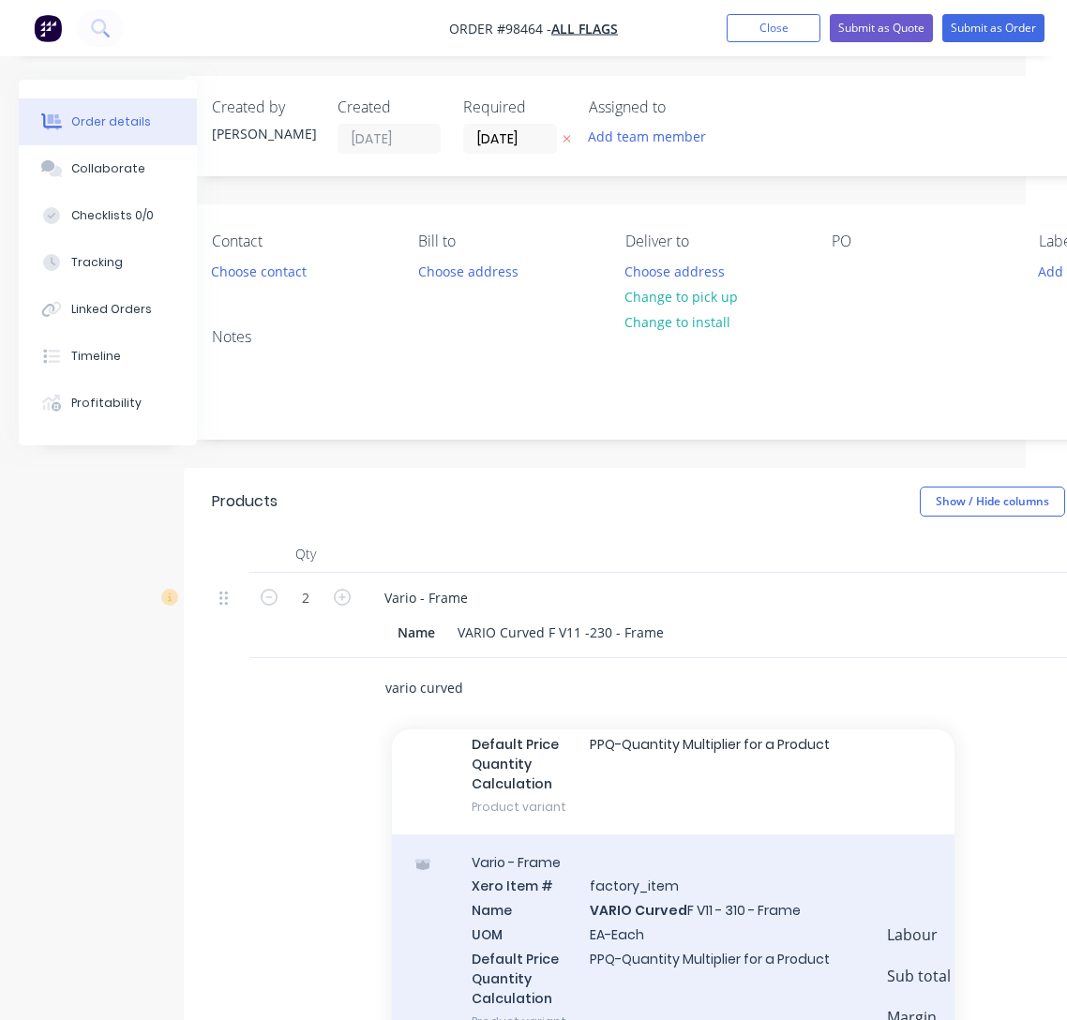
type input "vario curved"
click at [658, 913] on div "Vario - Frame Xero Item # factory_item Name VARIO Curved F V11 - 310 - Frame UO…" at bounding box center [673, 942] width 563 height 215
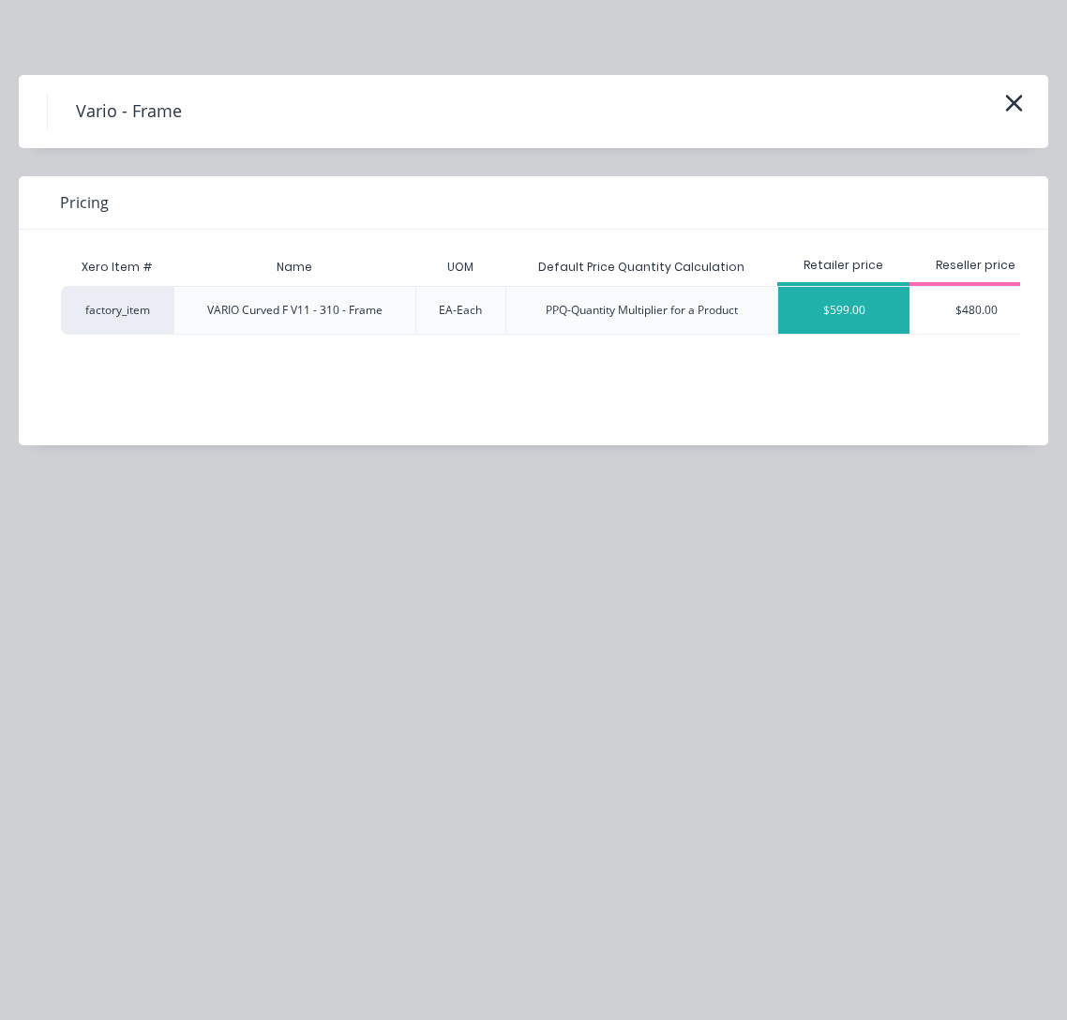
click at [828, 317] on div "$599.00" at bounding box center [843, 310] width 131 height 47
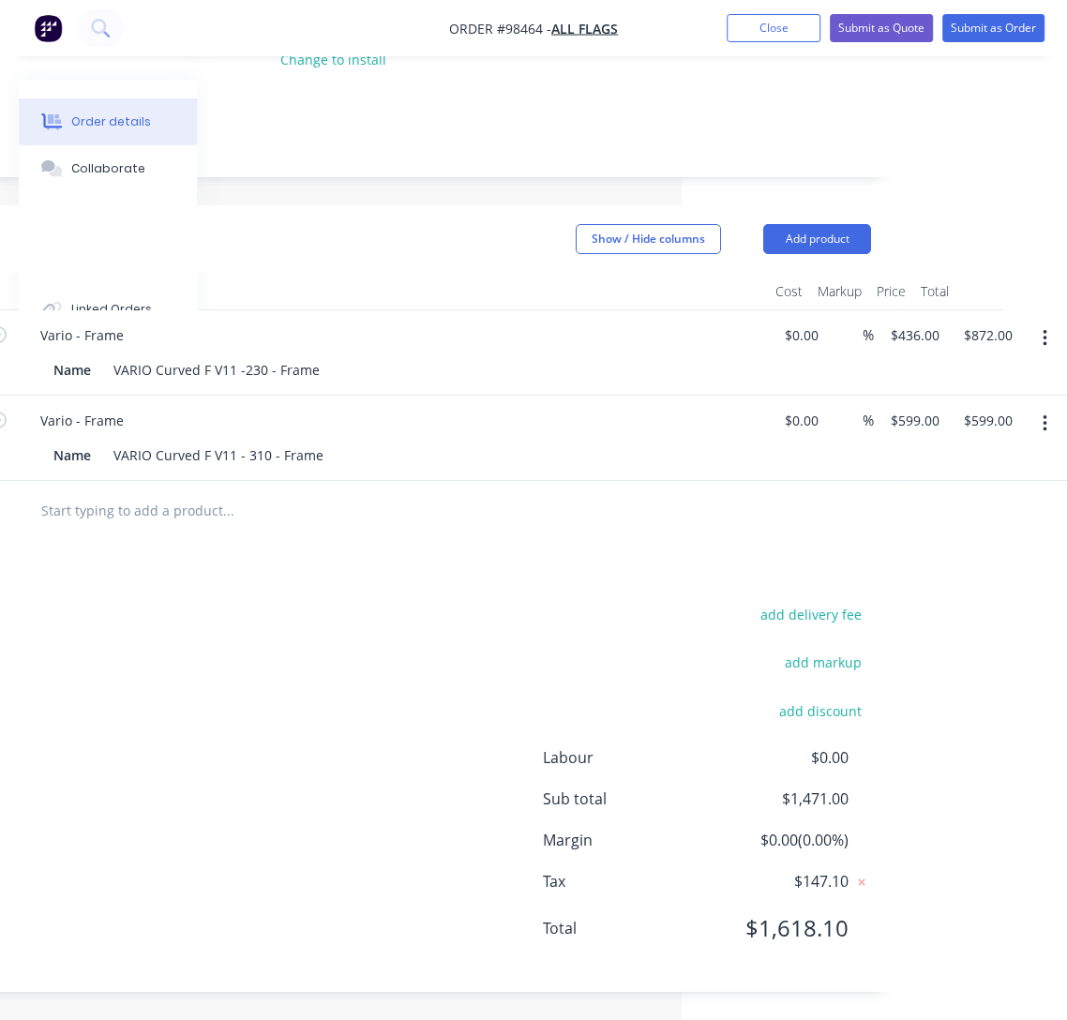
scroll to position [0, 385]
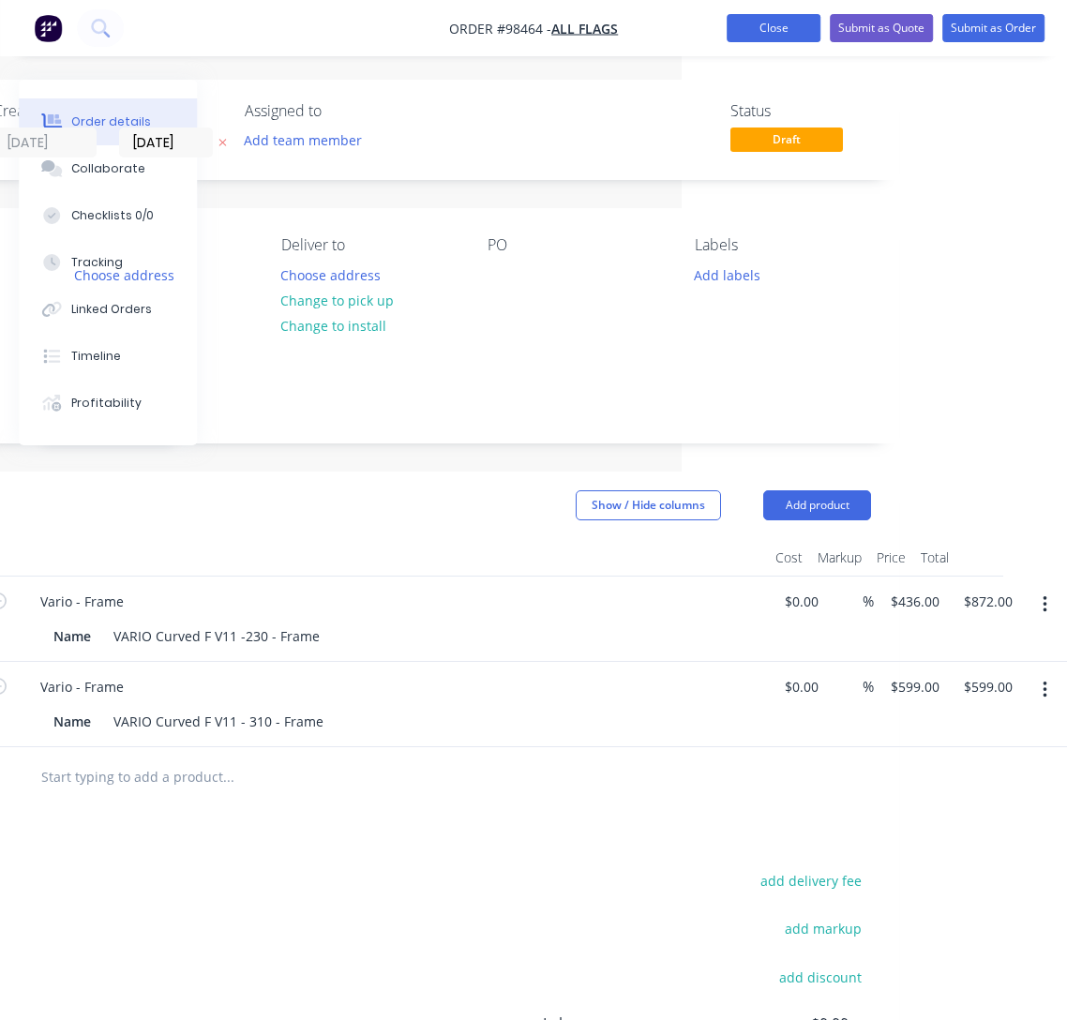
click at [765, 31] on button "Close" at bounding box center [774, 28] width 94 height 28
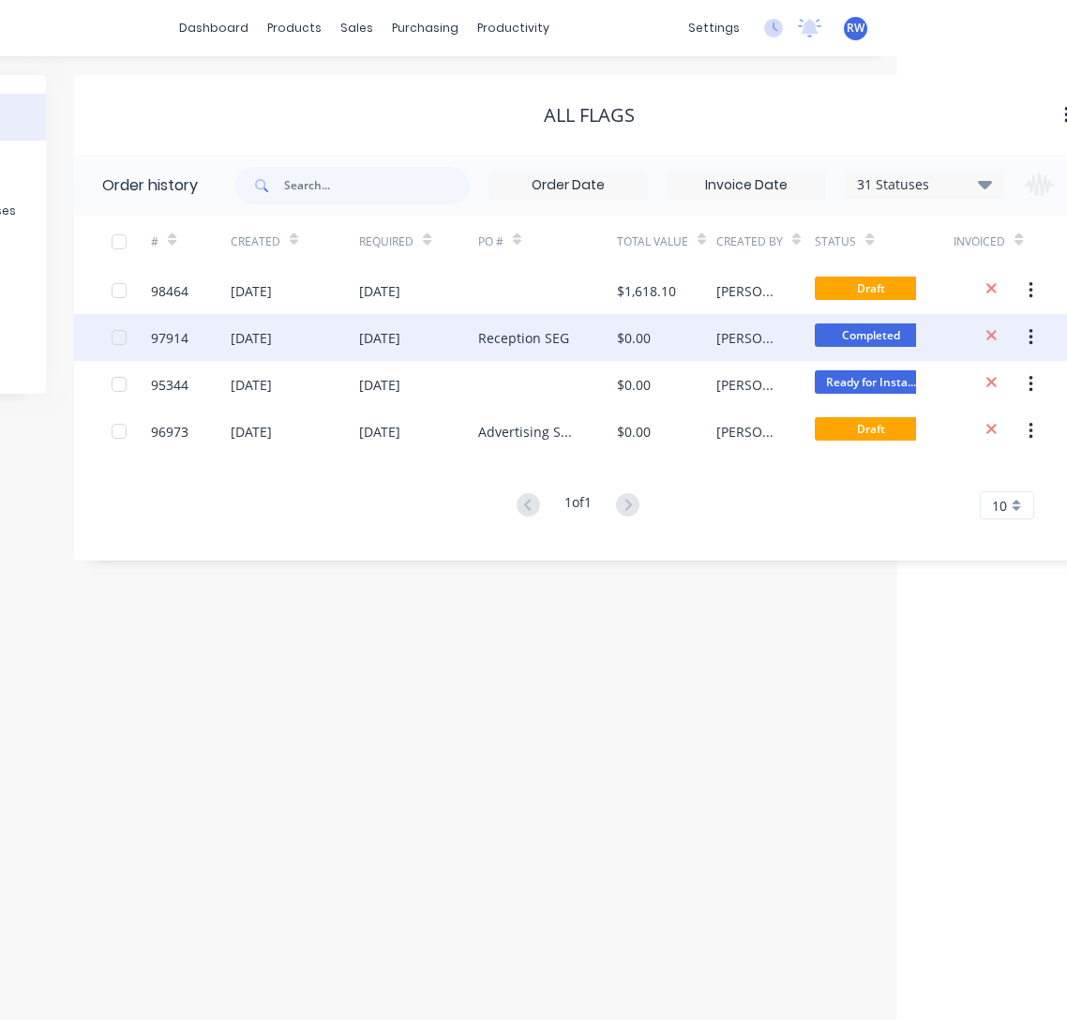
scroll to position [0, 166]
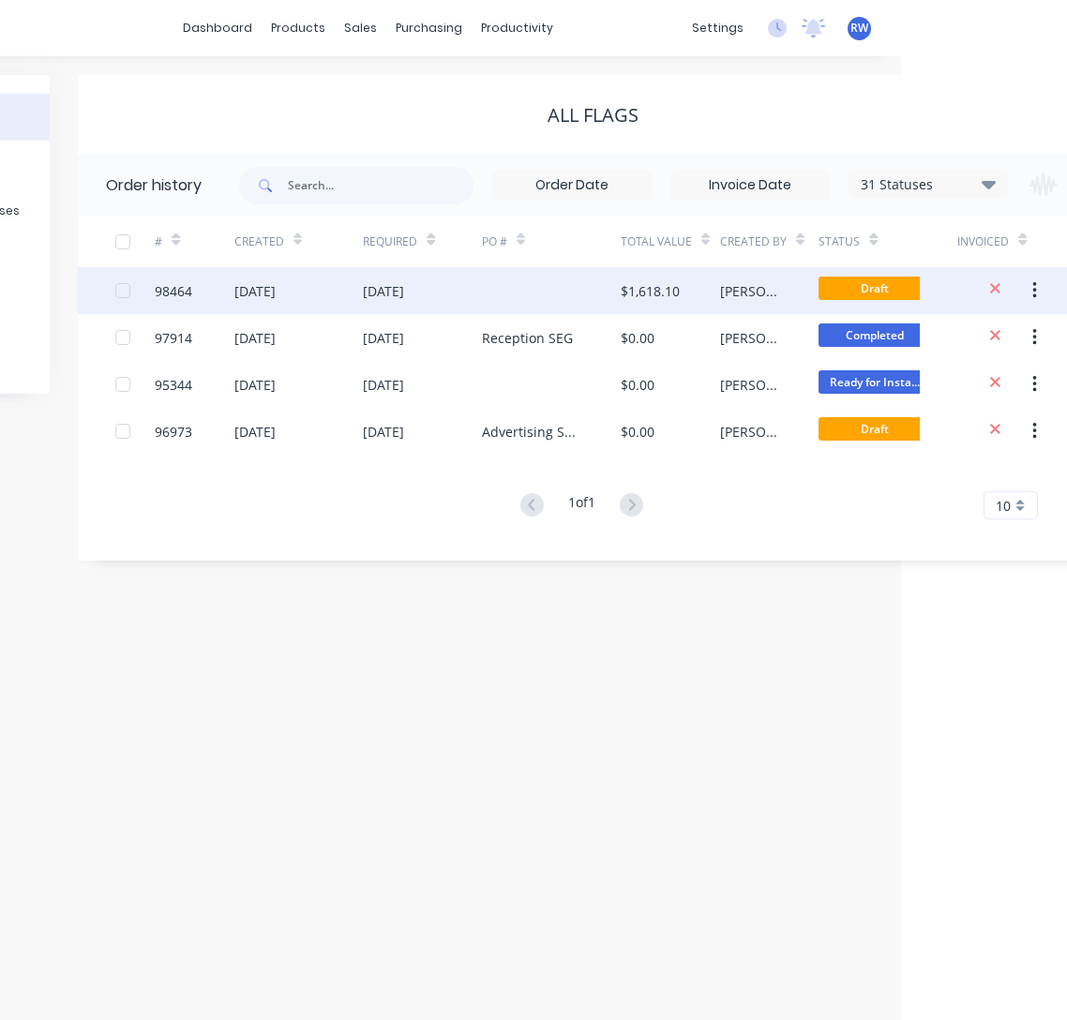
click at [173, 294] on div "98464" at bounding box center [174, 291] width 38 height 20
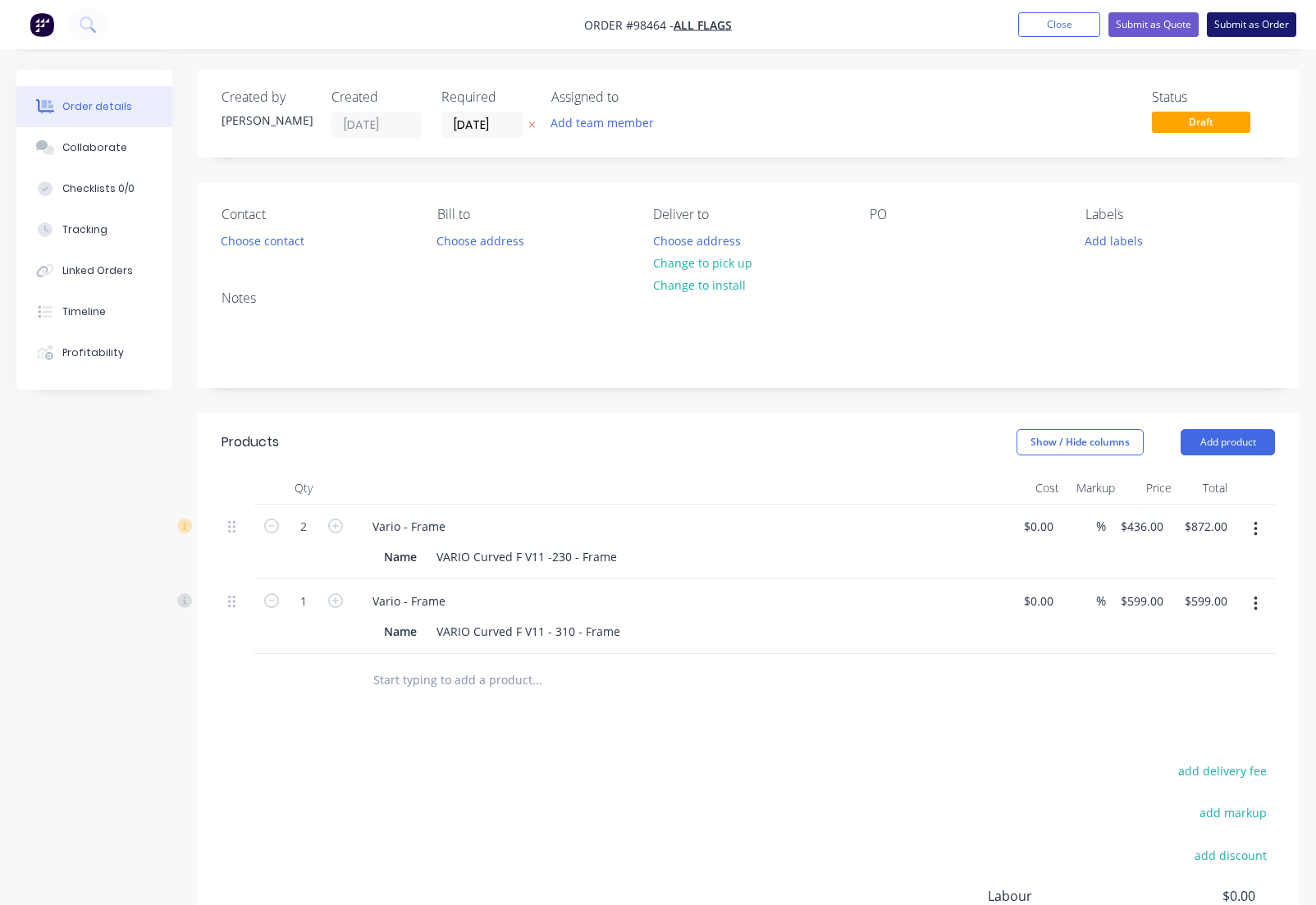
click at [945, 19] on button "Submit as Order" at bounding box center [1251, 25] width 89 height 25
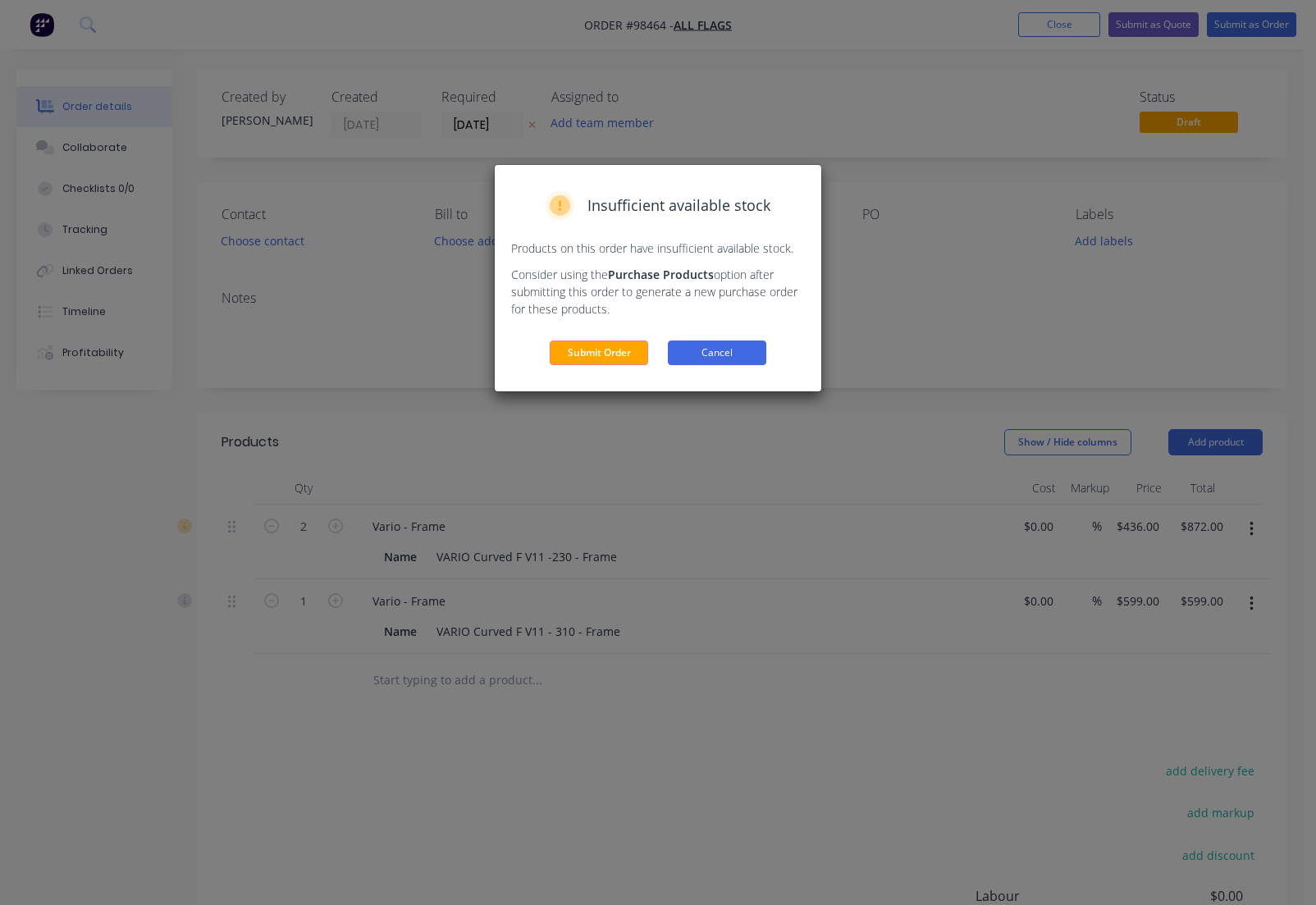
click at [728, 349] on button "Cancel" at bounding box center [717, 353] width 99 height 25
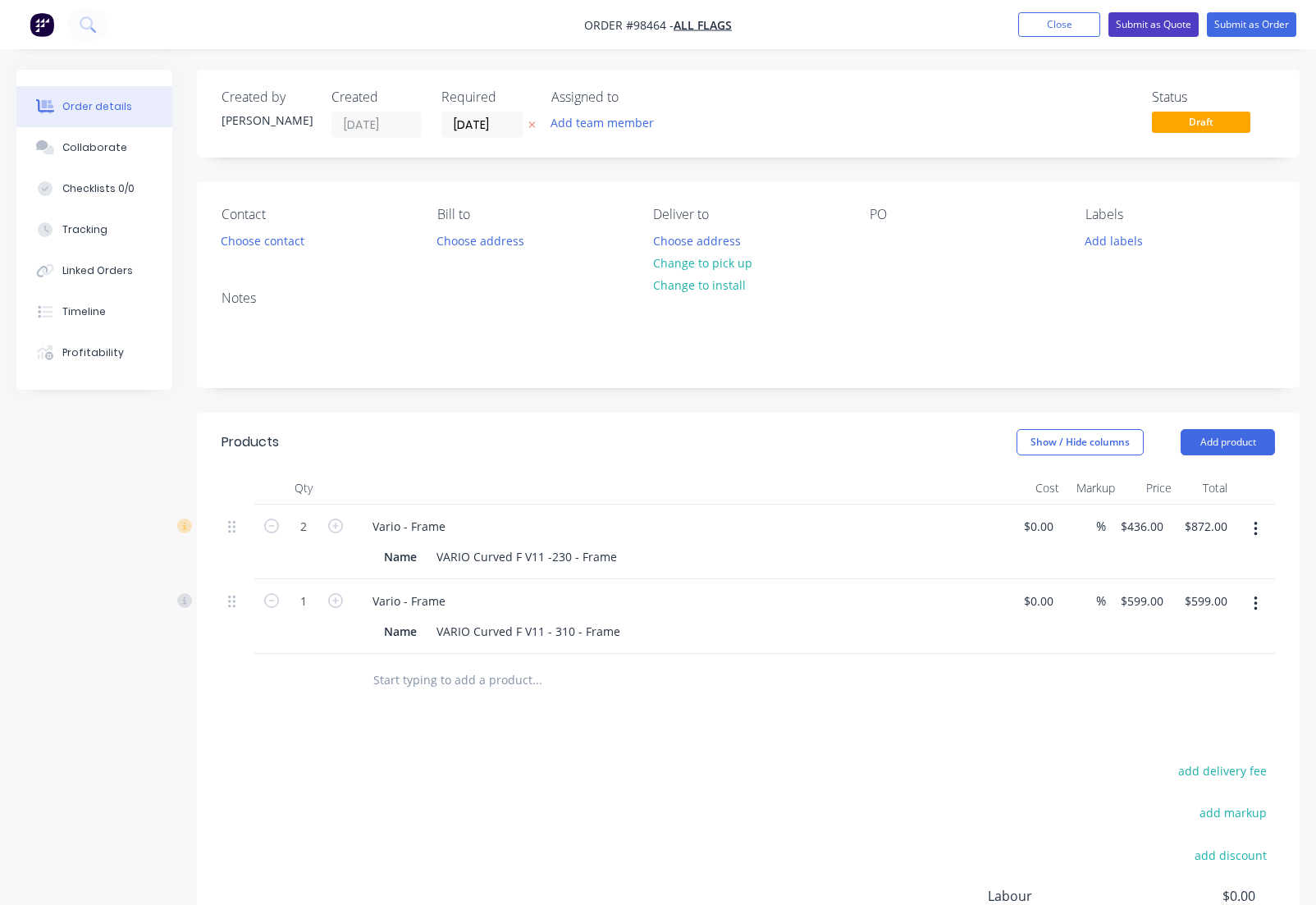
click at [945, 20] on button "Submit as Quote" at bounding box center [1153, 25] width 90 height 25
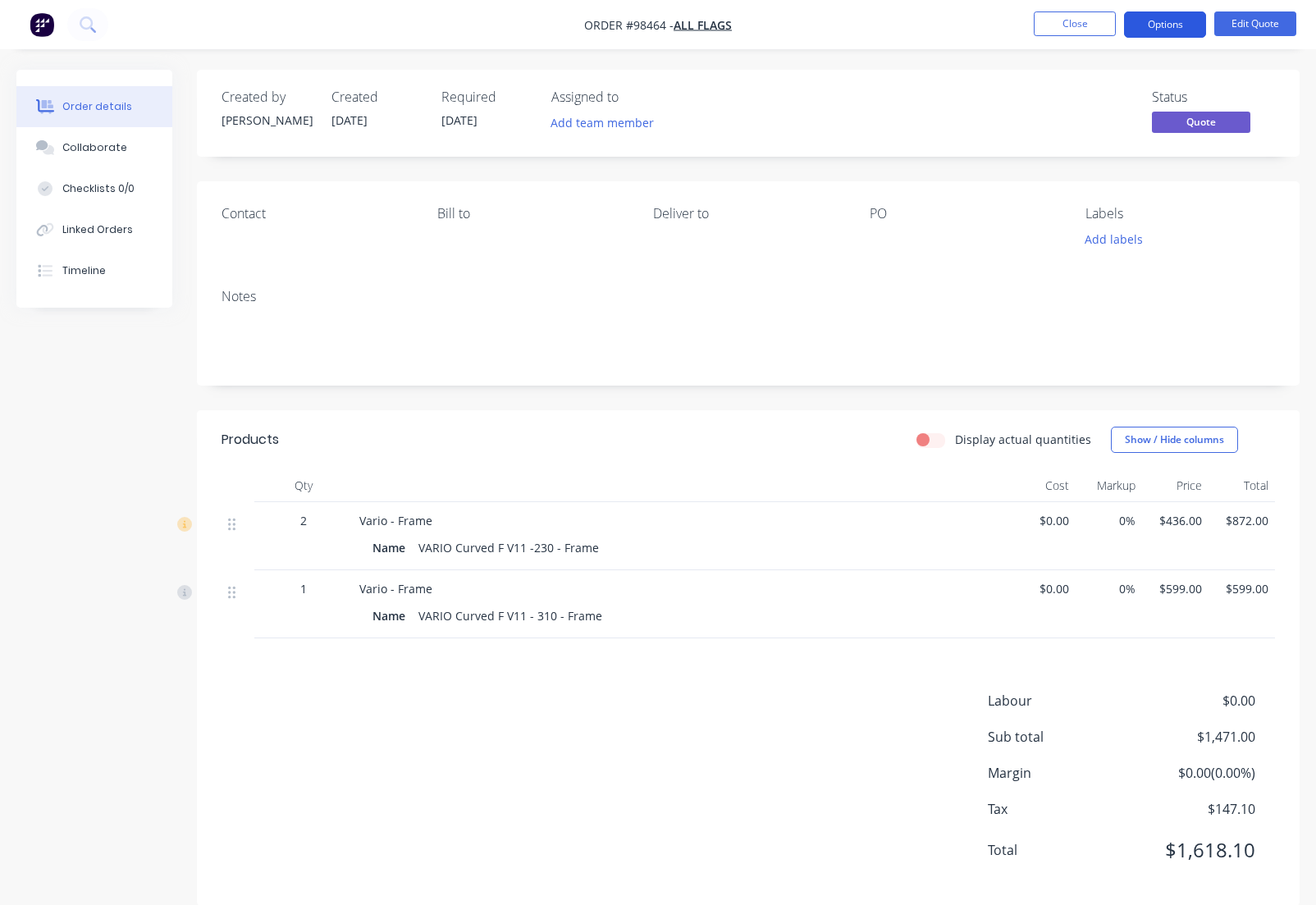
click at [945, 28] on button "Options" at bounding box center [1166, 25] width 82 height 26
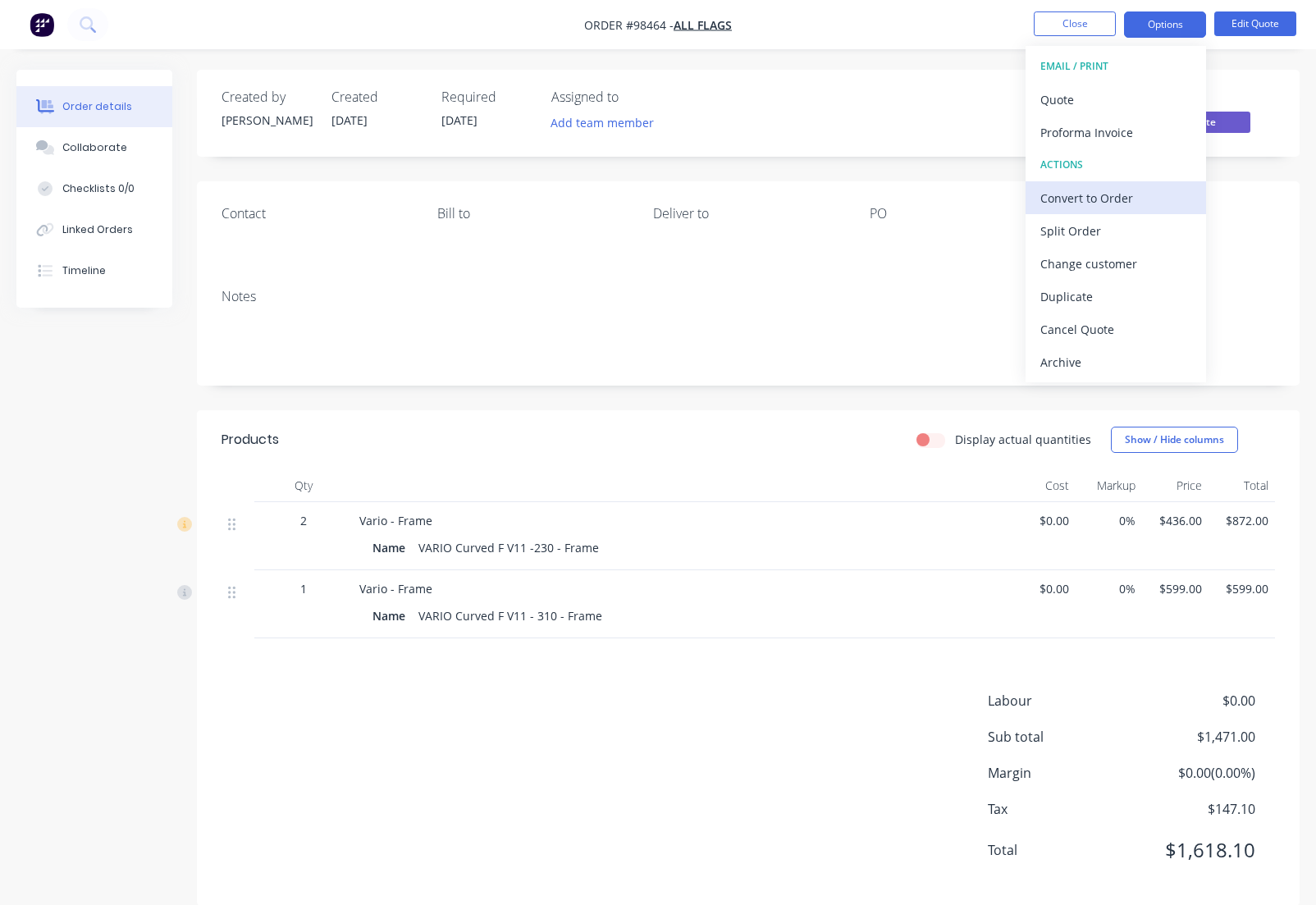
click at [945, 196] on div "Convert to Order" at bounding box center [1116, 198] width 151 height 24
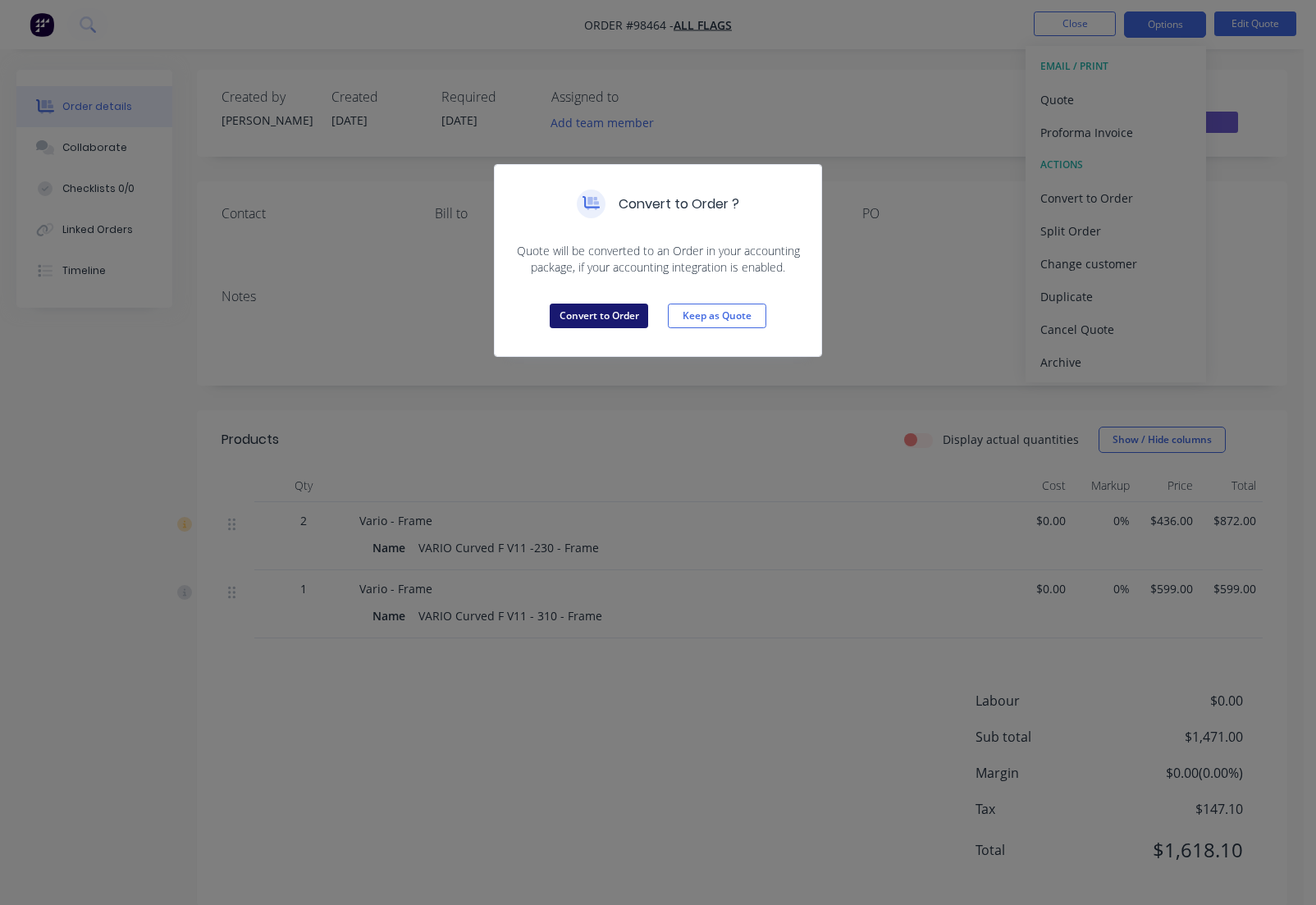
click at [605, 322] on button "Convert to Order" at bounding box center [598, 316] width 99 height 25
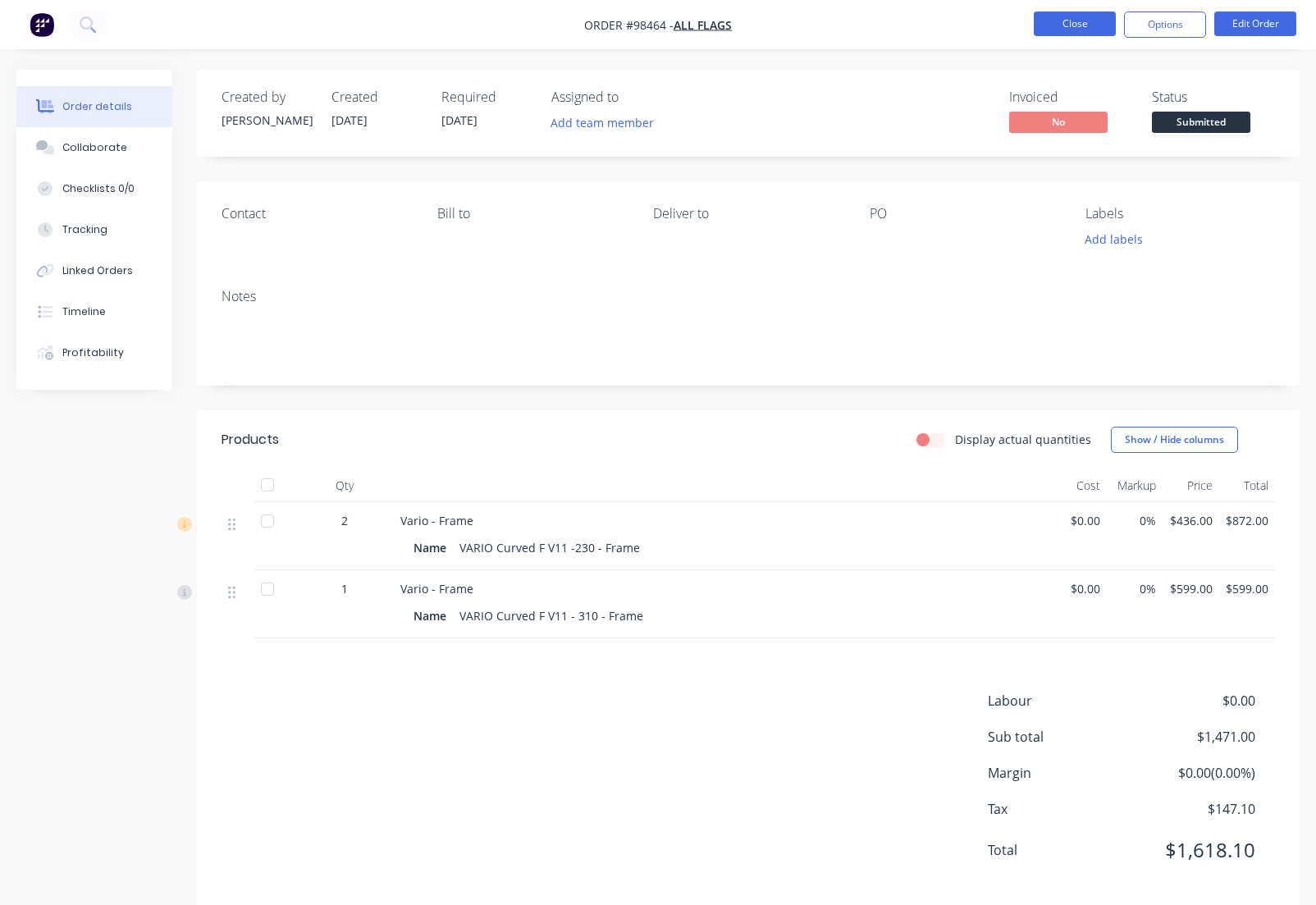
click at [945, 28] on button "Close" at bounding box center [1075, 24] width 82 height 25
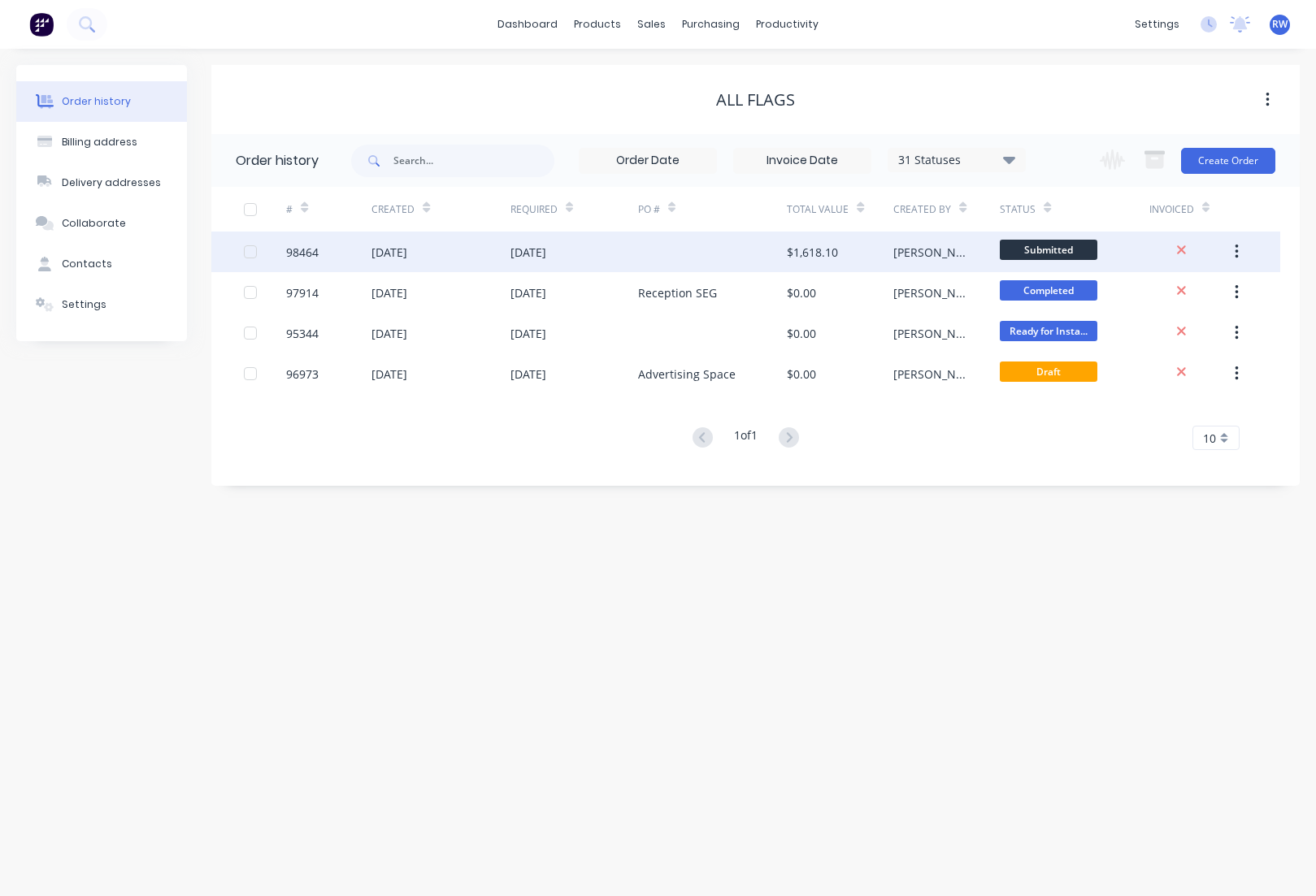
click at [302, 250] on div "98464" at bounding box center [303, 252] width 33 height 17
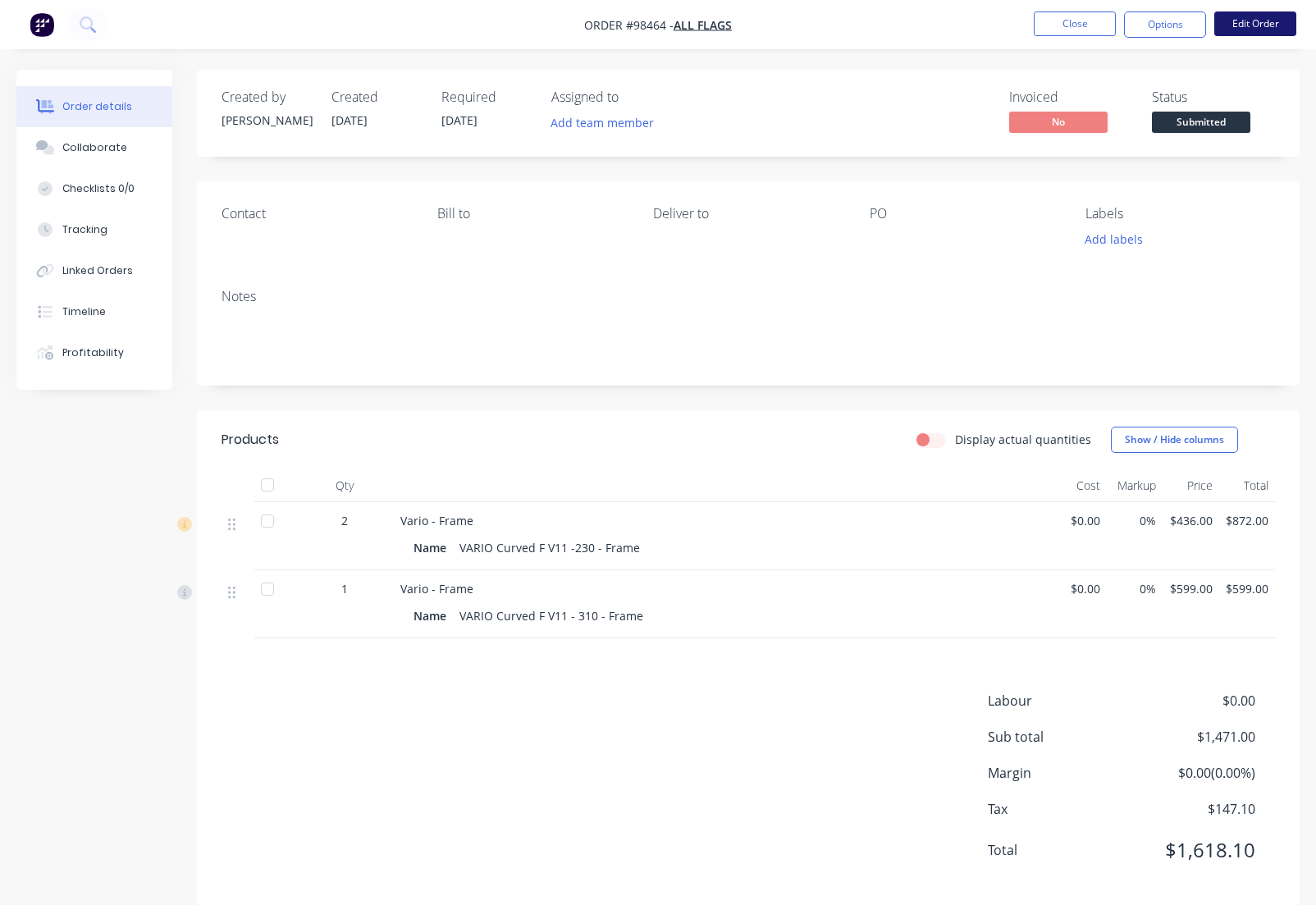
click at [945, 23] on button "Edit Order" at bounding box center [1256, 24] width 82 height 25
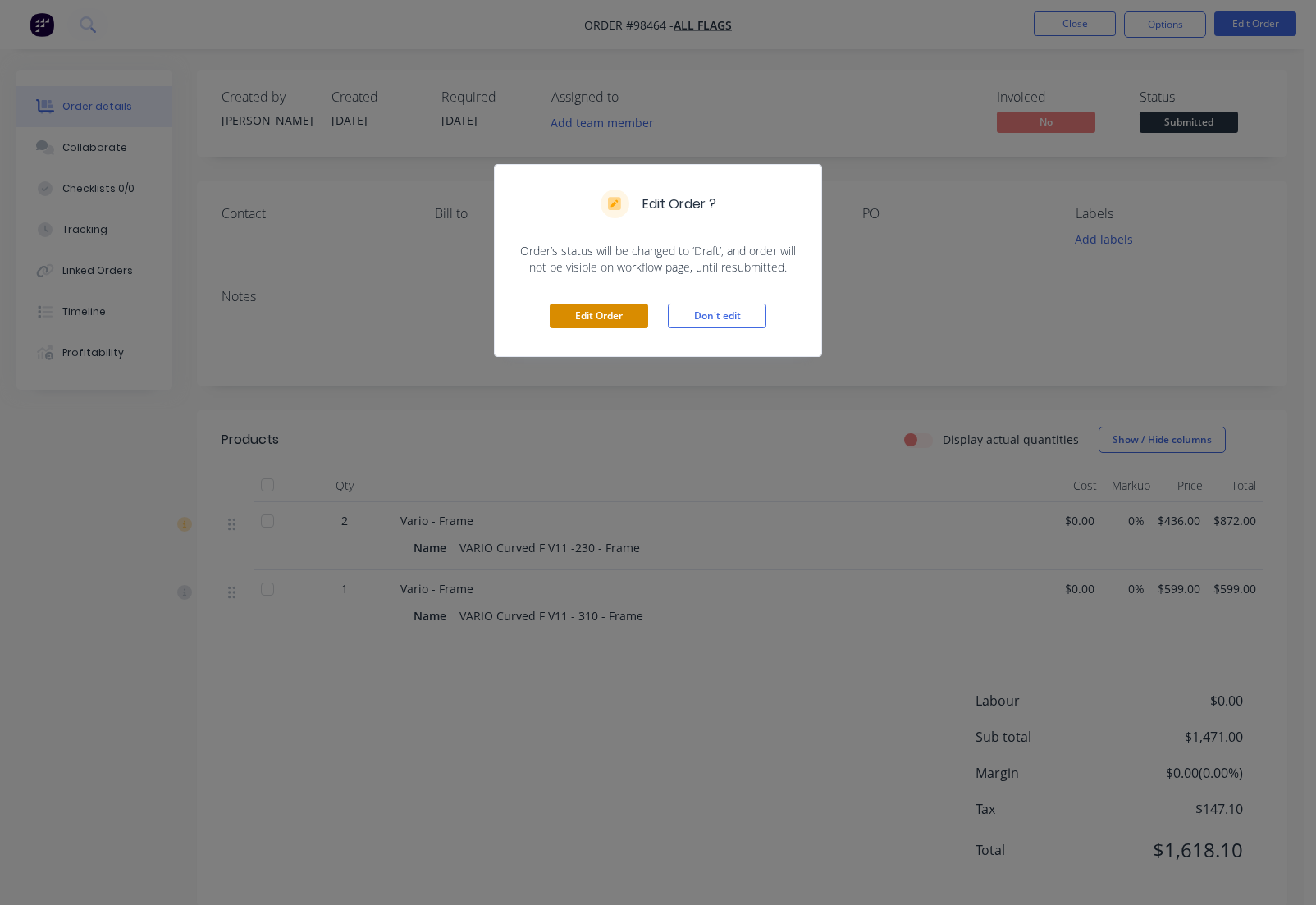
click at [600, 322] on button "Edit Order" at bounding box center [598, 316] width 99 height 25
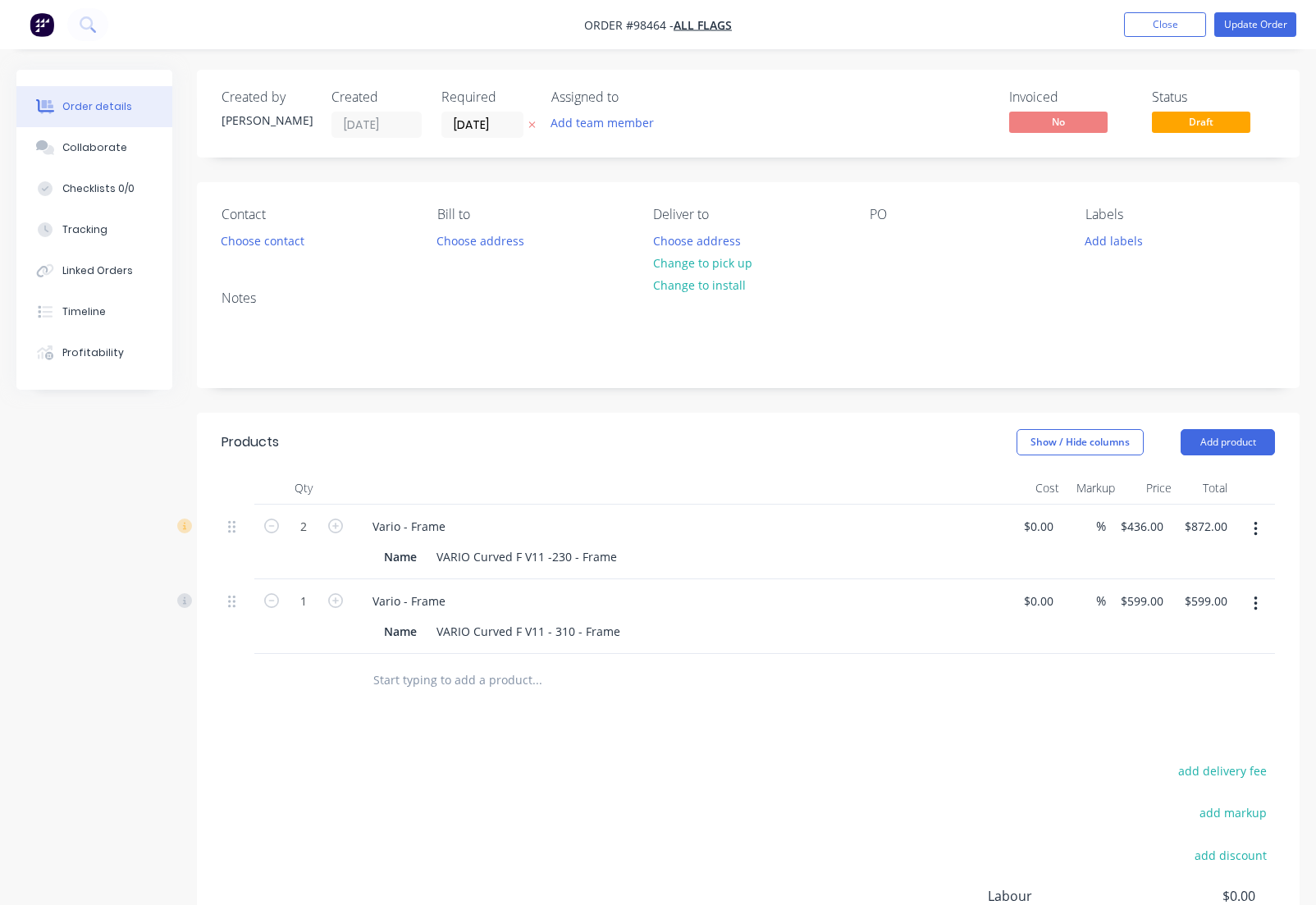
click at [238, 532] on div at bounding box center [238, 525] width 20 height 22
click at [945, 531] on button "button" at bounding box center [1256, 530] width 38 height 30
click at [945, 668] on div "Delete" at bounding box center [1197, 670] width 126 height 24
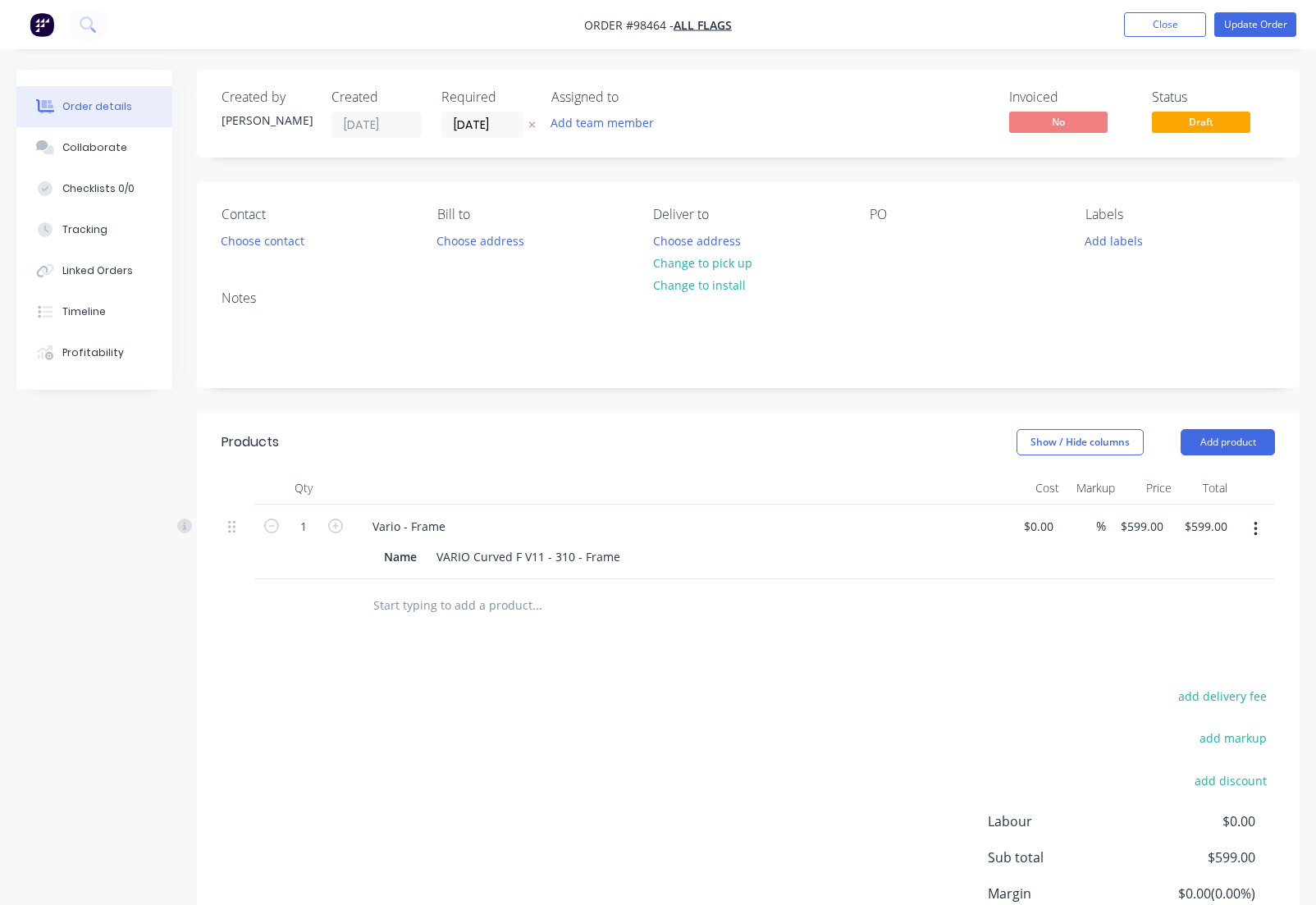
click at [945, 531] on button "button" at bounding box center [1256, 530] width 38 height 30
click at [945, 676] on div "Delete" at bounding box center [1197, 670] width 126 height 24
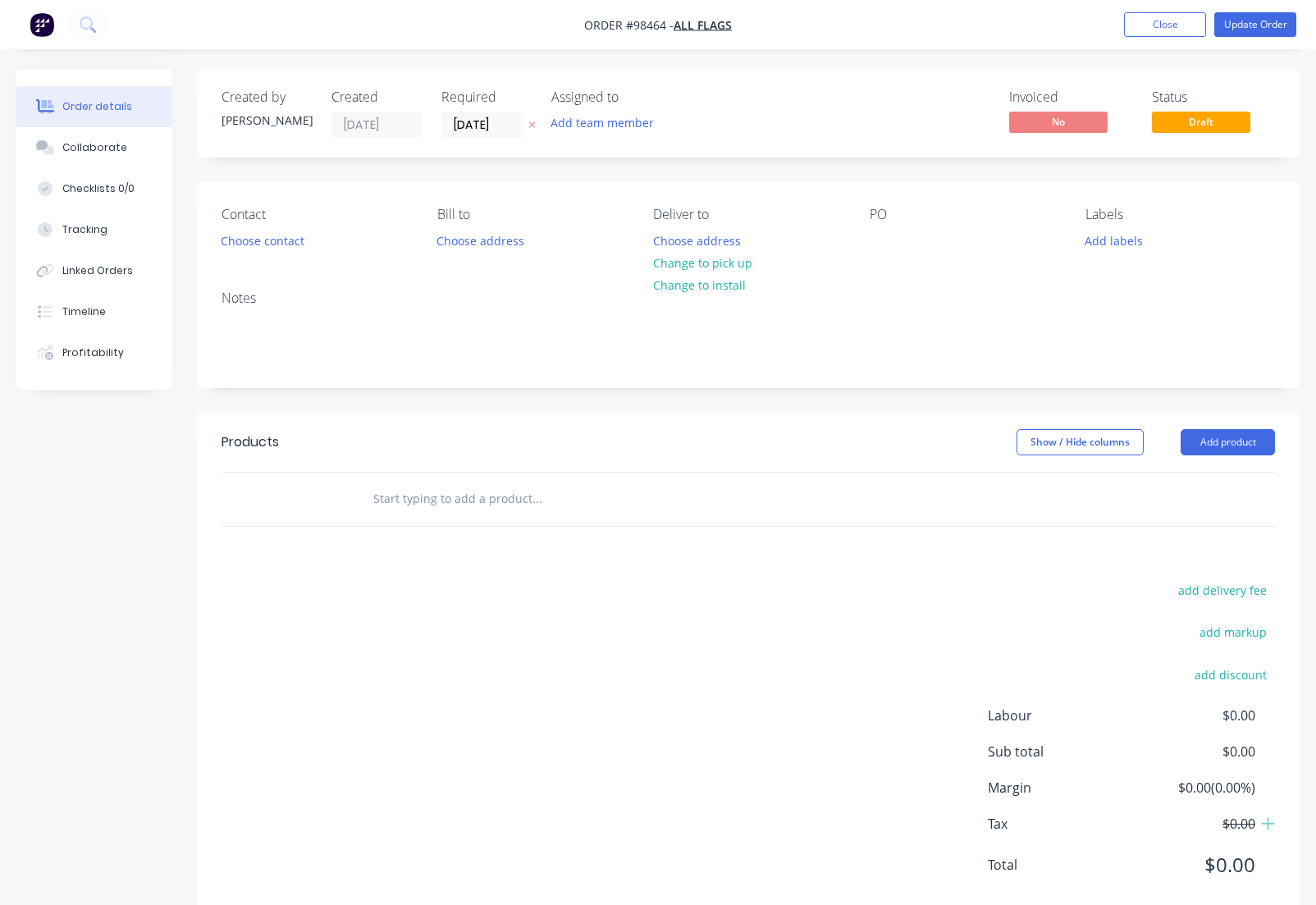
scroll to position [5, 0]
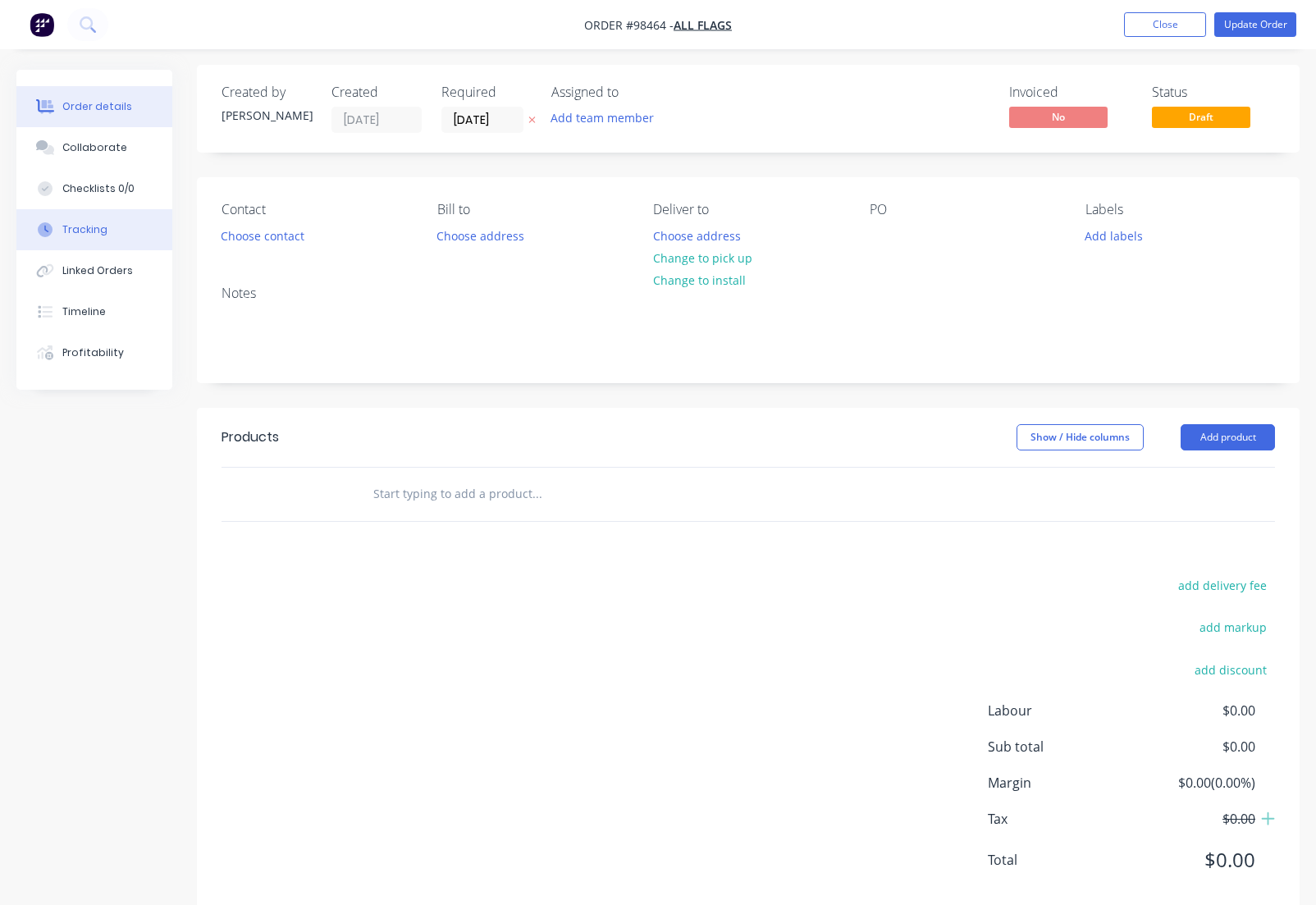
click at [105, 229] on button "Tracking" at bounding box center [94, 229] width 156 height 41
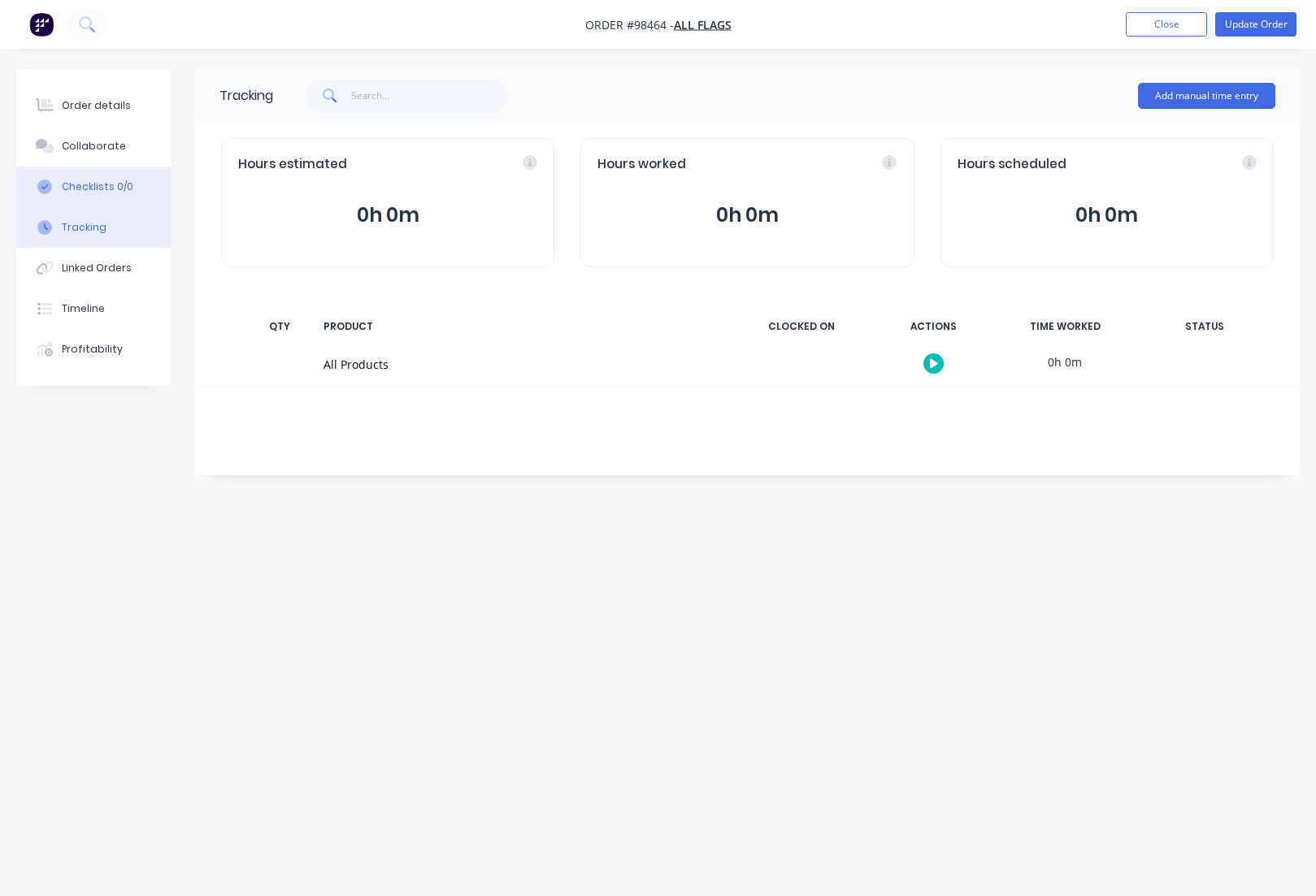
click at [98, 185] on div "Checklists 0/0" at bounding box center [97, 186] width 72 height 15
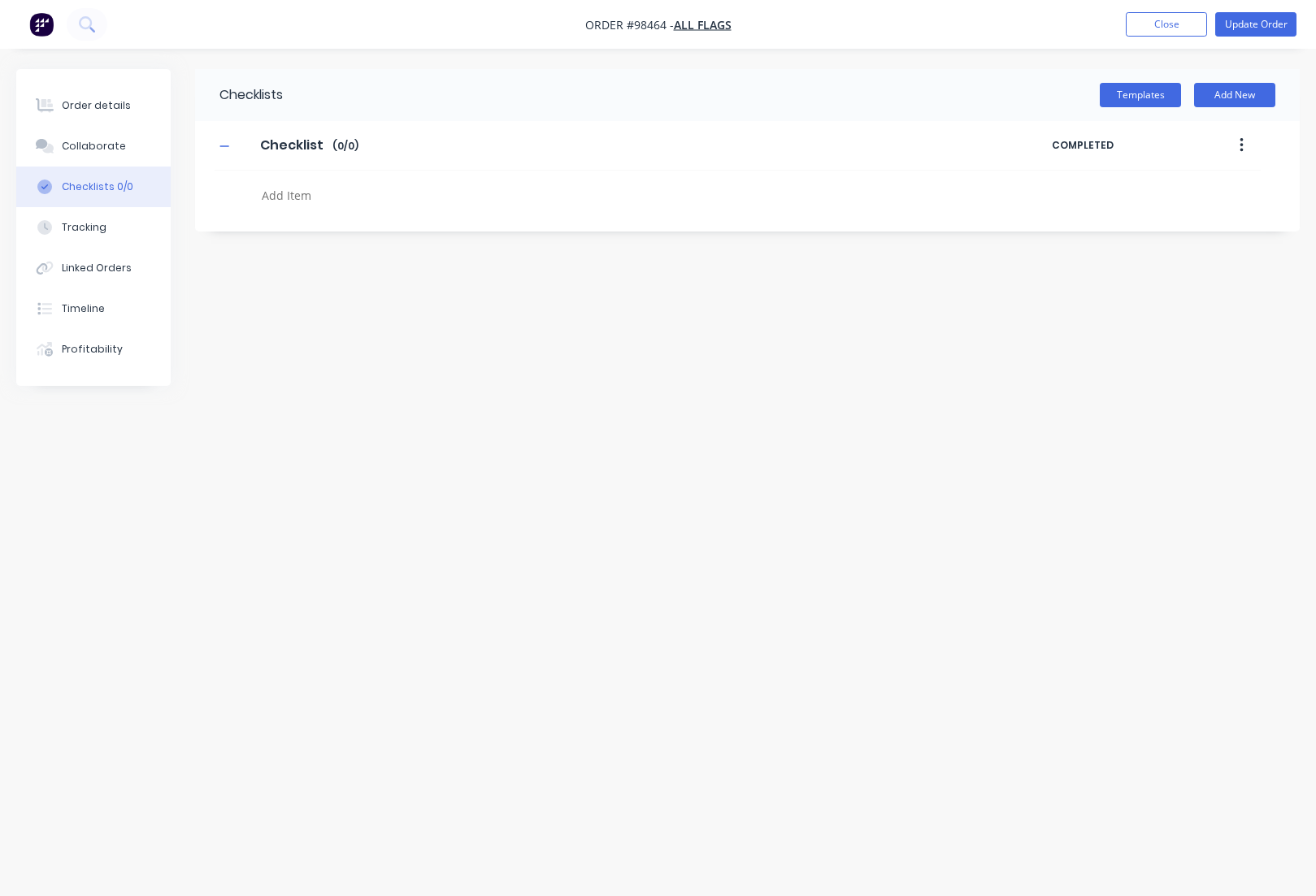
type textarea "x"
click at [97, 106] on div "Order details" at bounding box center [96, 105] width 69 height 15
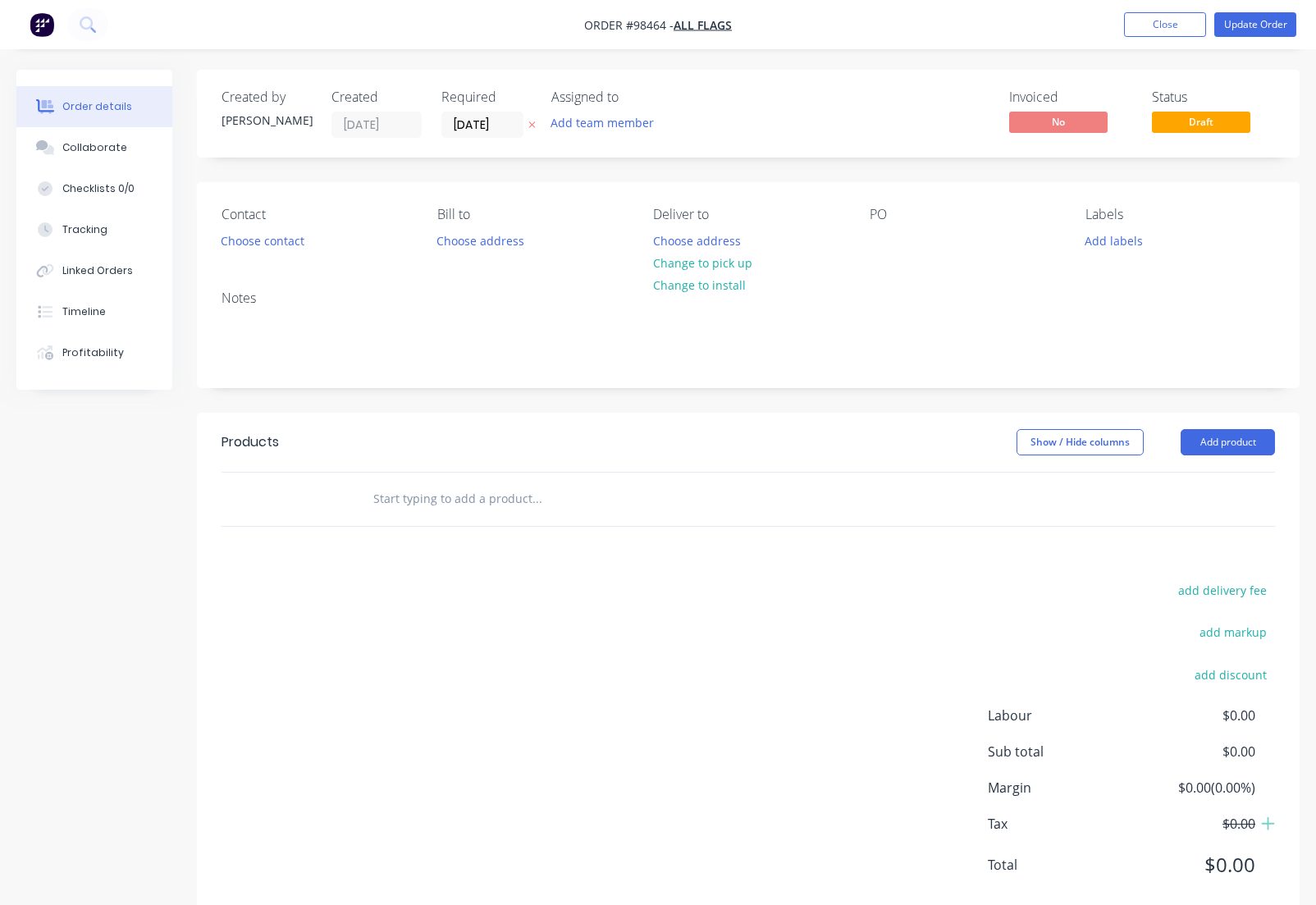
click at [431, 489] on input "text" at bounding box center [536, 499] width 328 height 33
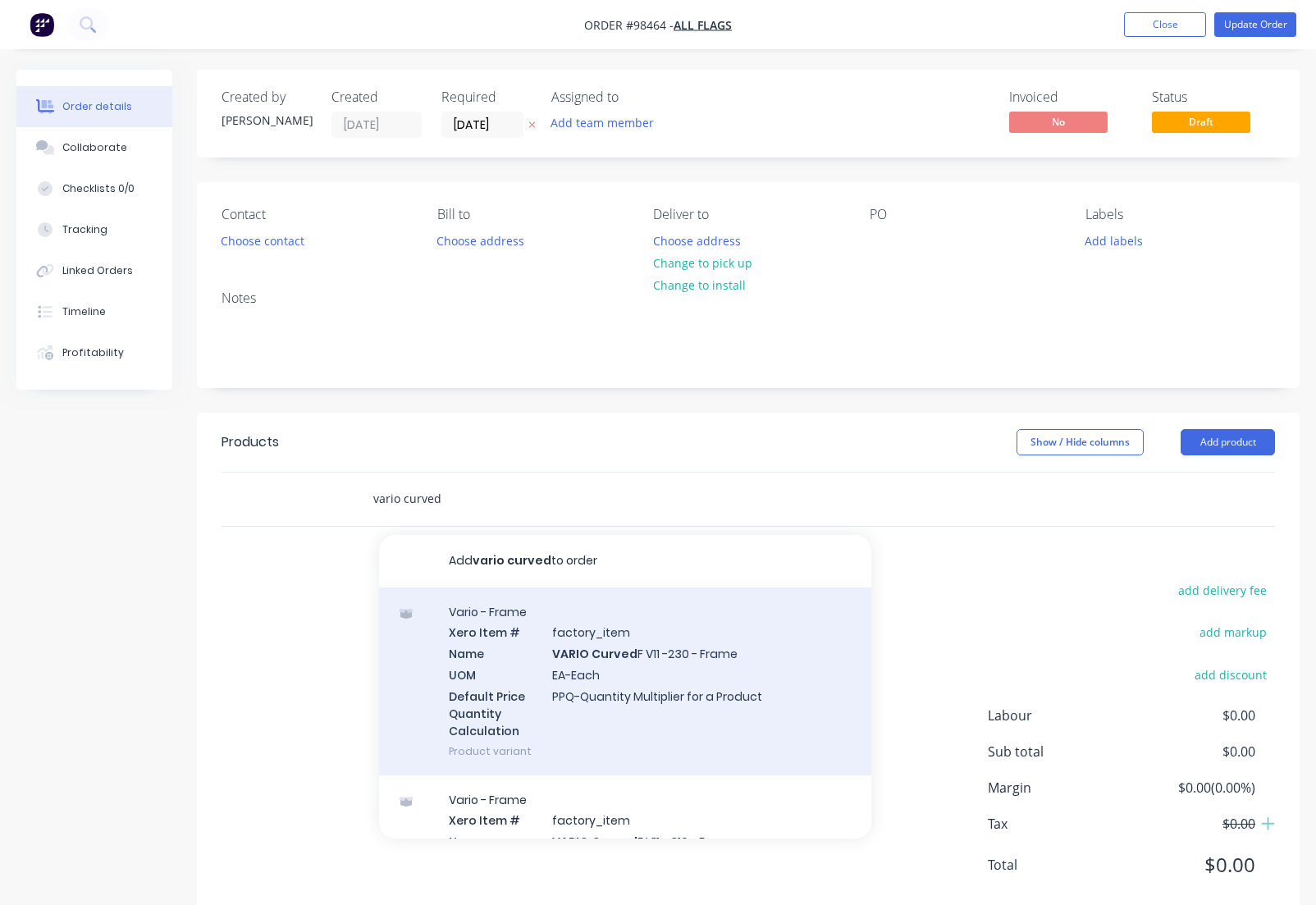
type input "vario curved"
click at [612, 640] on div "Vario - Frame Xero Item # factory_item Name VARIO Curved F V11 -230 - Frame UOM…" at bounding box center [625, 681] width 493 height 188
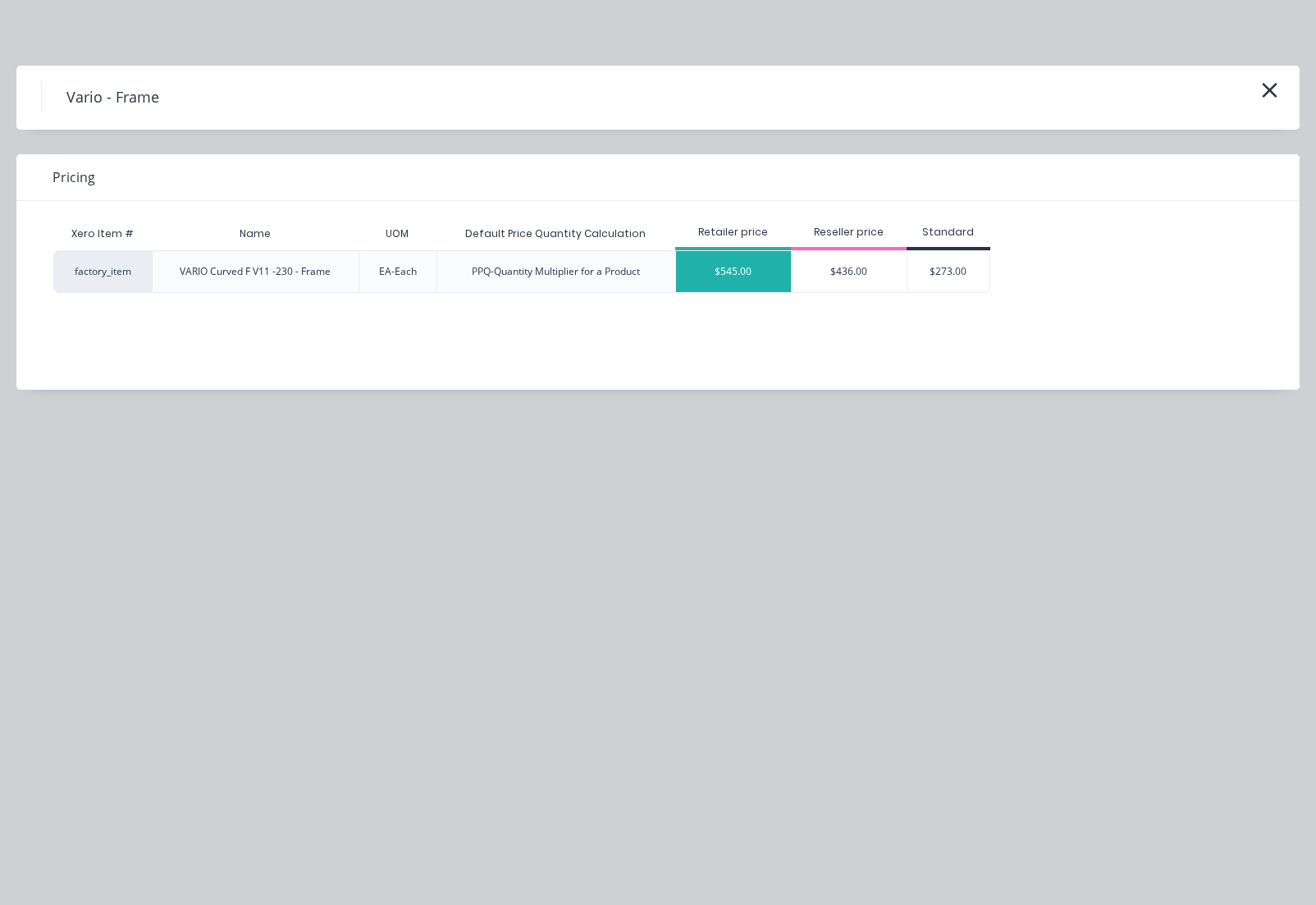
click at [758, 280] on div "$545.00" at bounding box center [733, 271] width 115 height 41
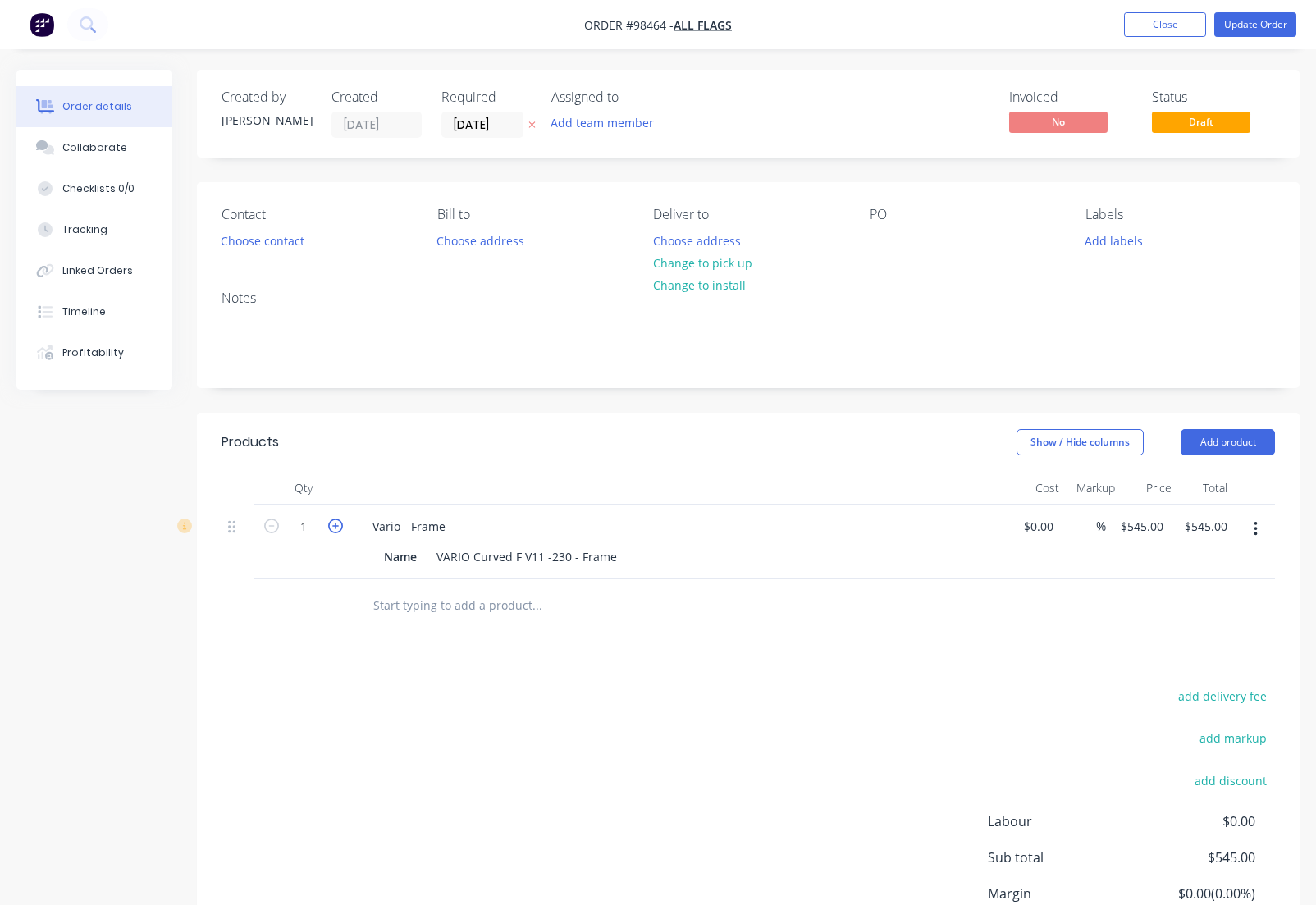
click at [336, 529] on icon "button" at bounding box center [335, 526] width 15 height 15
type input "2"
type input "$1,090.00"
click at [336, 529] on icon "button" at bounding box center [335, 526] width 15 height 15
type input "3"
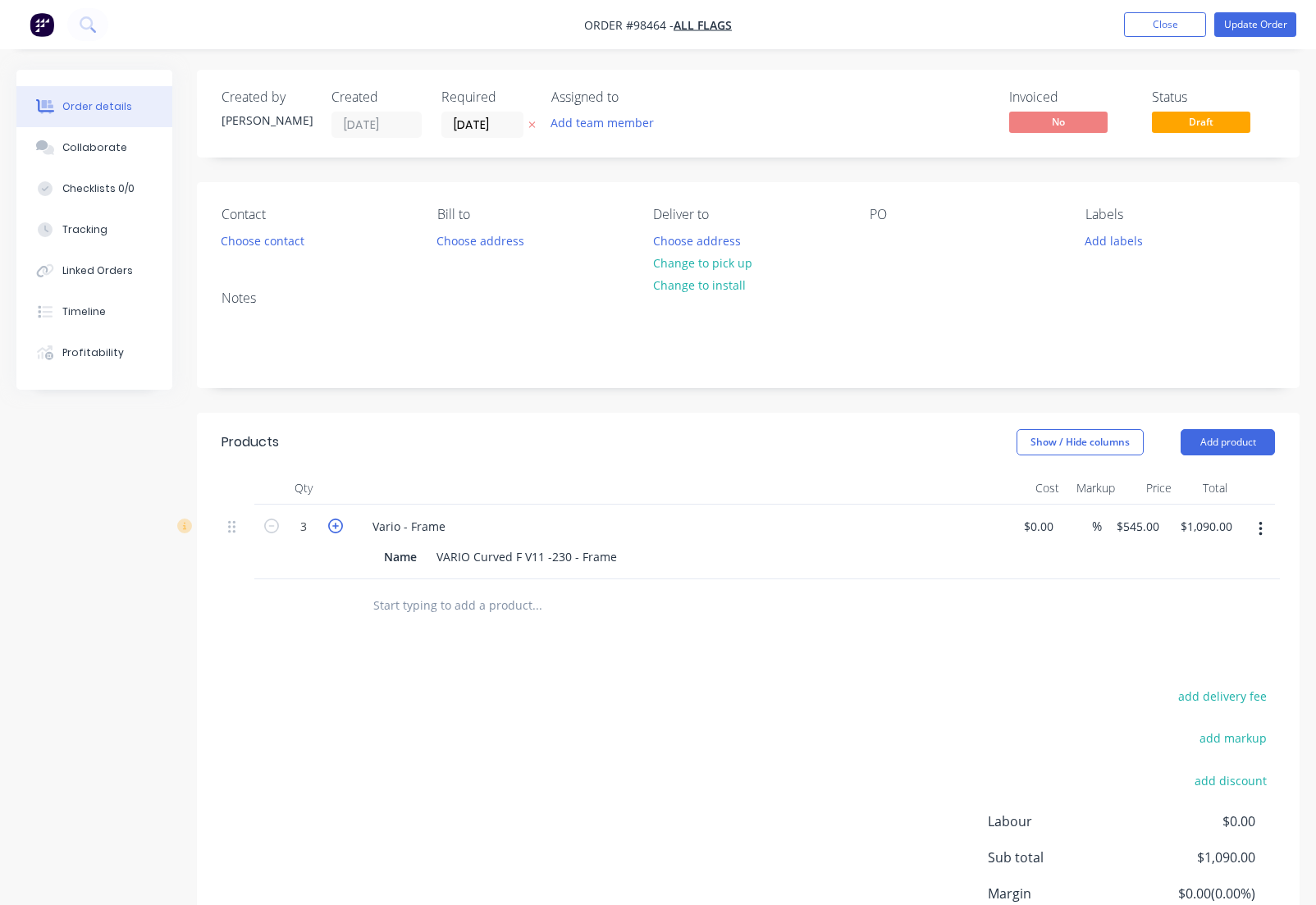
type input "$1,635.00"
click at [439, 614] on input "text" at bounding box center [536, 606] width 328 height 33
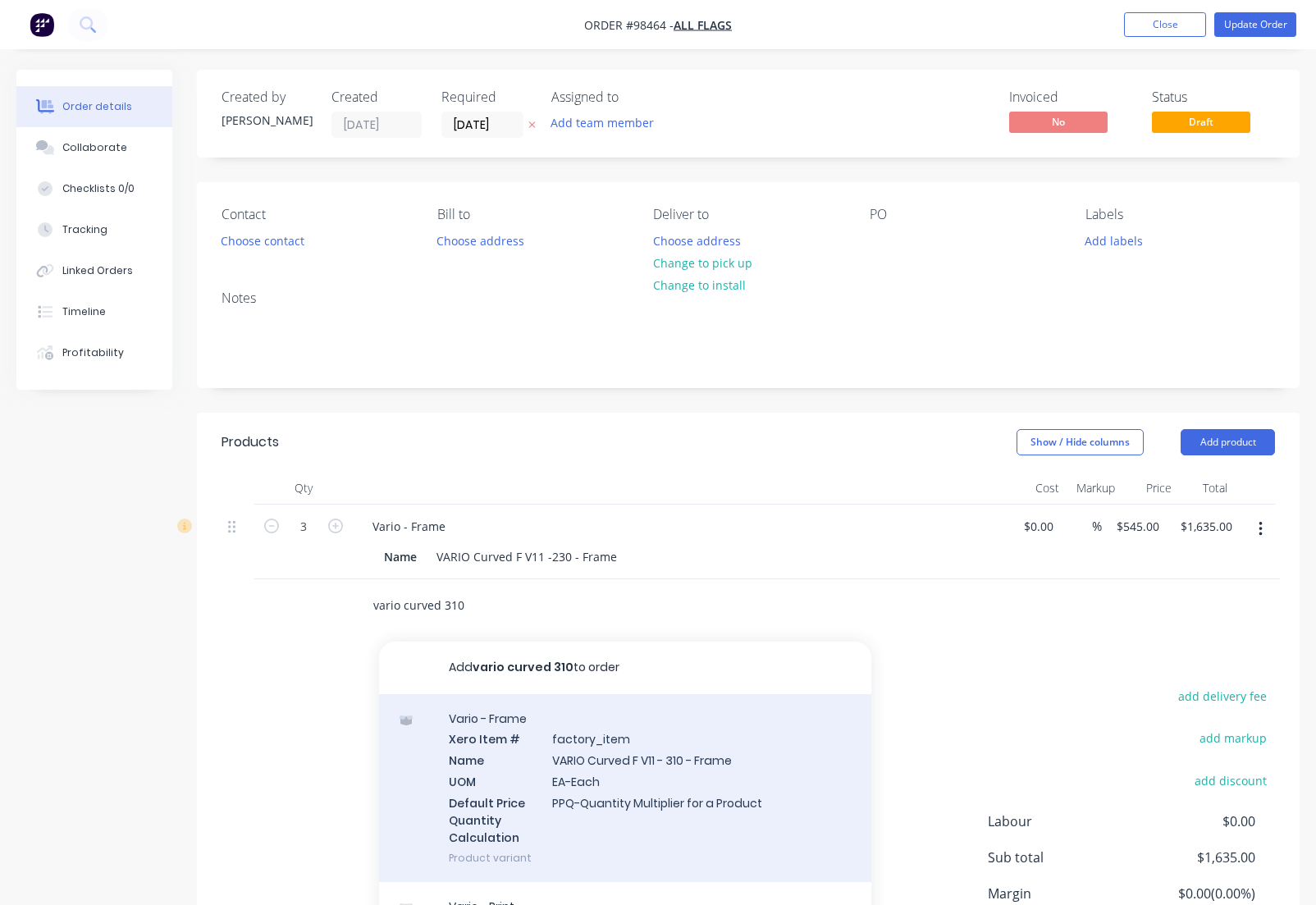
type input "vario curved 310"
click at [599, 769] on div "Vario - Frame Xero Item # factory_item Name VARIO Curved F V11 - 310 - Frame UO…" at bounding box center [625, 788] width 493 height 188
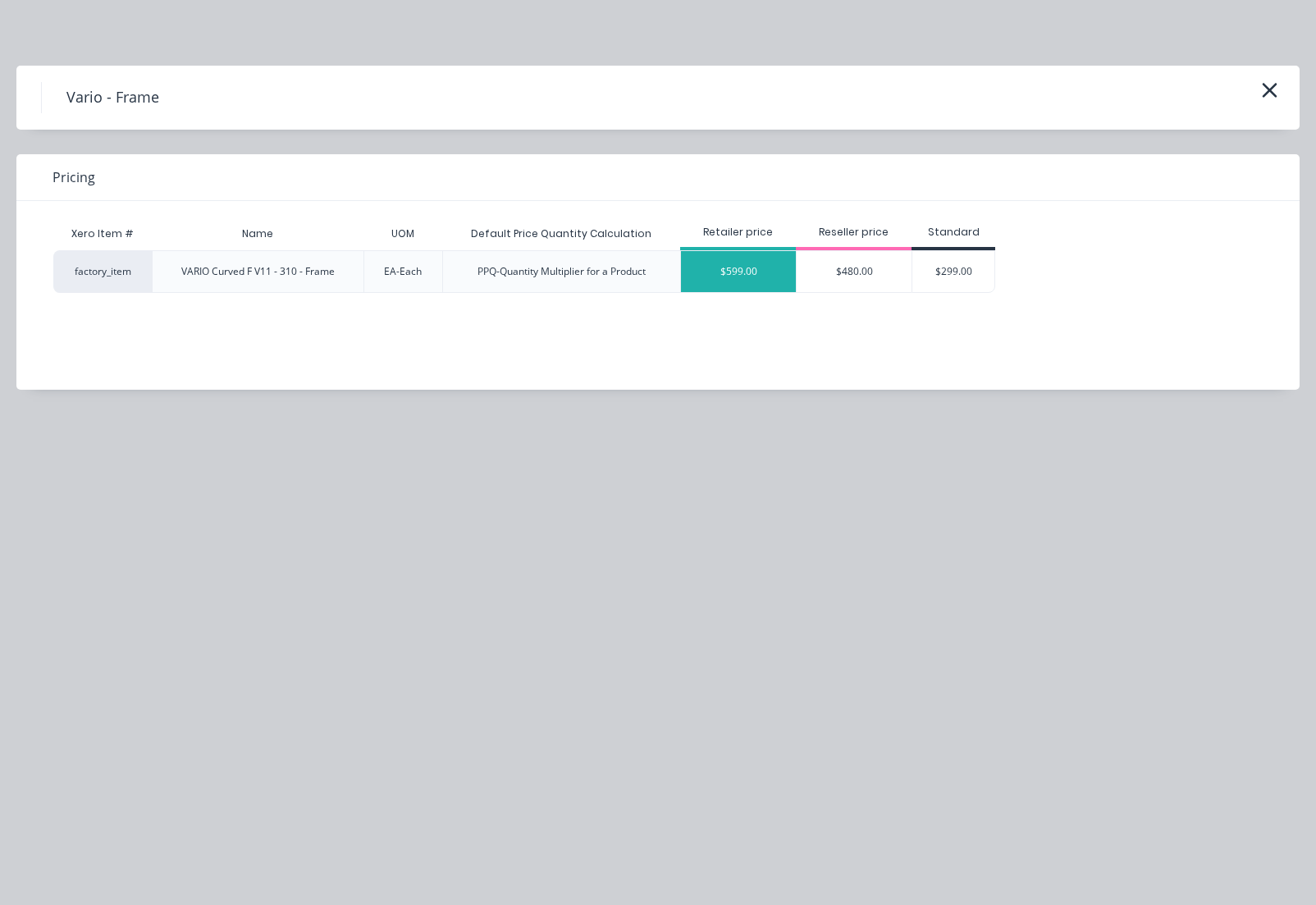
click at [752, 275] on div "$599.00" at bounding box center [738, 271] width 115 height 41
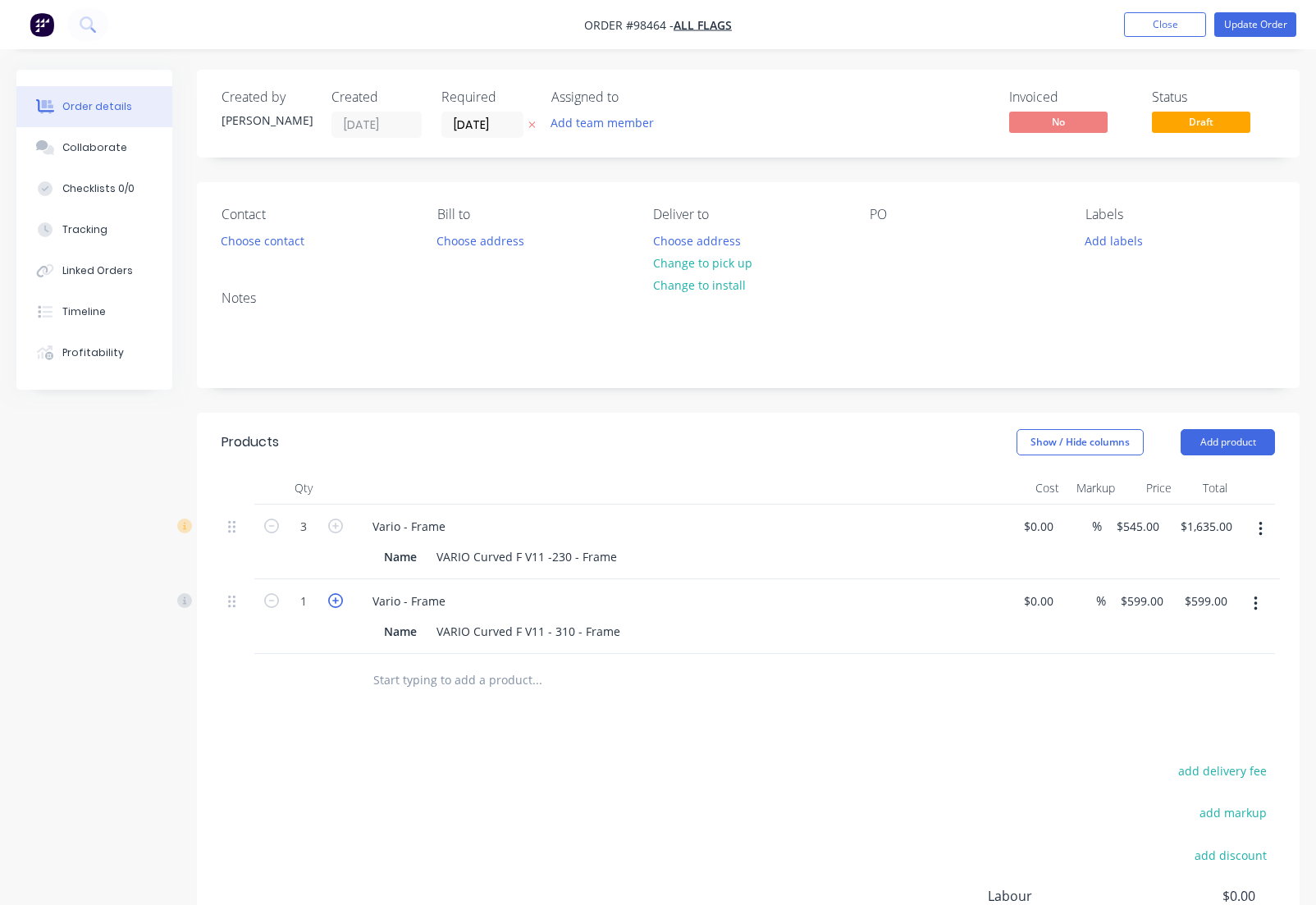
click at [332, 602] on icon "button" at bounding box center [335, 600] width 15 height 15
type input "2"
type input "$1,198.00"
click at [332, 602] on icon "button" at bounding box center [335, 600] width 15 height 15
type input "3"
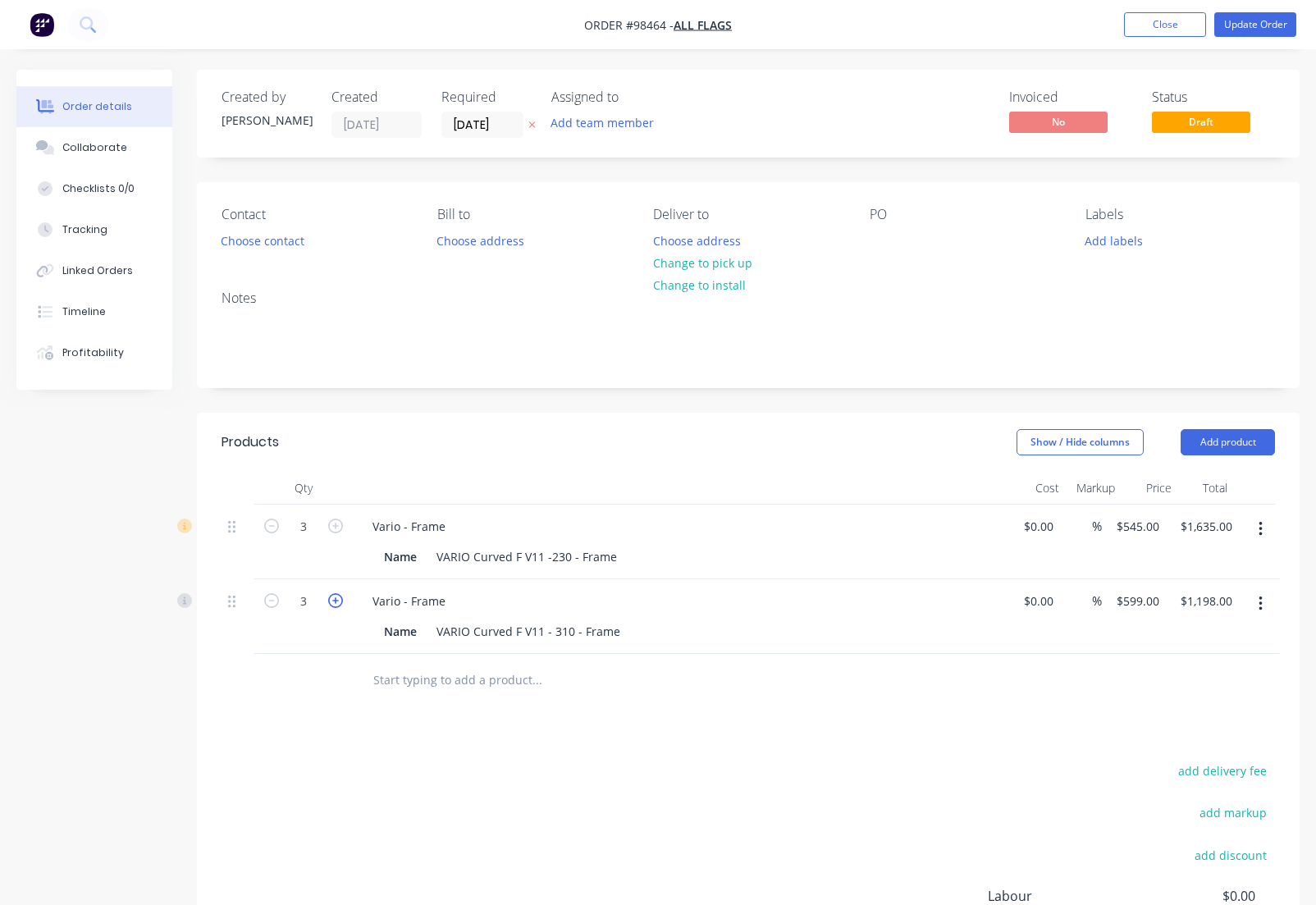
type input "$1,797.00"
click at [269, 603] on icon "button" at bounding box center [271, 600] width 15 height 15
type input "2"
type input "$1,198.00"
click at [269, 603] on icon "button" at bounding box center [271, 600] width 15 height 15
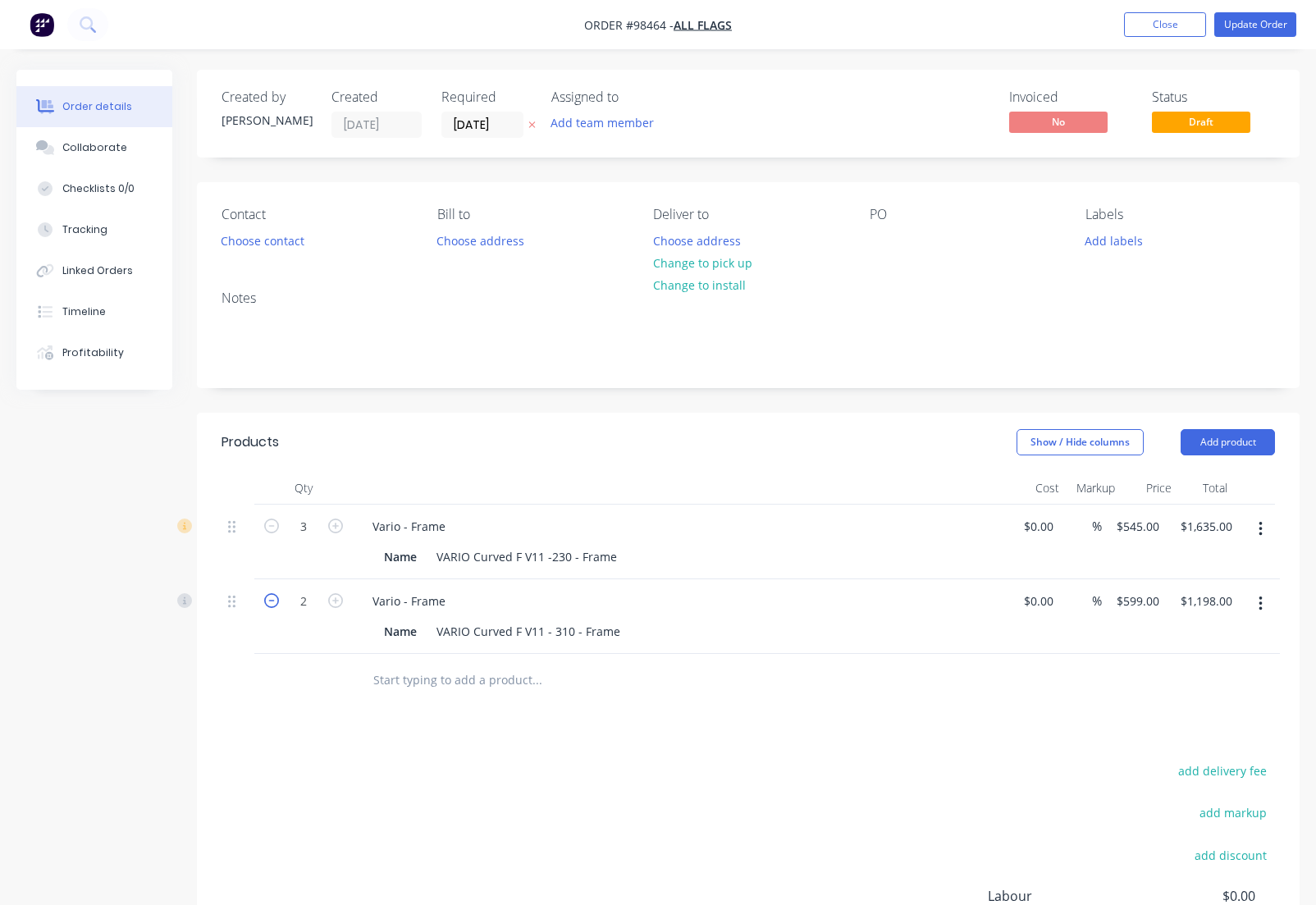
type input "1"
type input "$599.00"
